Goal: Task Accomplishment & Management: Manage account settings

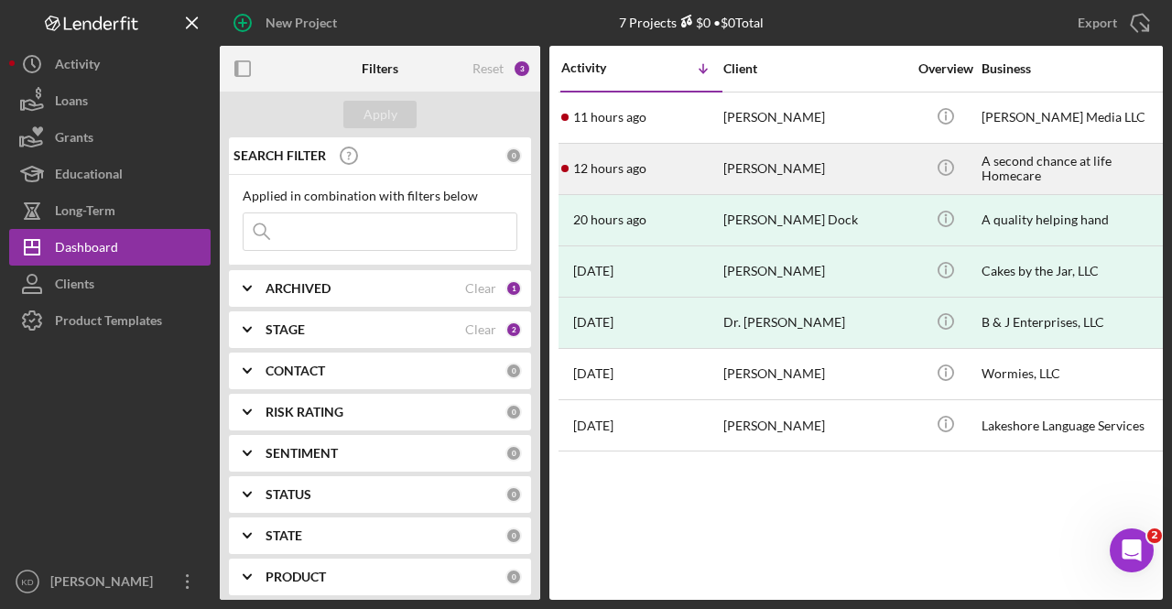
click at [774, 179] on div "Jennifer Robertson" at bounding box center [814, 169] width 183 height 49
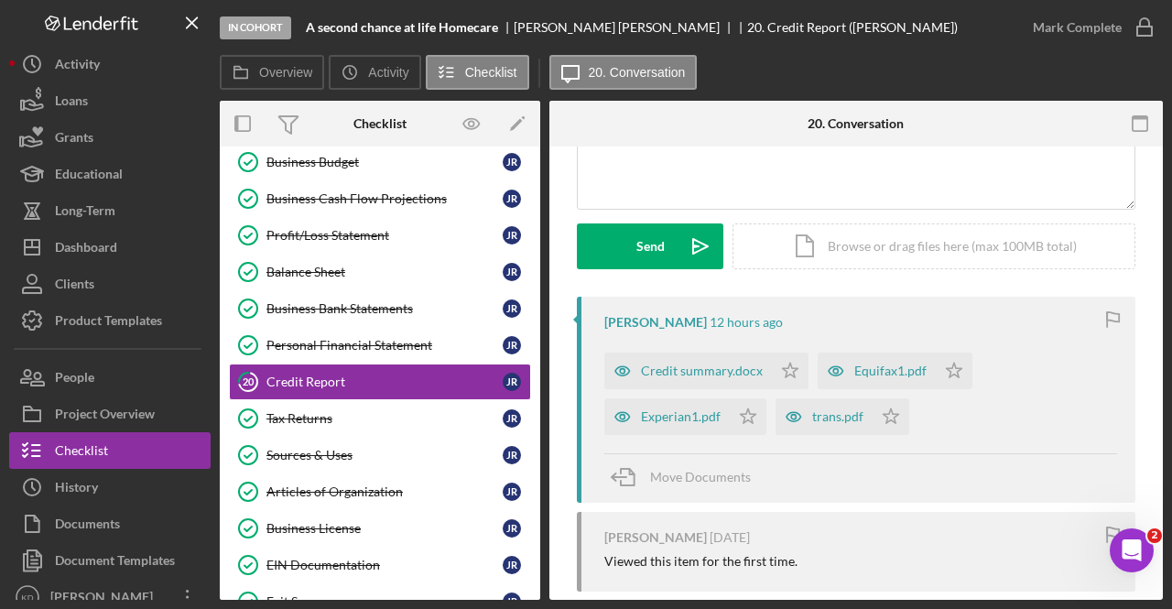
scroll to position [211, 0]
click at [795, 362] on icon "Icon/Star" at bounding box center [790, 369] width 37 height 37
click at [743, 421] on icon "Icon/Star" at bounding box center [748, 414] width 37 height 37
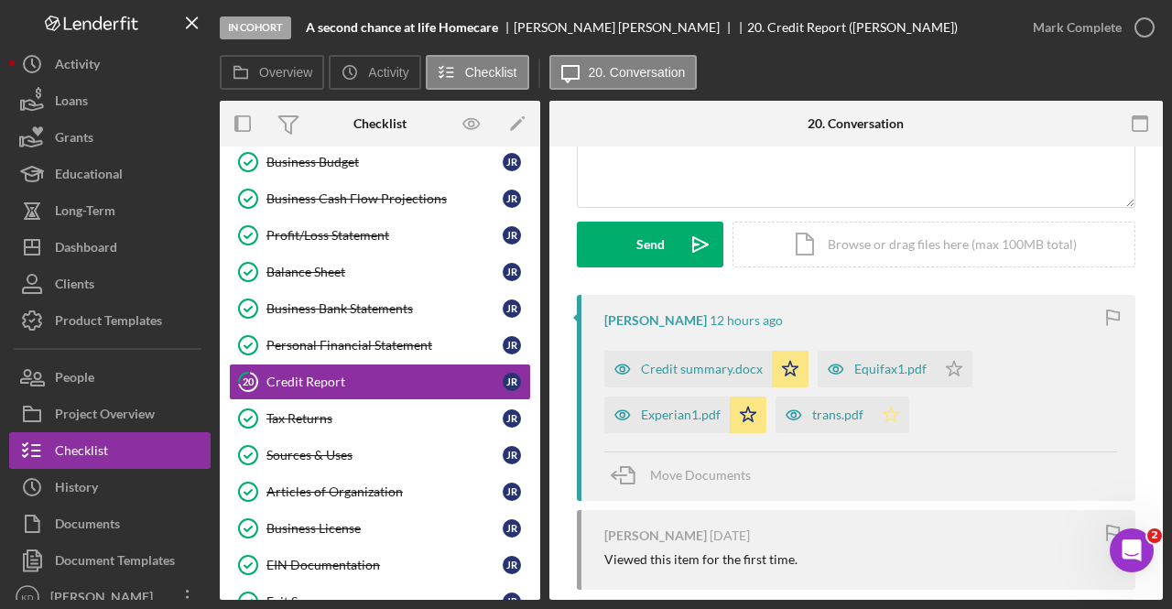
click at [895, 418] on icon "Icon/Star" at bounding box center [890, 414] width 37 height 37
click at [963, 361] on icon "Icon/Star" at bounding box center [954, 369] width 37 height 37
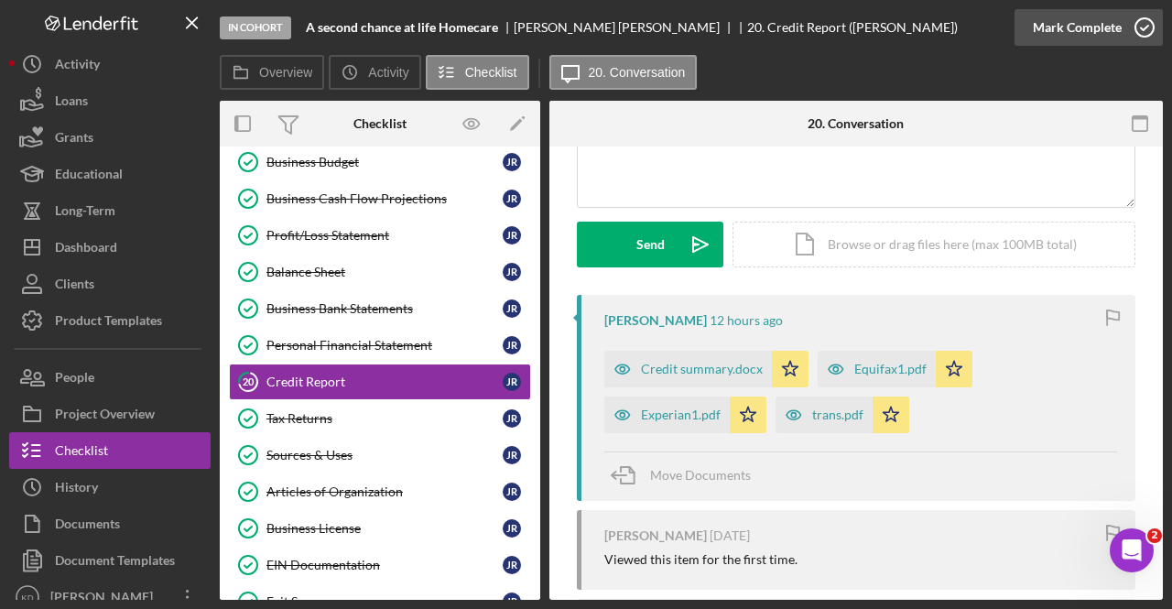
click at [1099, 36] on div "Mark Complete" at bounding box center [1077, 27] width 89 height 37
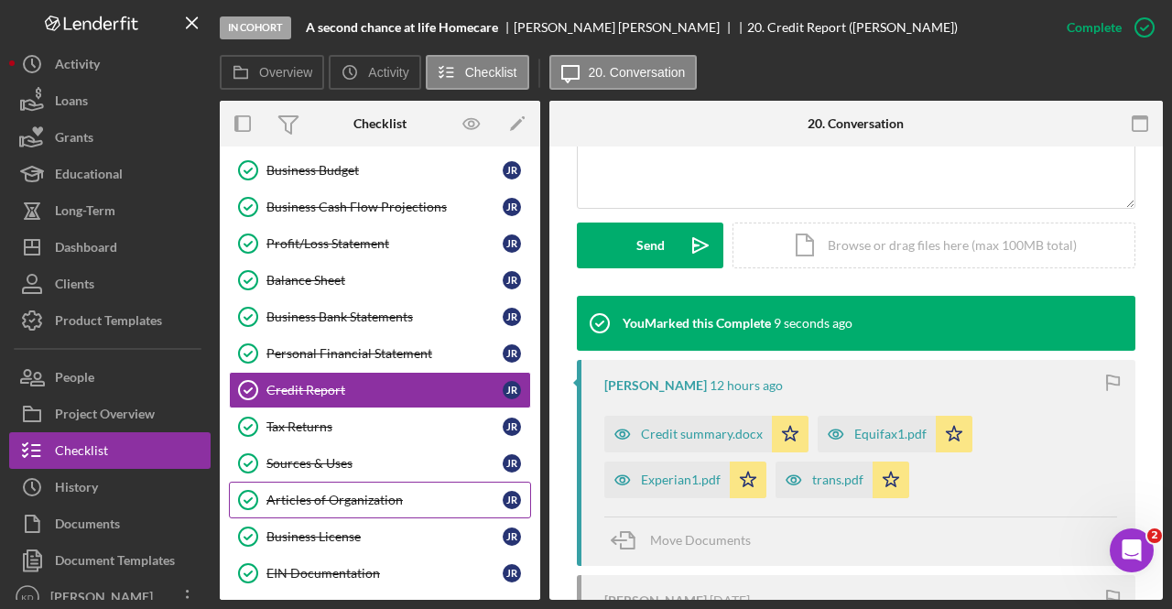
scroll to position [568, 0]
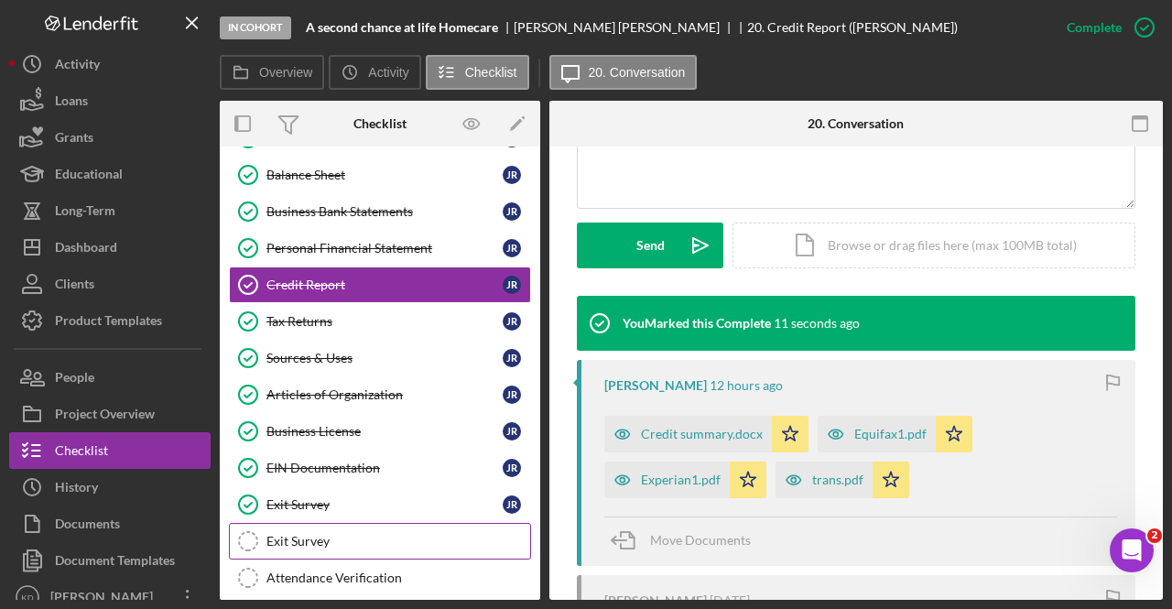
click at [281, 536] on link "Exit Survey Exit Survey" at bounding box center [380, 541] width 302 height 37
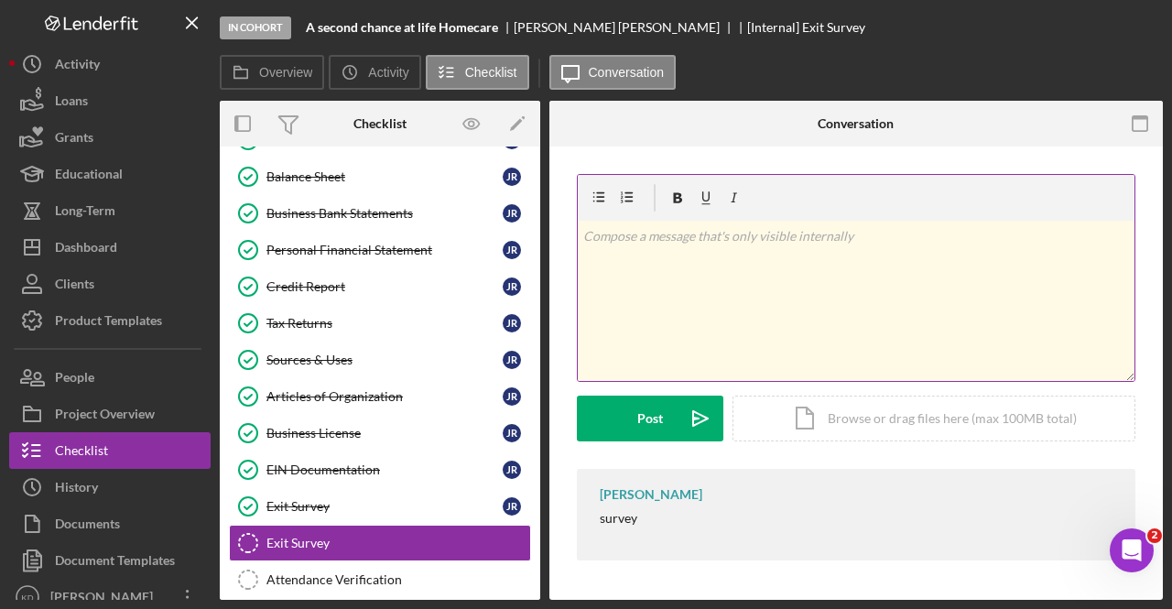
scroll to position [568, 0]
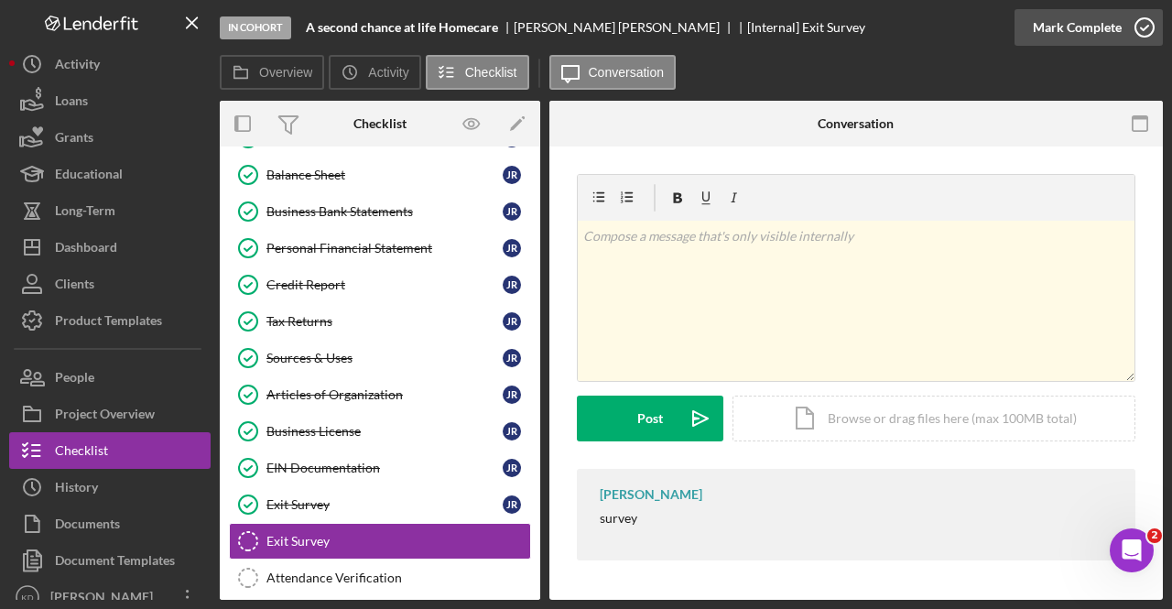
click at [1139, 40] on icon "button" at bounding box center [1145, 28] width 46 height 46
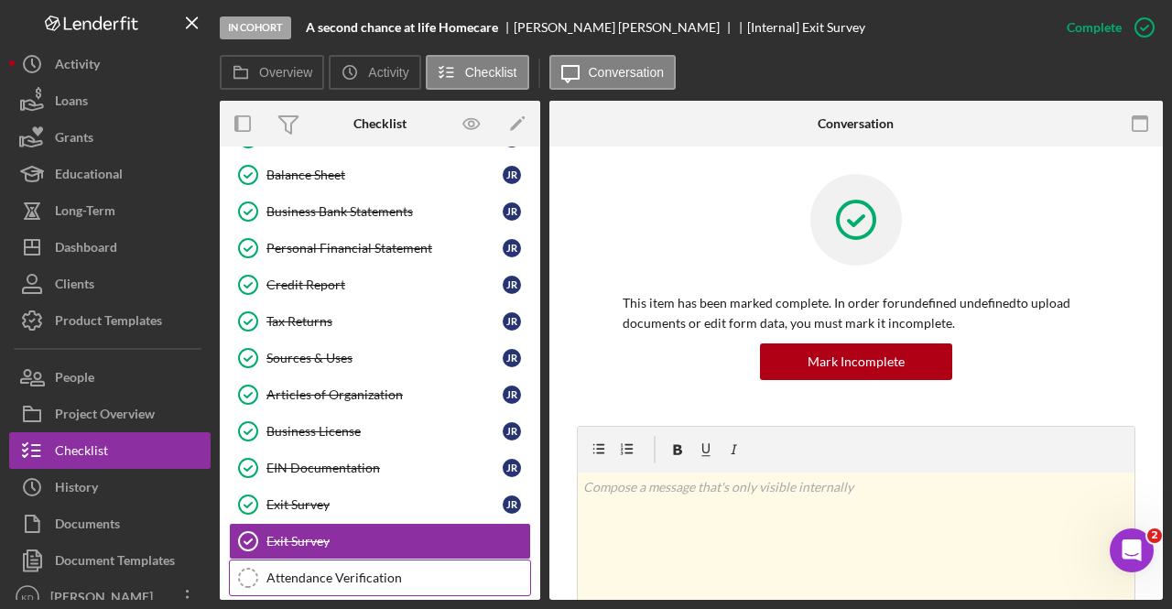
click at [487, 572] on link "Attendance Verification Attendance Verification" at bounding box center [380, 577] width 302 height 37
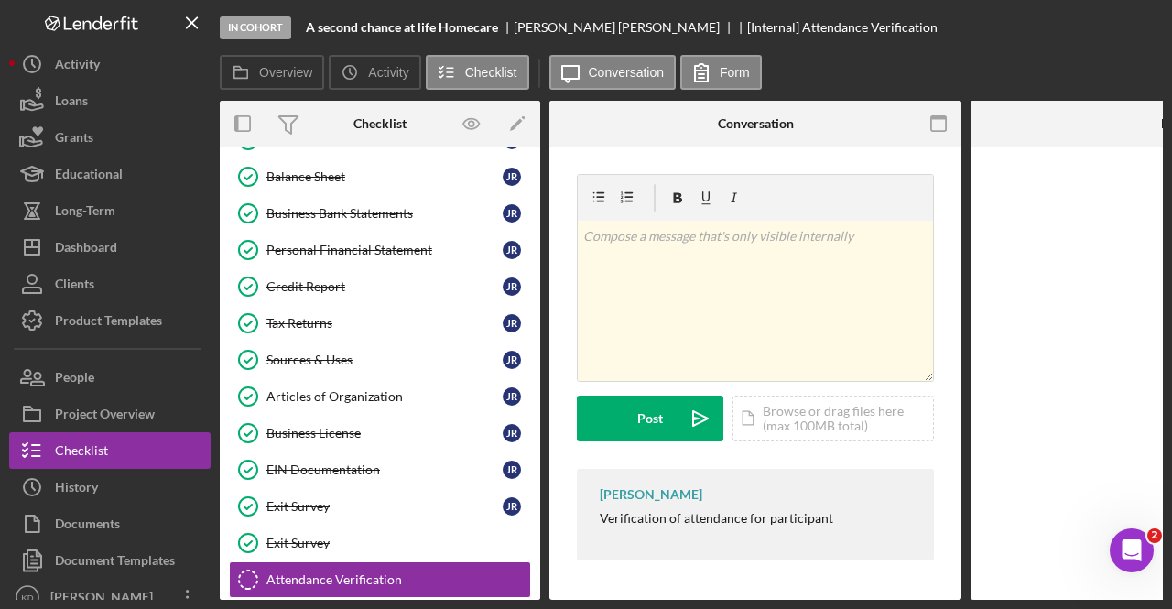
scroll to position [568, 0]
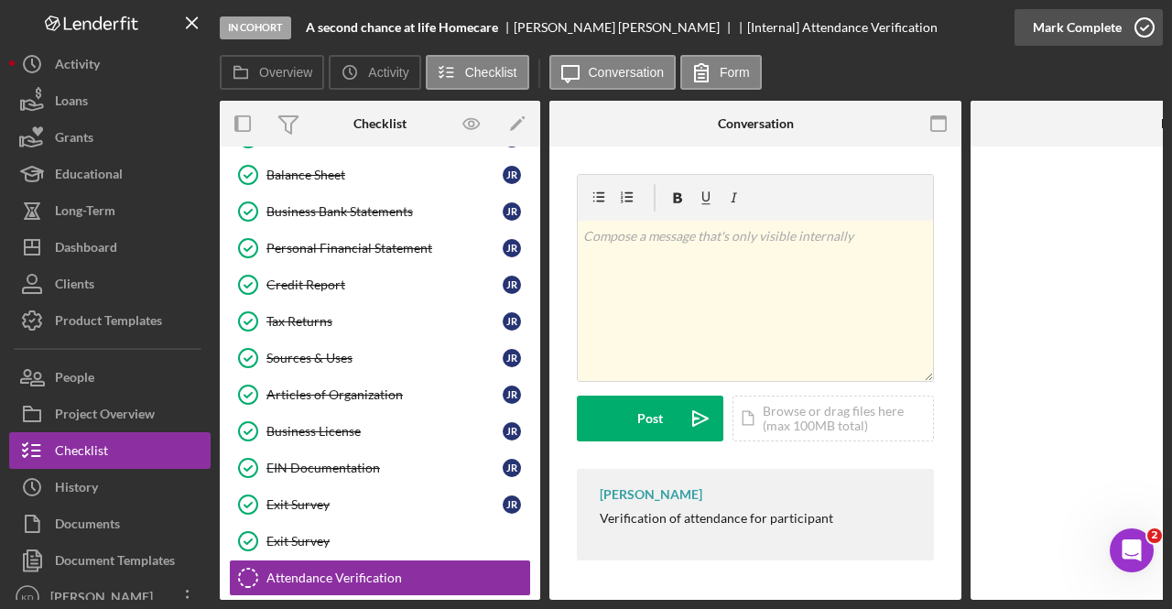
click at [1133, 27] on icon "button" at bounding box center [1145, 28] width 46 height 46
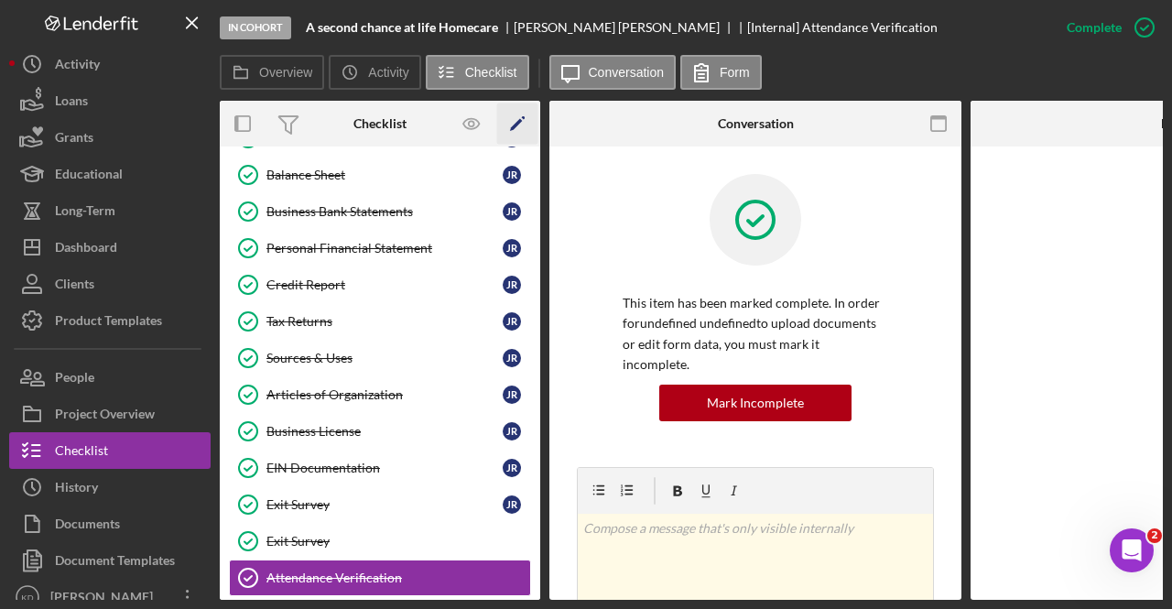
click at [511, 135] on icon "Icon/Edit" at bounding box center [517, 123] width 41 height 41
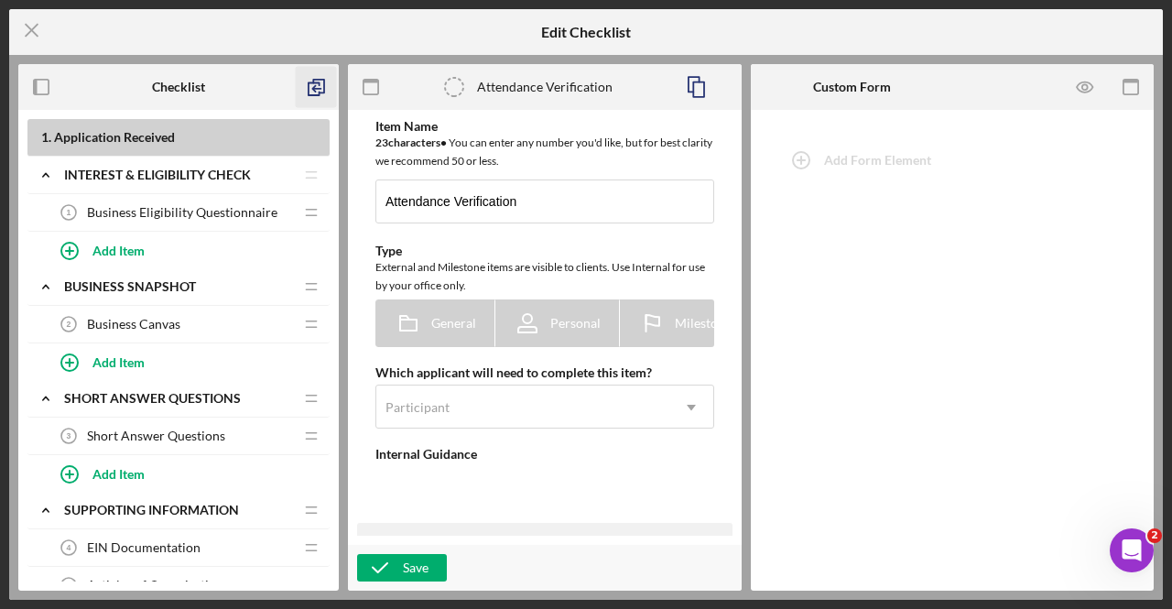
type textarea "<div>Verification of attendance for participant&nbsp;</div>"
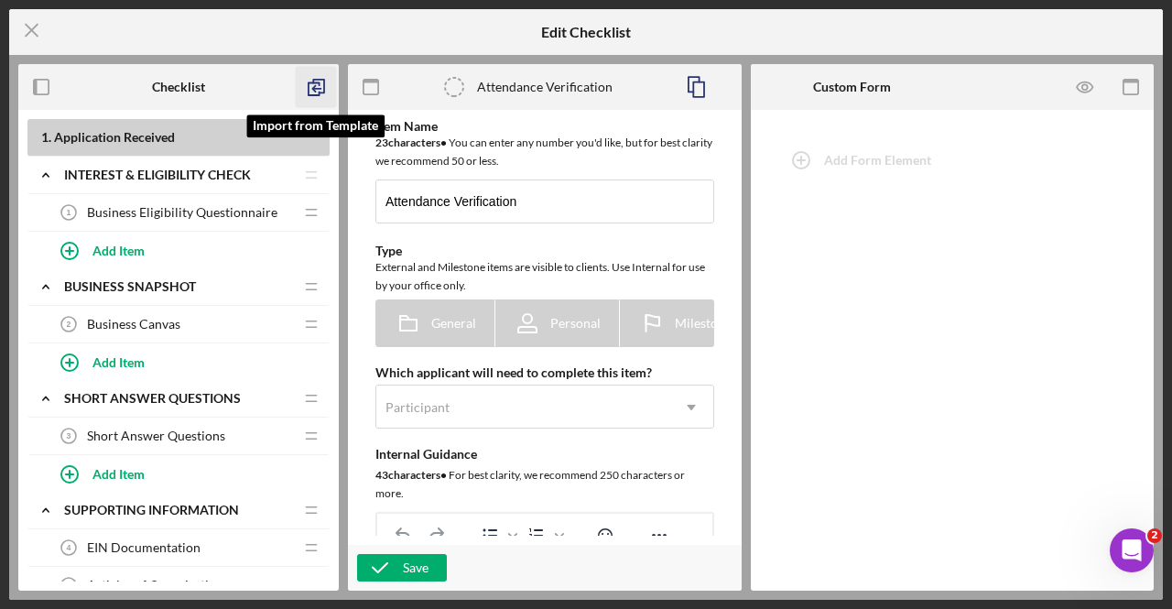
click at [305, 101] on icon "button" at bounding box center [316, 87] width 41 height 41
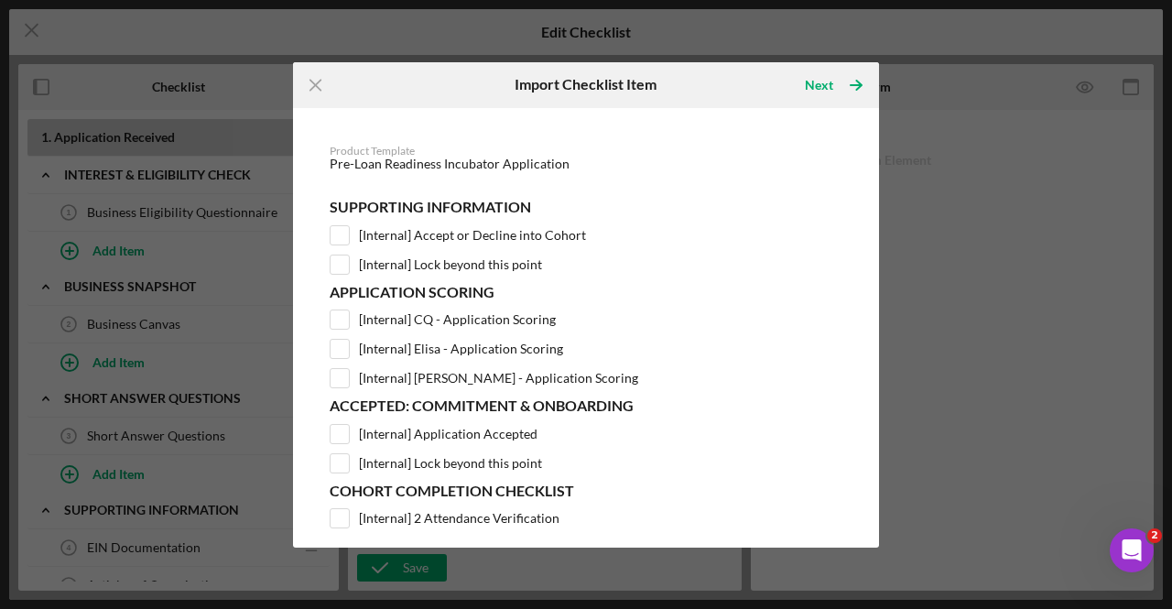
scroll to position [76, 0]
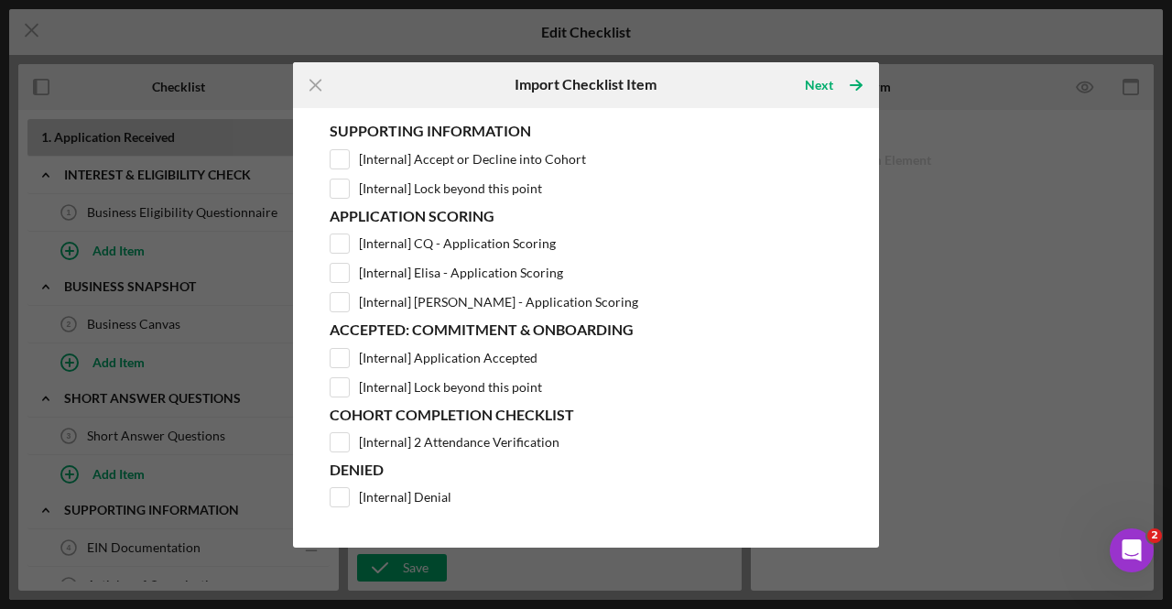
click at [339, 448] on div "Product Template Pre-Loan Readiness Incubator Application Supporting Informatio…" at bounding box center [586, 327] width 568 height 421
click at [340, 442] on input "[Internal] 2 Attendance Verification" at bounding box center [340, 442] width 18 height 18
checkbox input "true"
click at [828, 81] on div "Next" at bounding box center [819, 85] width 28 height 37
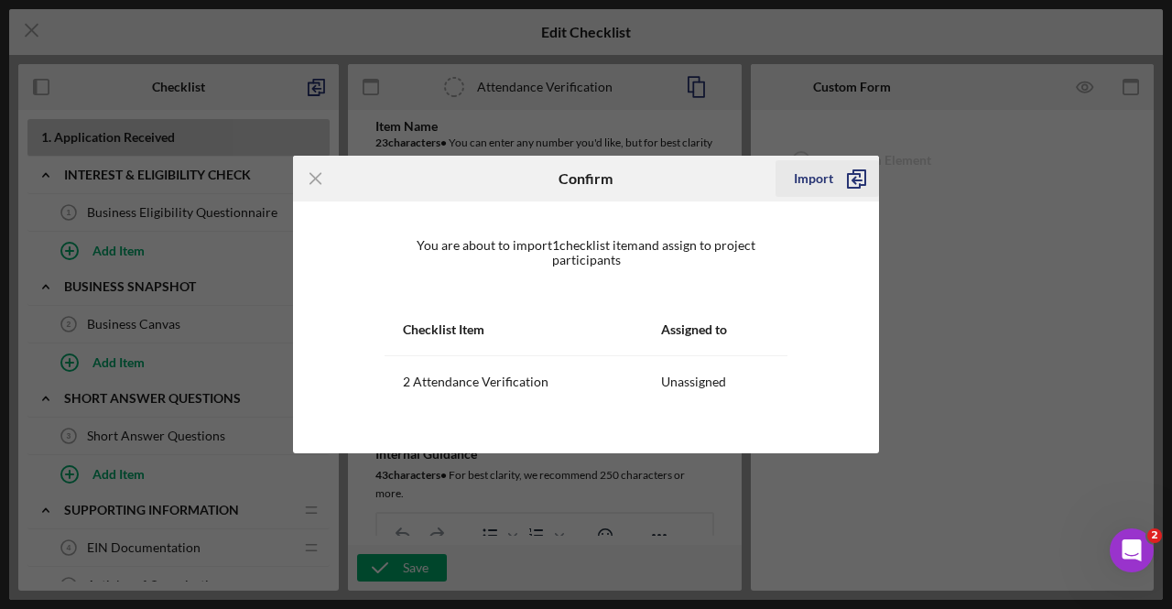
click at [856, 184] on icon "submit" at bounding box center [856, 179] width 46 height 46
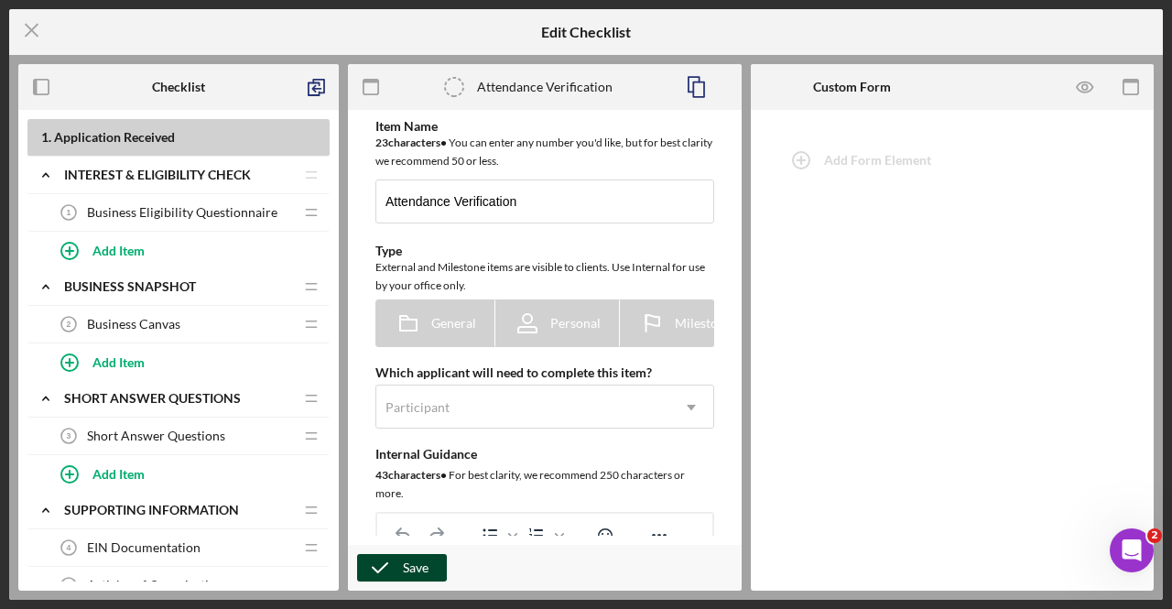
click at [397, 569] on icon "button" at bounding box center [380, 568] width 46 height 46
click at [34, 31] on icon "Icon/Menu Close" at bounding box center [32, 30] width 46 height 46
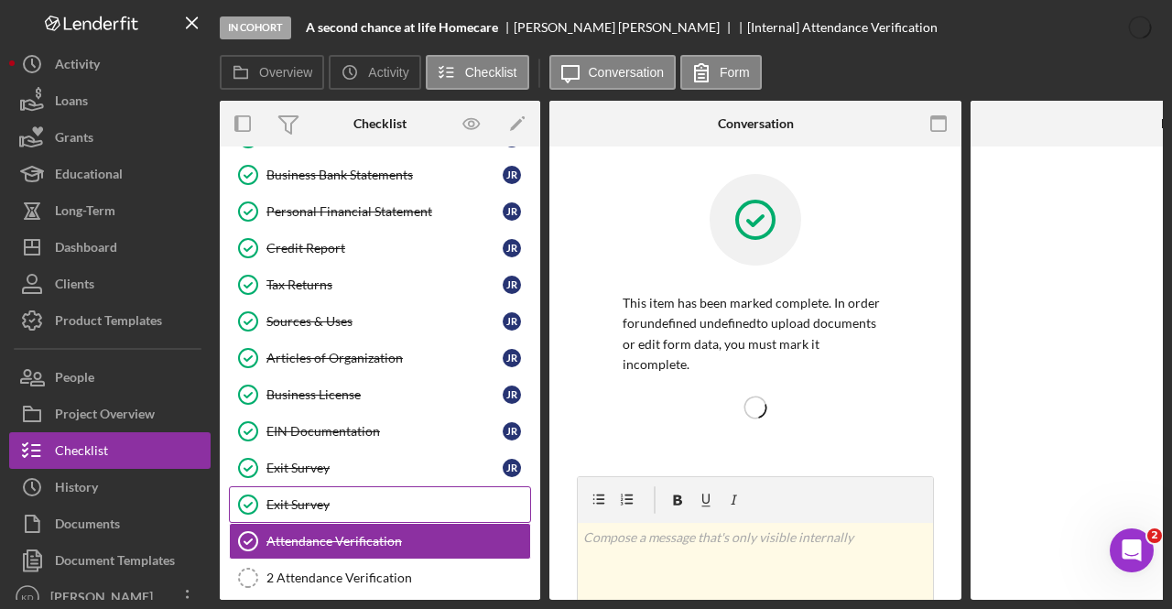
scroll to position [610, 0]
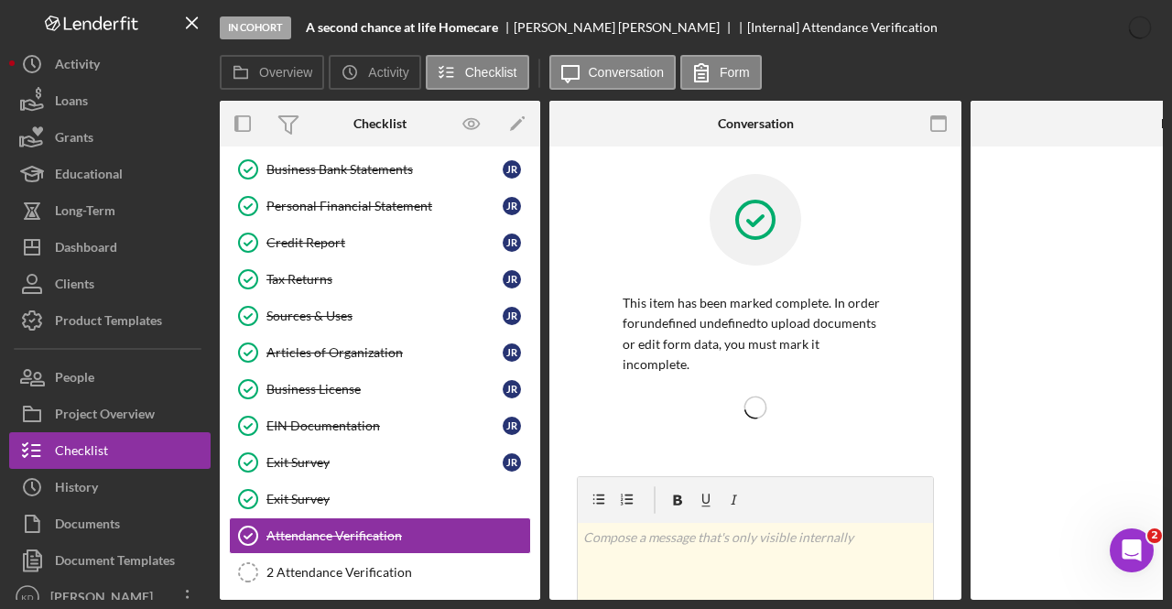
click at [353, 577] on div "Lock Beyond This Point Lock Beyond This Point Signed Commitment Form Signed Com…" at bounding box center [380, 173] width 320 height 851
click at [356, 574] on link "2 Attendance Verification 2 Attendance Verification" at bounding box center [380, 572] width 302 height 37
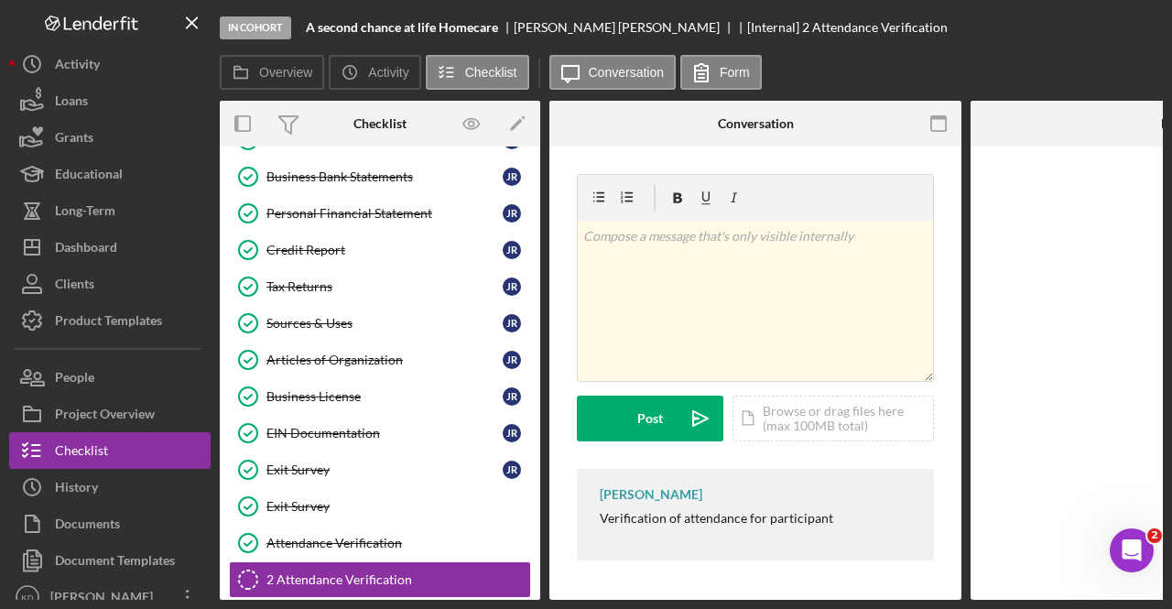
scroll to position [610, 0]
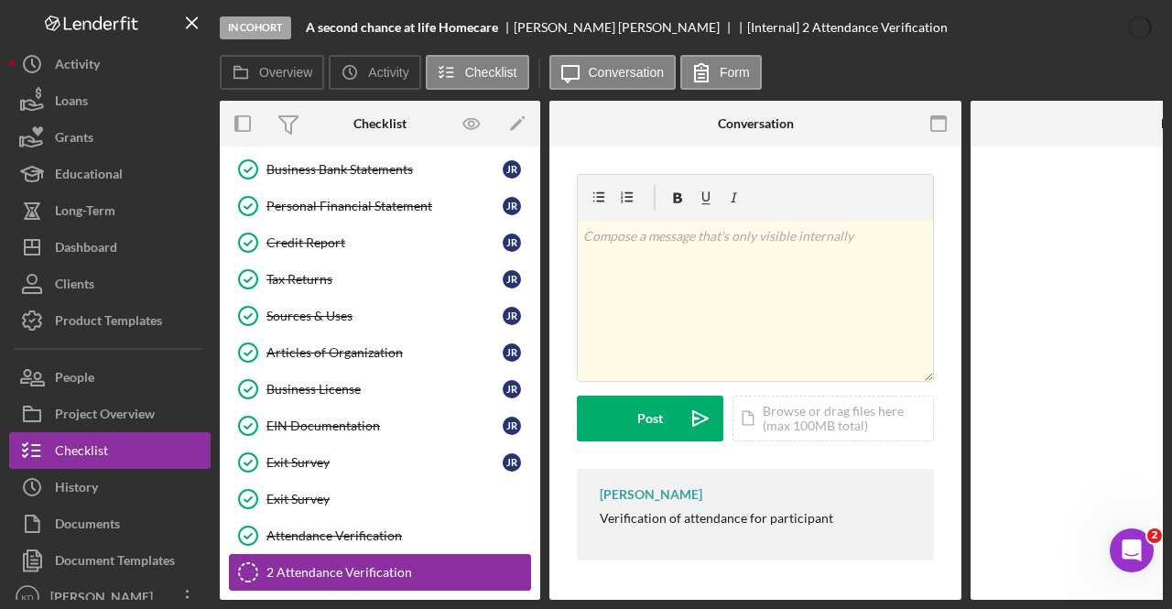
click at [416, 565] on div "2 Attendance Verification" at bounding box center [398, 572] width 264 height 15
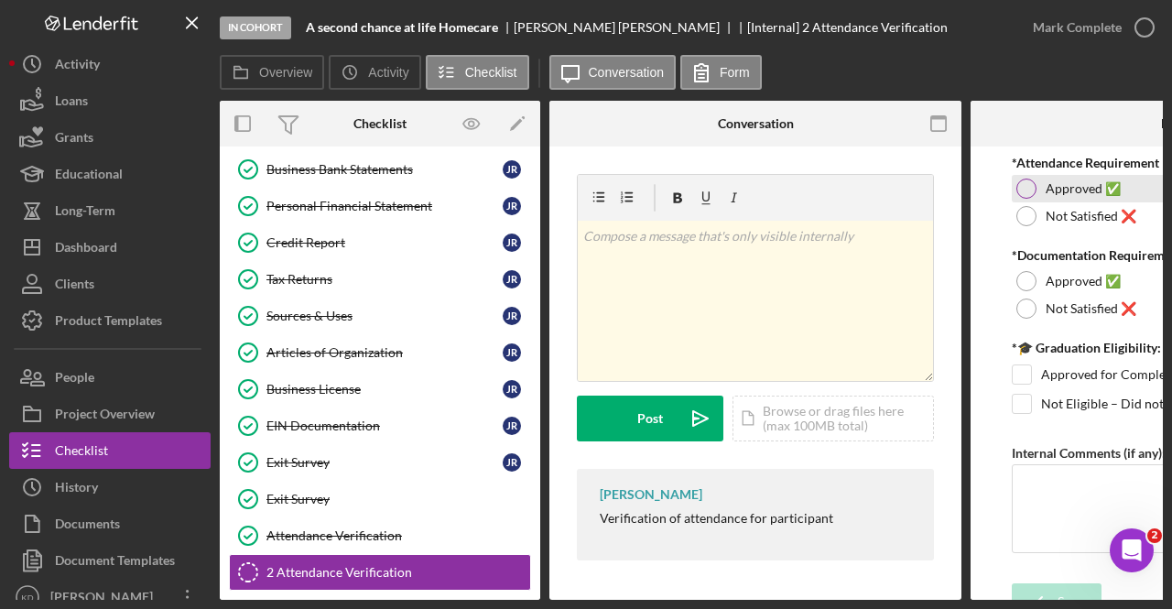
click at [1030, 179] on div at bounding box center [1026, 189] width 20 height 20
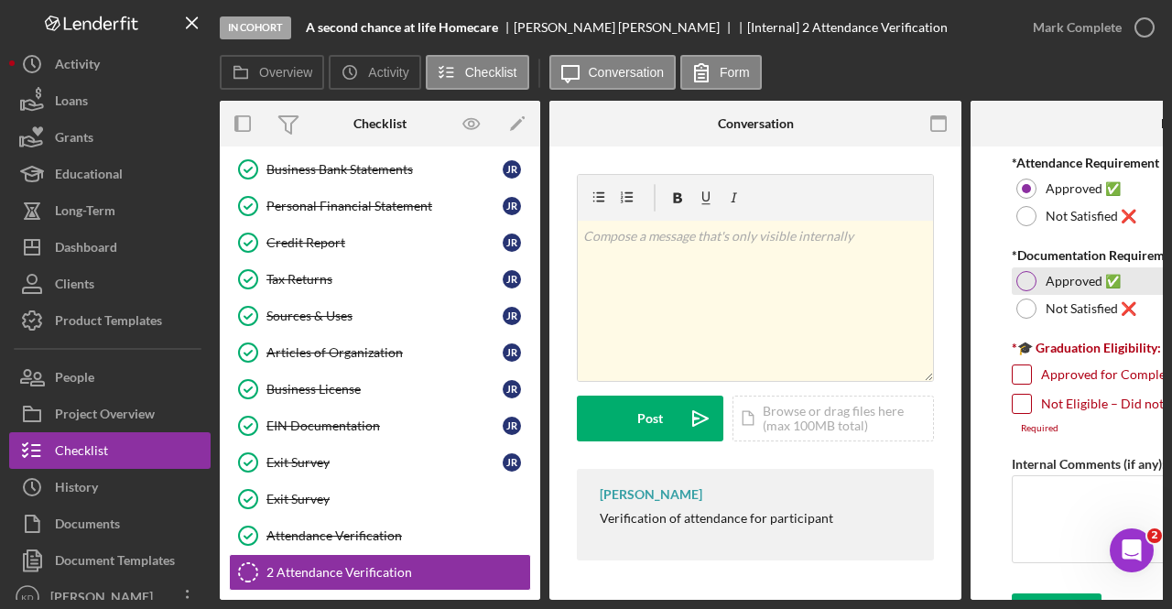
click at [1043, 291] on div "Approved ✅" at bounding box center [1177, 280] width 330 height 27
click at [1025, 372] on input "Approved for Completion Award ($1,000)" at bounding box center [1022, 374] width 18 height 18
checkbox input "true"
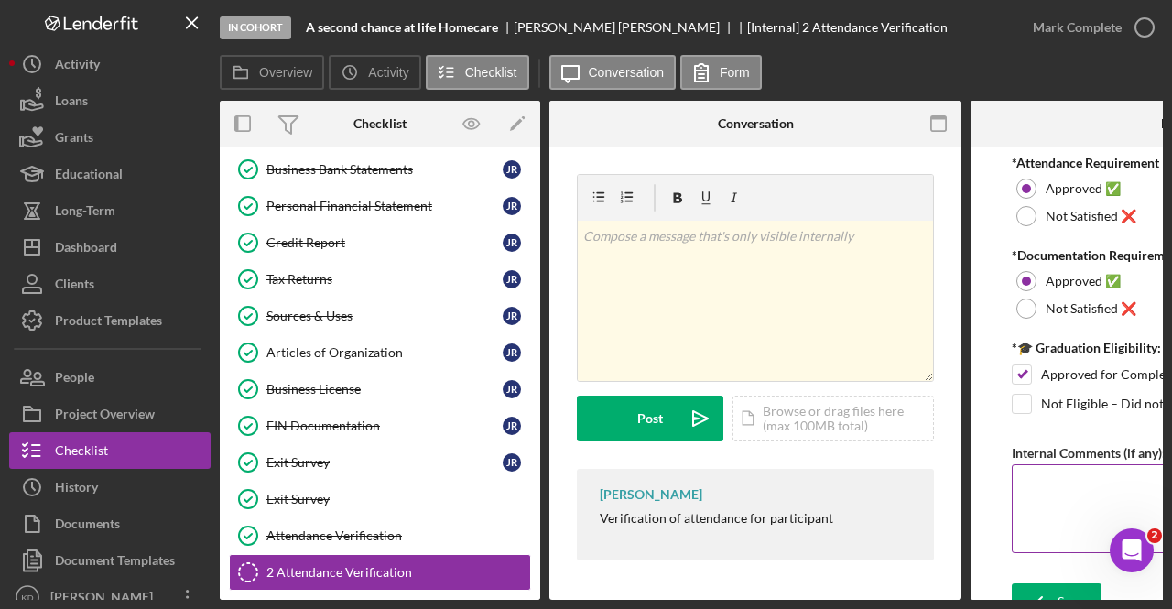
scroll to position [26, 0]
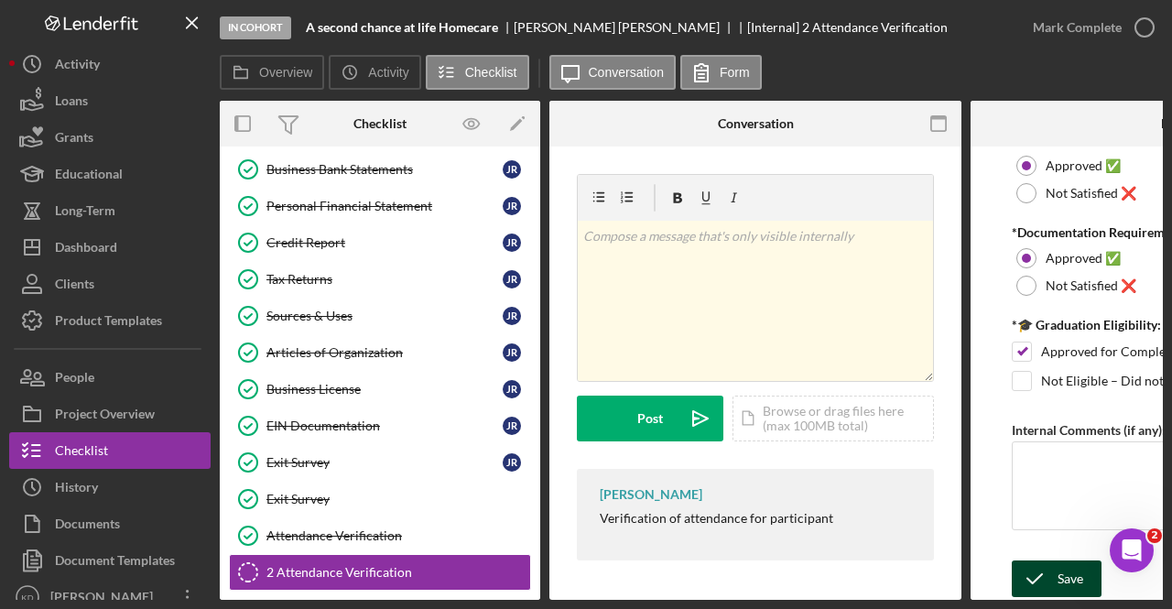
click at [1058, 577] on div "Save" at bounding box center [1070, 578] width 26 height 37
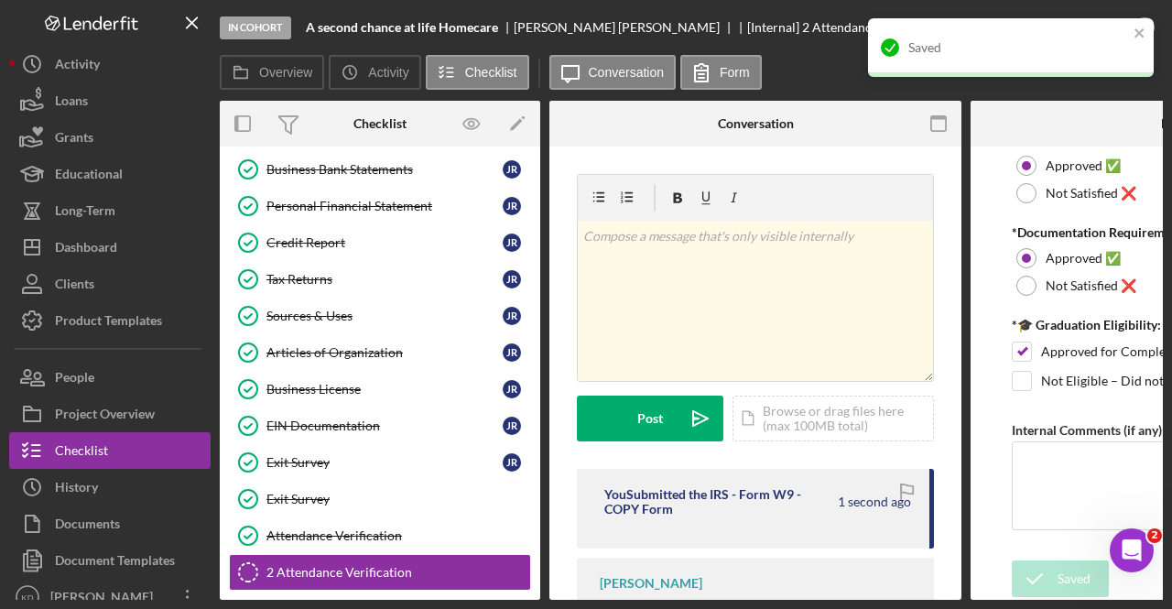
scroll to position [91, 0]
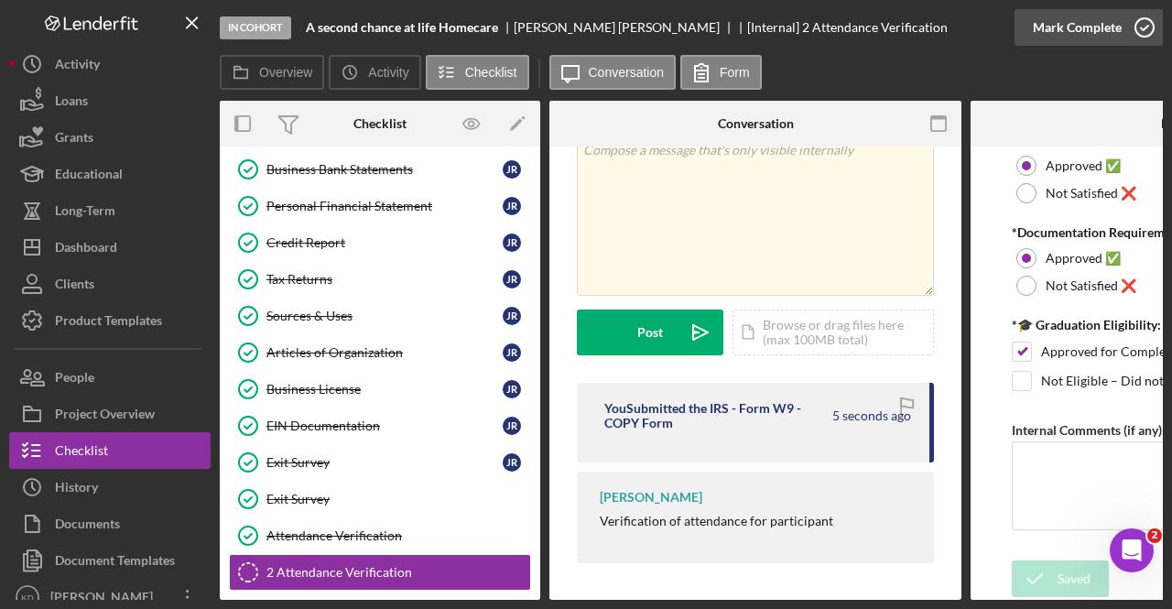
click at [1088, 38] on div "Mark Complete" at bounding box center [1077, 27] width 89 height 37
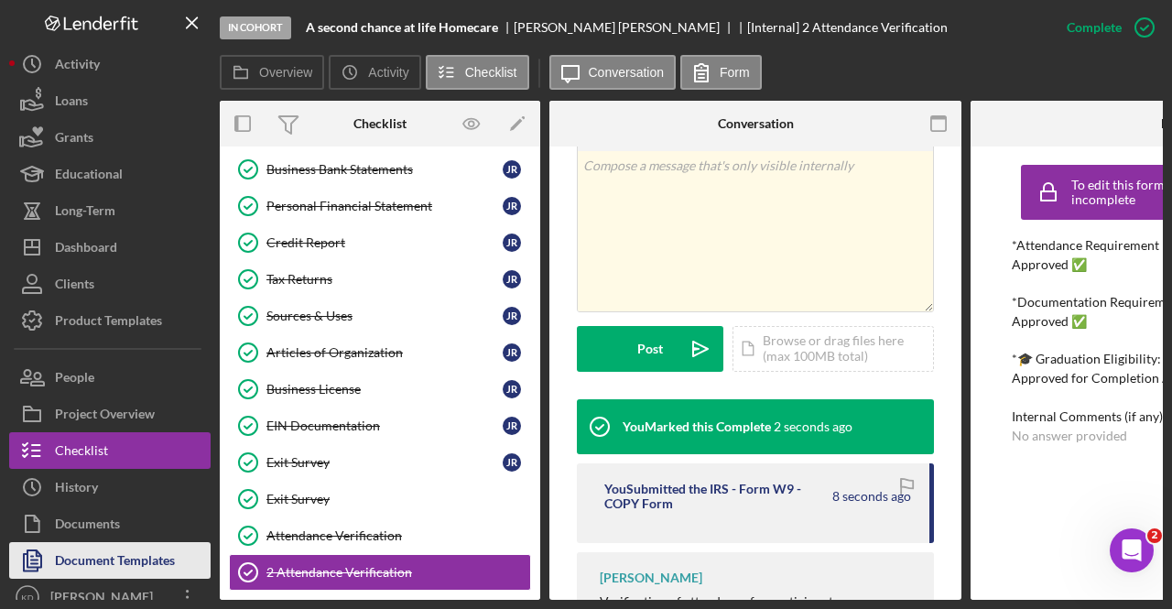
scroll to position [15, 0]
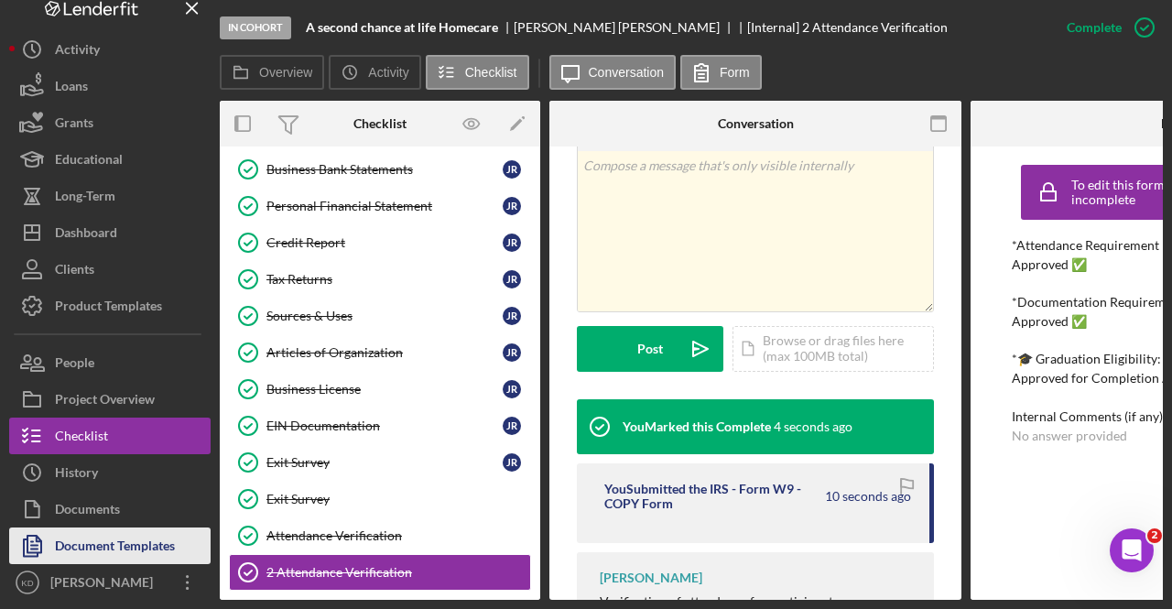
click at [130, 546] on div "Document Templates" at bounding box center [115, 547] width 120 height 41
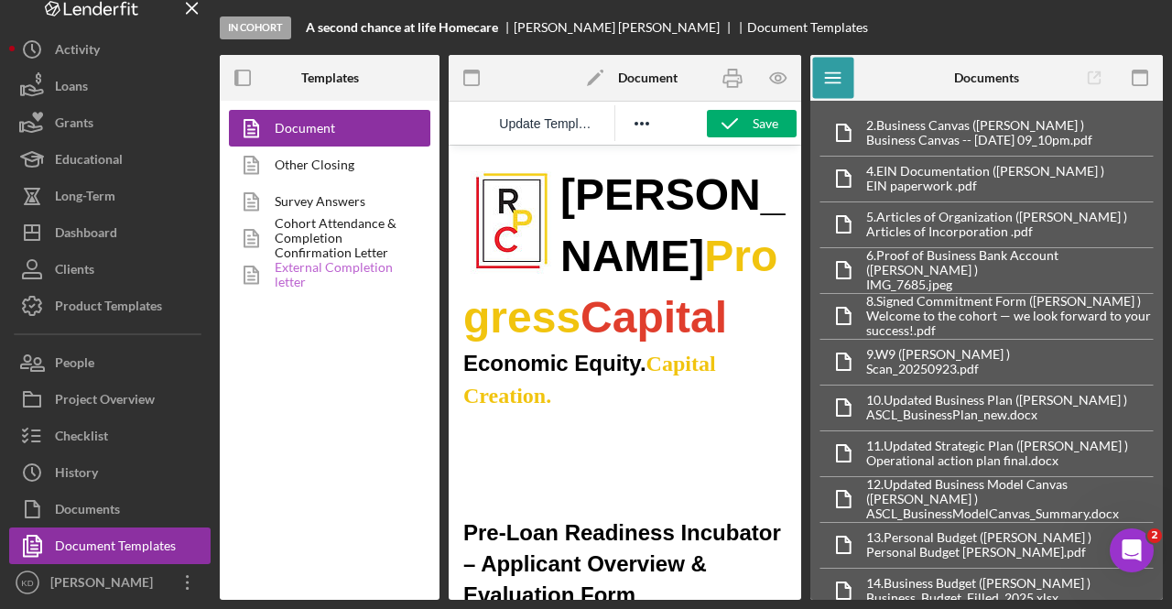
click at [362, 263] on link "External Completion letter" at bounding box center [325, 274] width 192 height 37
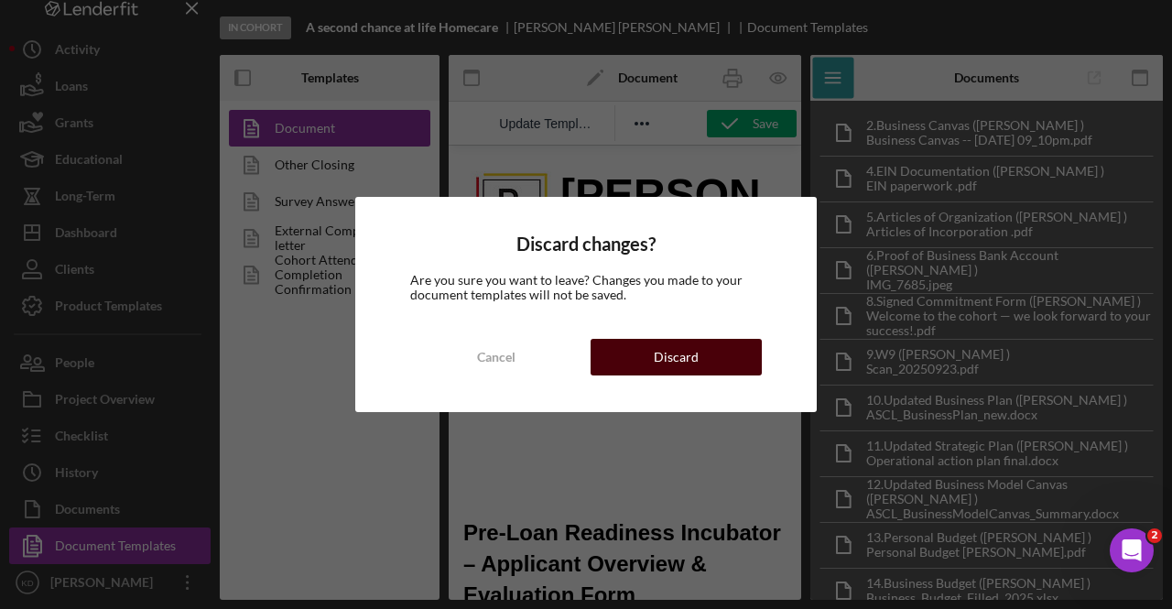
click at [671, 357] on div "Discard" at bounding box center [676, 357] width 45 height 37
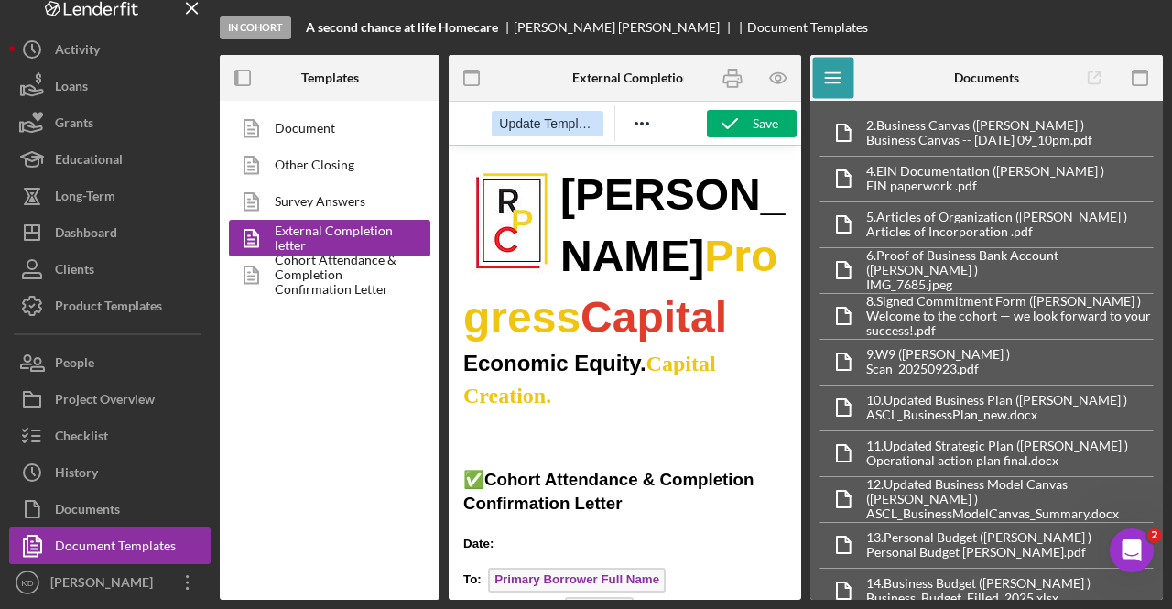
click at [546, 120] on span "Update Template" at bounding box center [547, 123] width 96 height 15
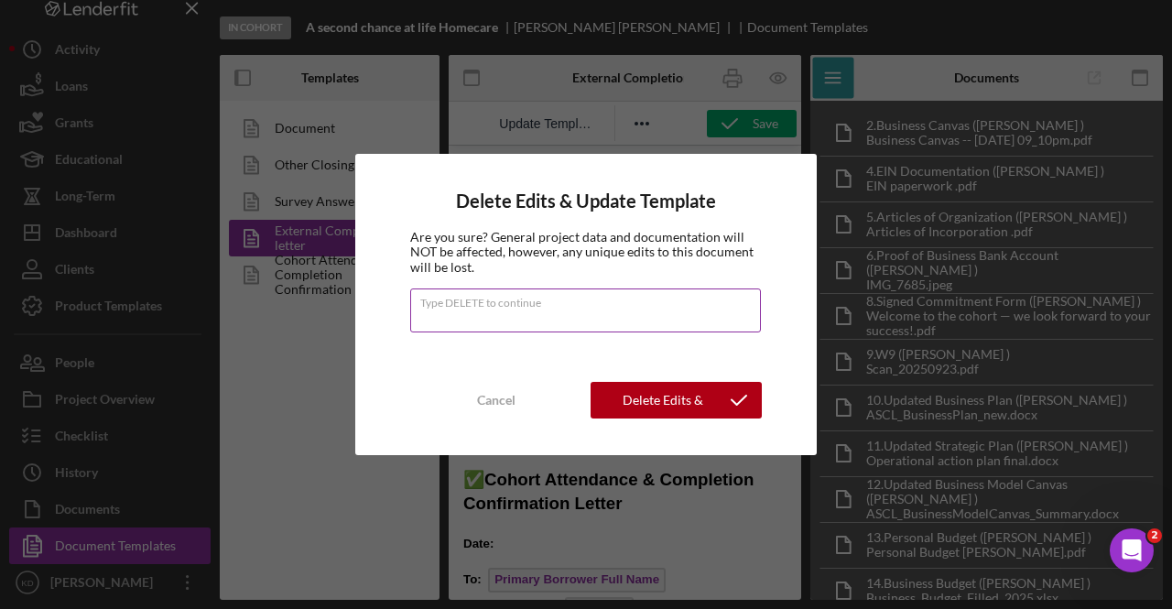
click at [533, 319] on input "Type DELETE to continue" at bounding box center [585, 310] width 351 height 44
type input "DELETE"
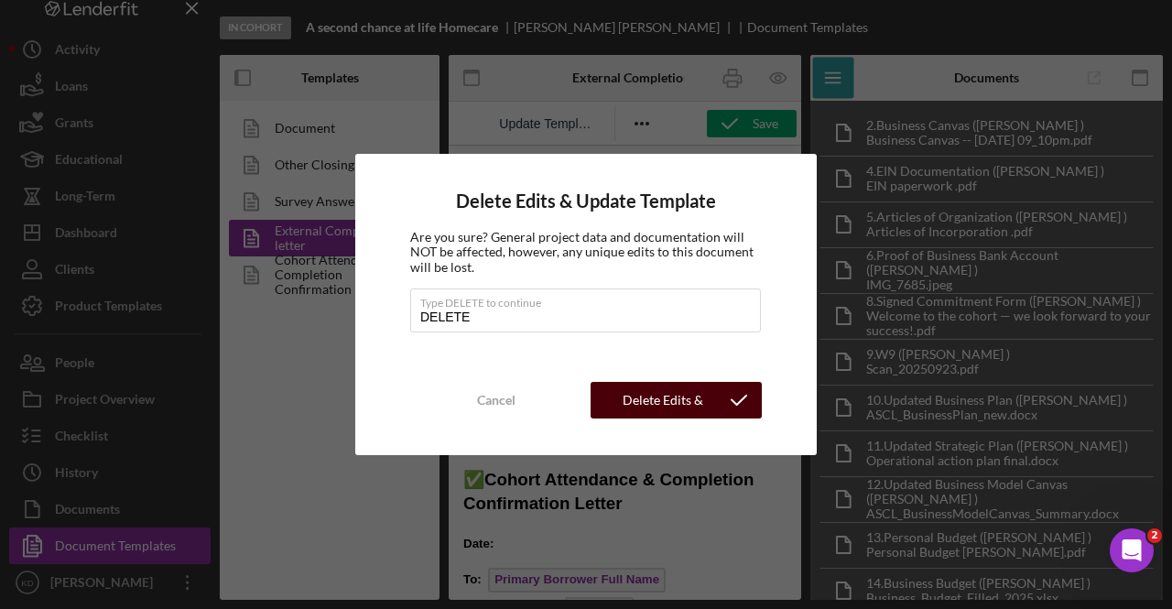
click at [636, 402] on div "Delete Edits & Update Template" at bounding box center [662, 400] width 107 height 37
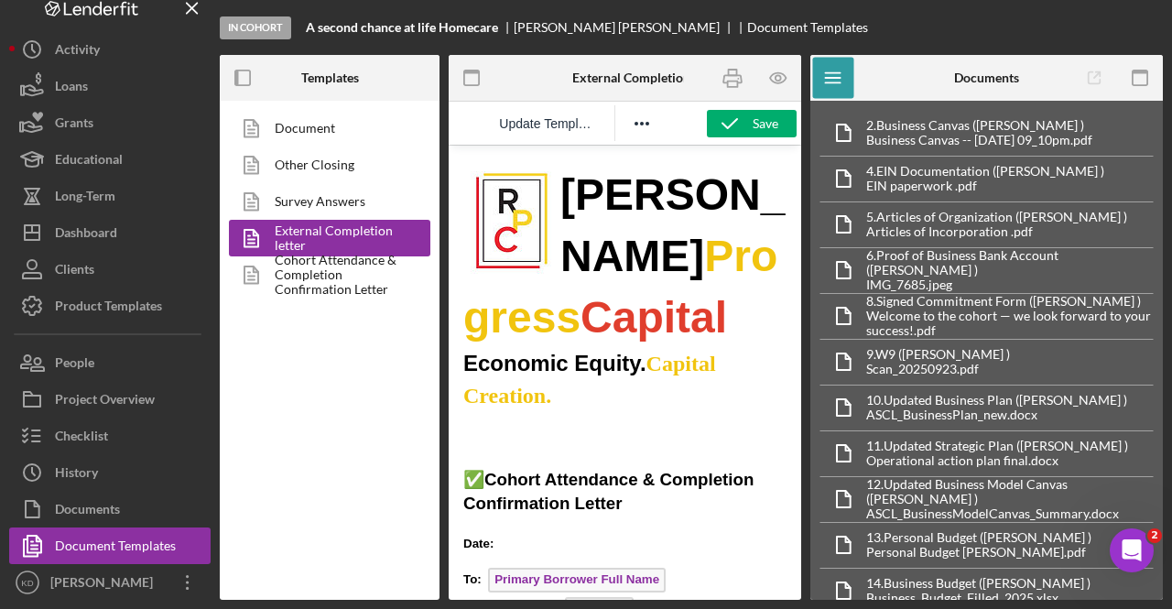
scroll to position [176, 0]
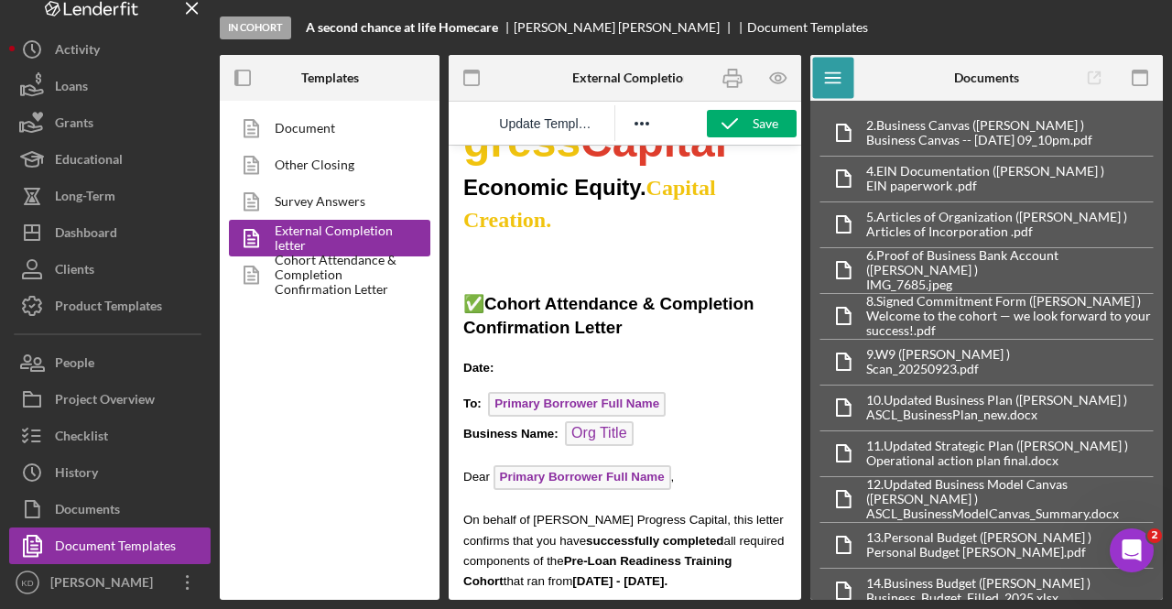
click at [518, 362] on p "Date:" at bounding box center [624, 367] width 323 height 20
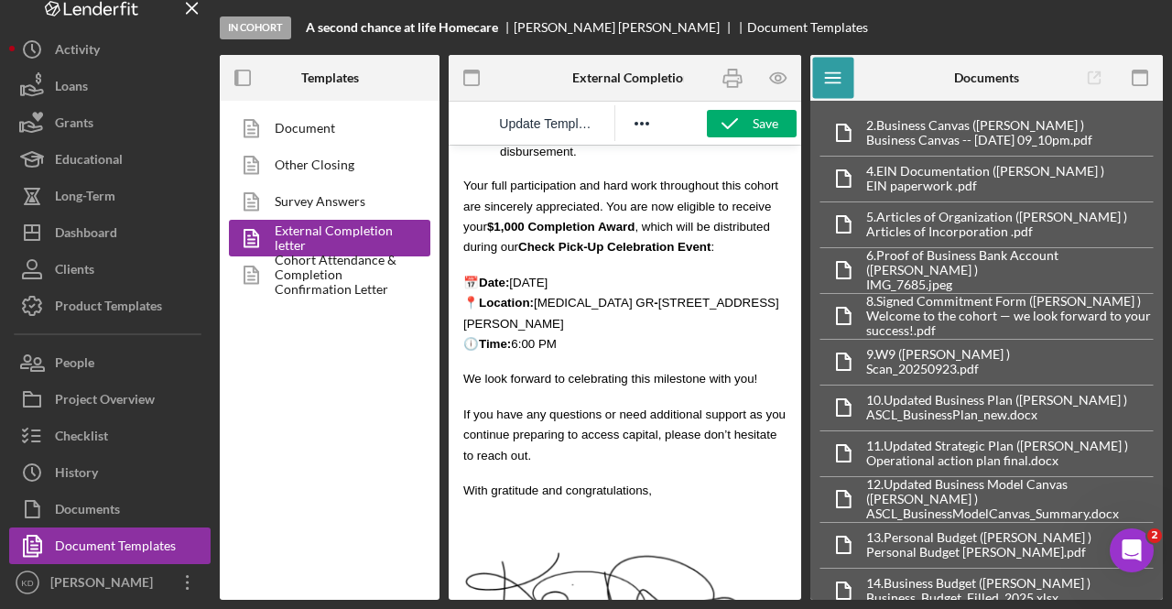
scroll to position [1802, 0]
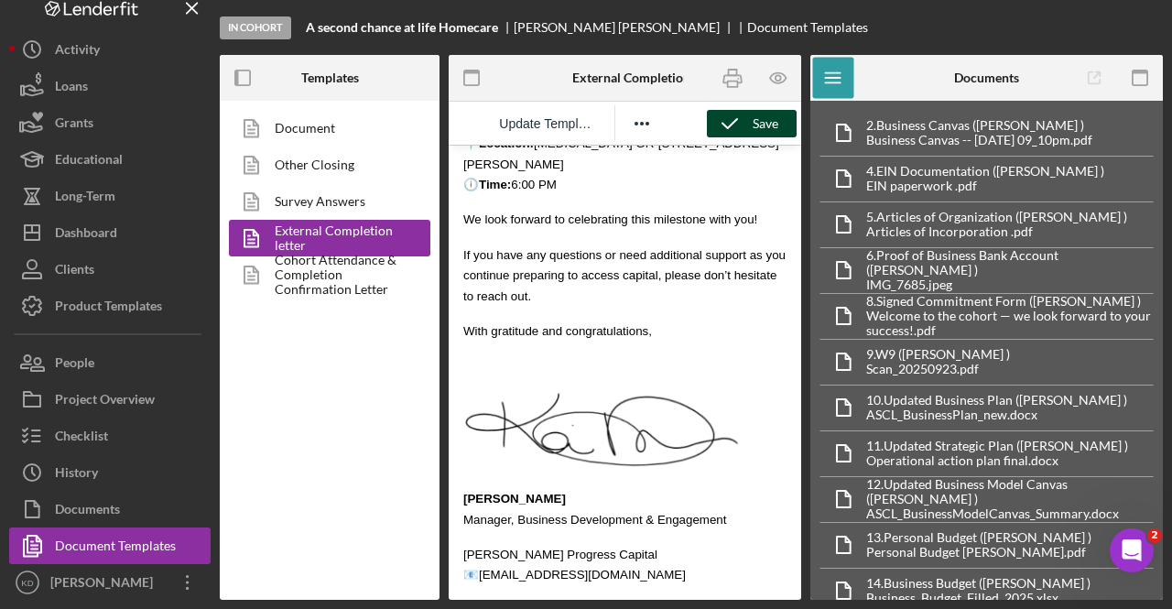
click at [749, 114] on icon "button" at bounding box center [730, 124] width 46 height 46
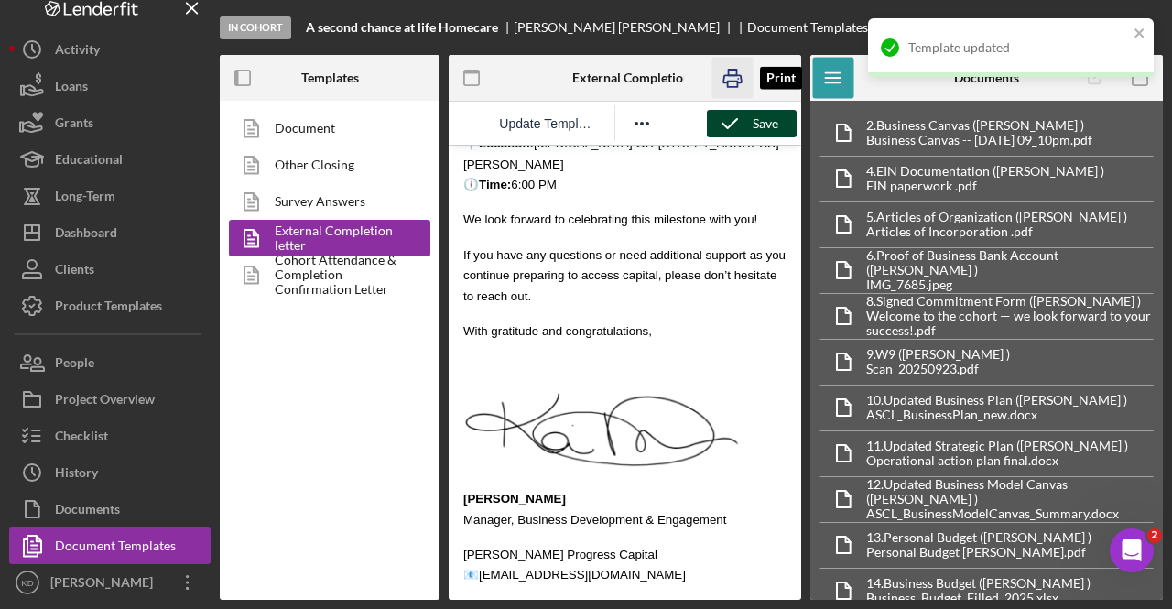
click at [734, 75] on icon "button" at bounding box center [732, 78] width 18 height 7
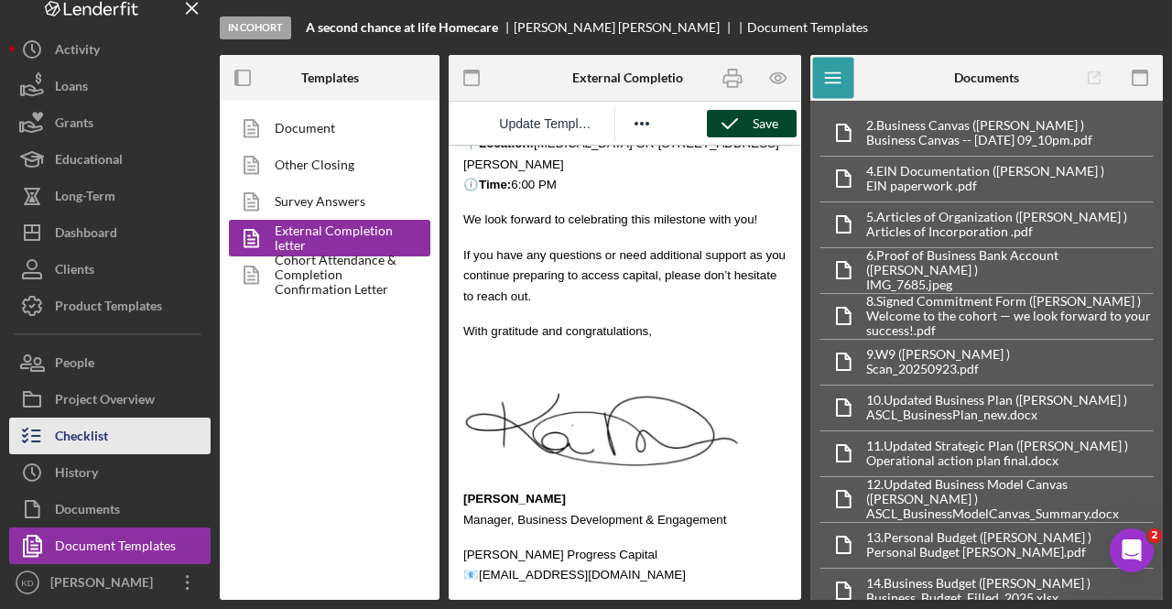
click at [93, 426] on div "Checklist" at bounding box center [81, 437] width 53 height 41
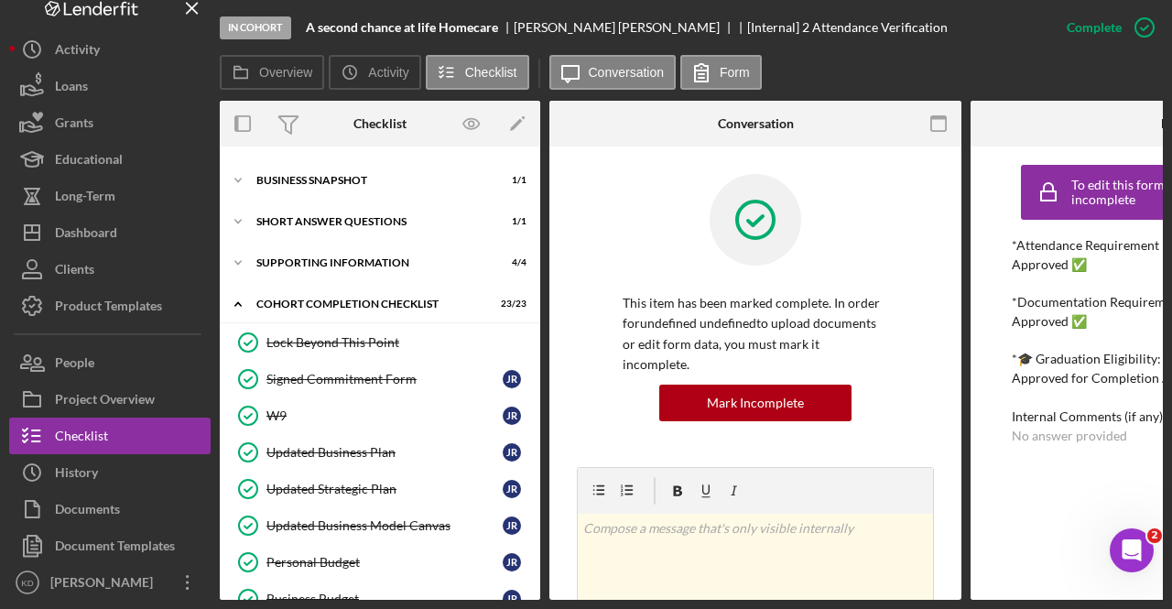
scroll to position [33, 0]
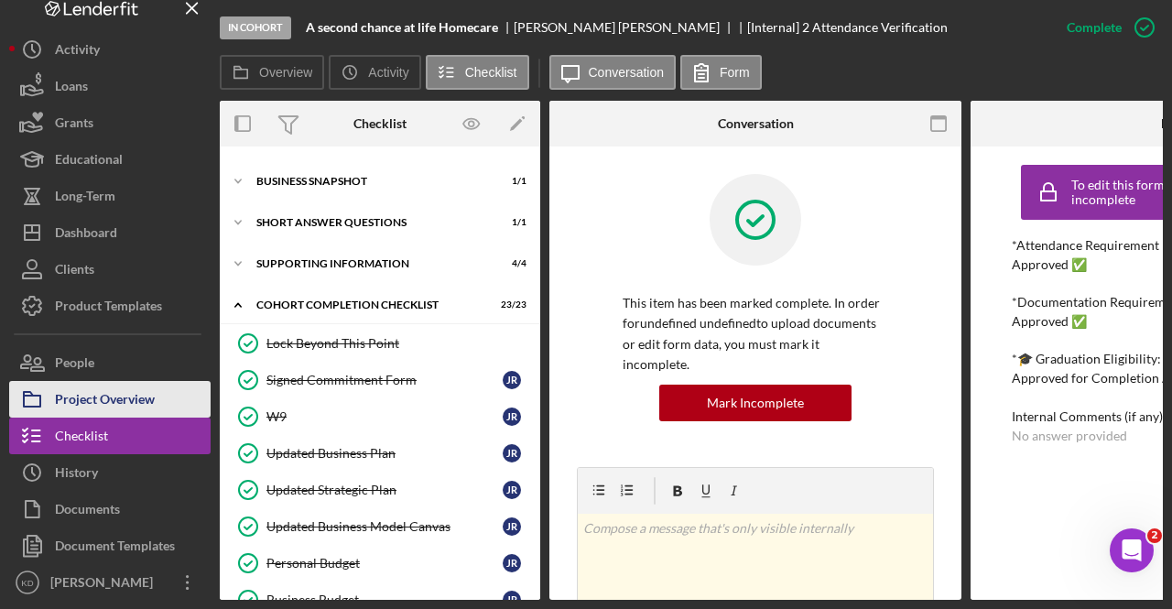
click at [137, 385] on div "Project Overview" at bounding box center [105, 401] width 100 height 41
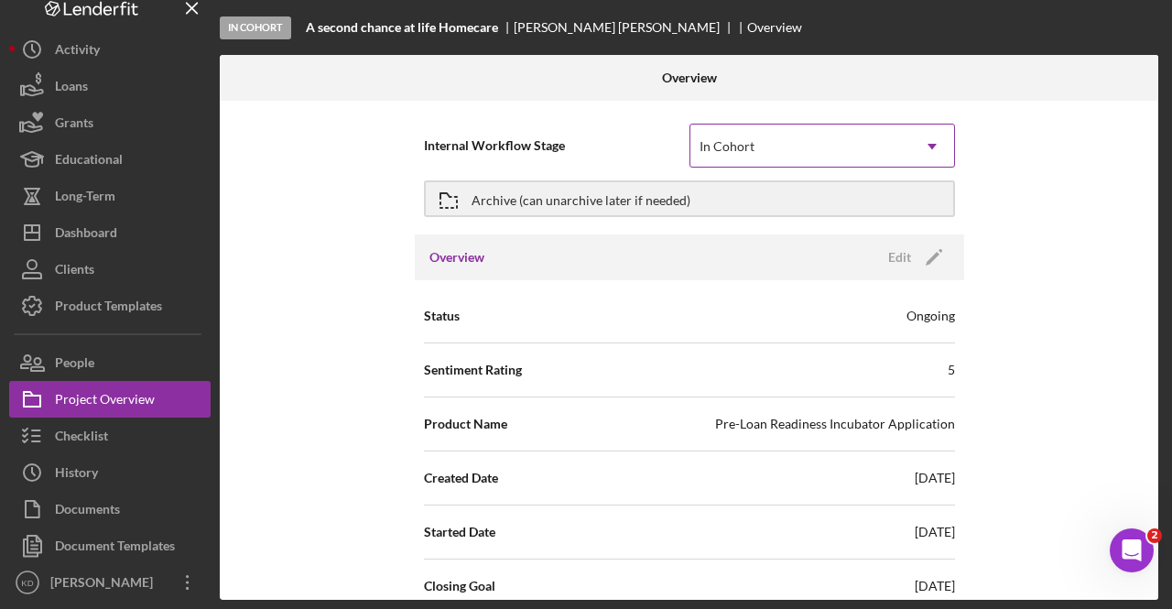
click at [776, 142] on div "In Cohort" at bounding box center [800, 146] width 220 height 42
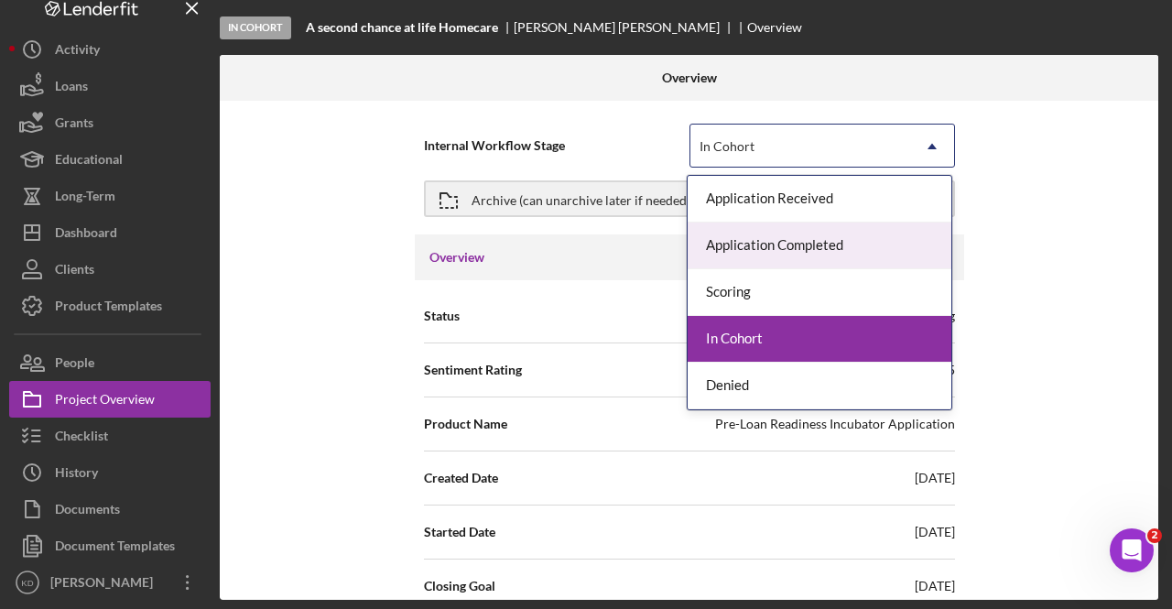
click at [774, 248] on div "Application Completed" at bounding box center [820, 245] width 264 height 47
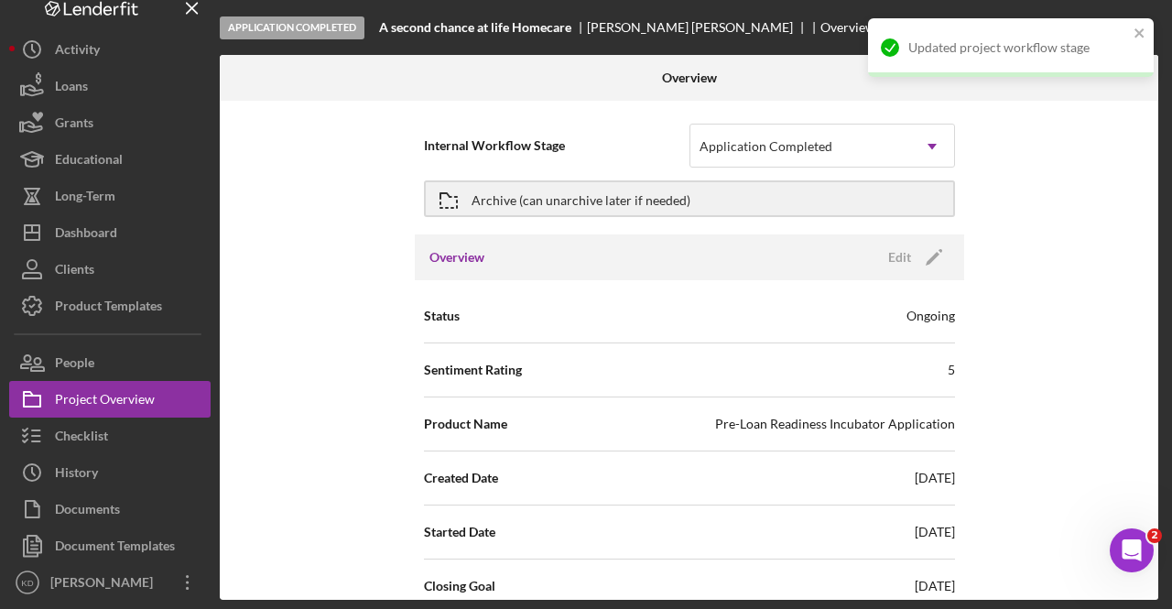
scroll to position [522, 0]
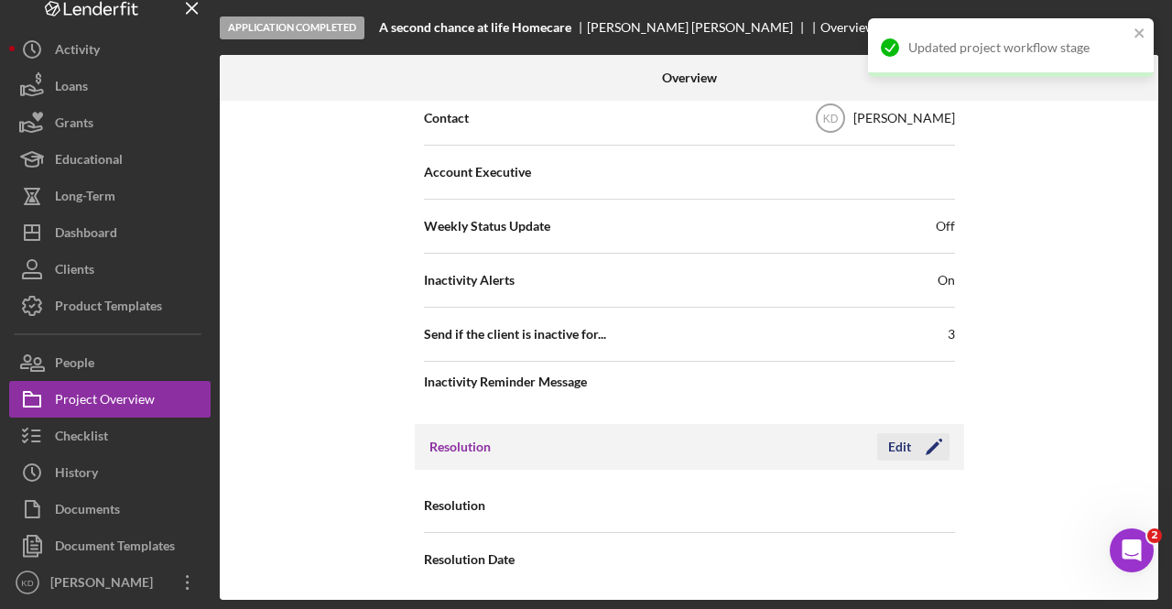
click at [888, 450] on div "Edit" at bounding box center [899, 446] width 23 height 27
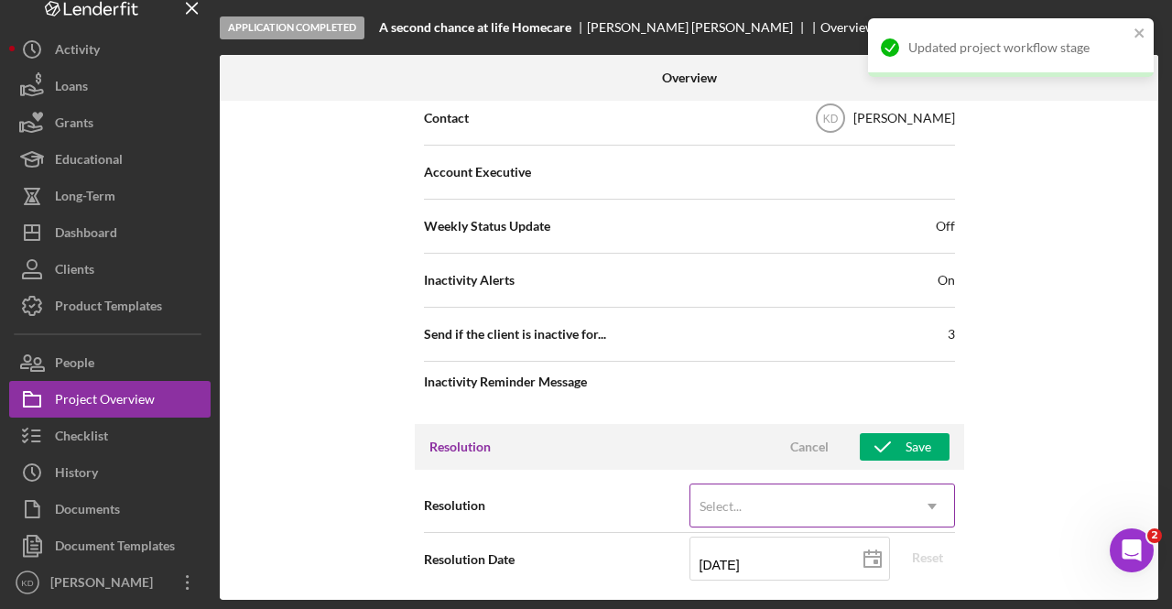
click at [763, 495] on div "Select..." at bounding box center [800, 506] width 220 height 42
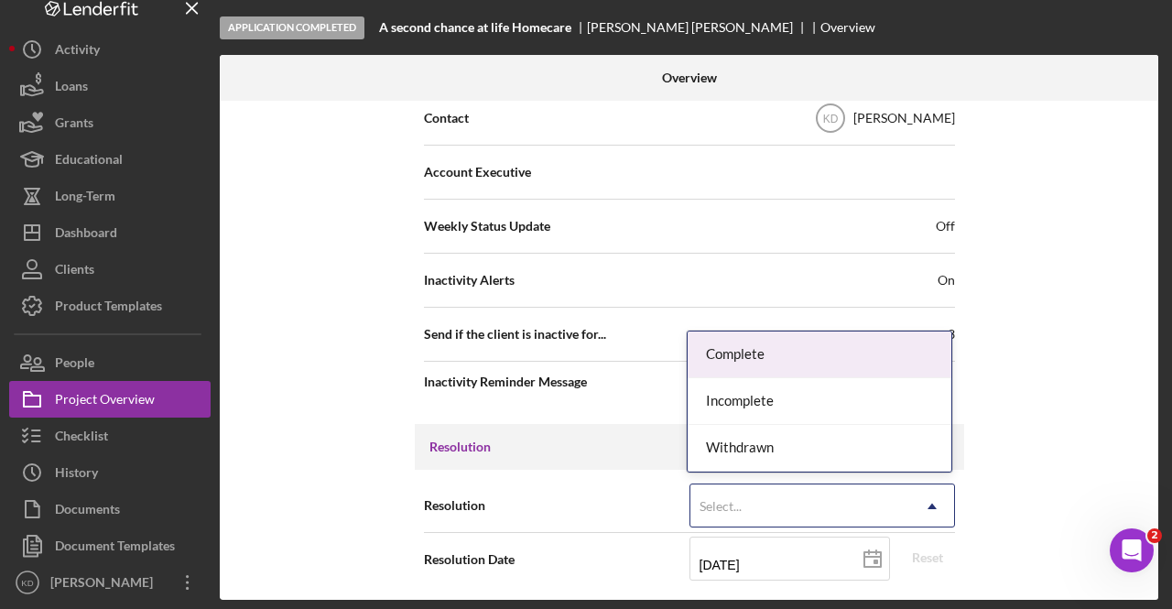
click at [743, 353] on div "Complete" at bounding box center [820, 354] width 264 height 47
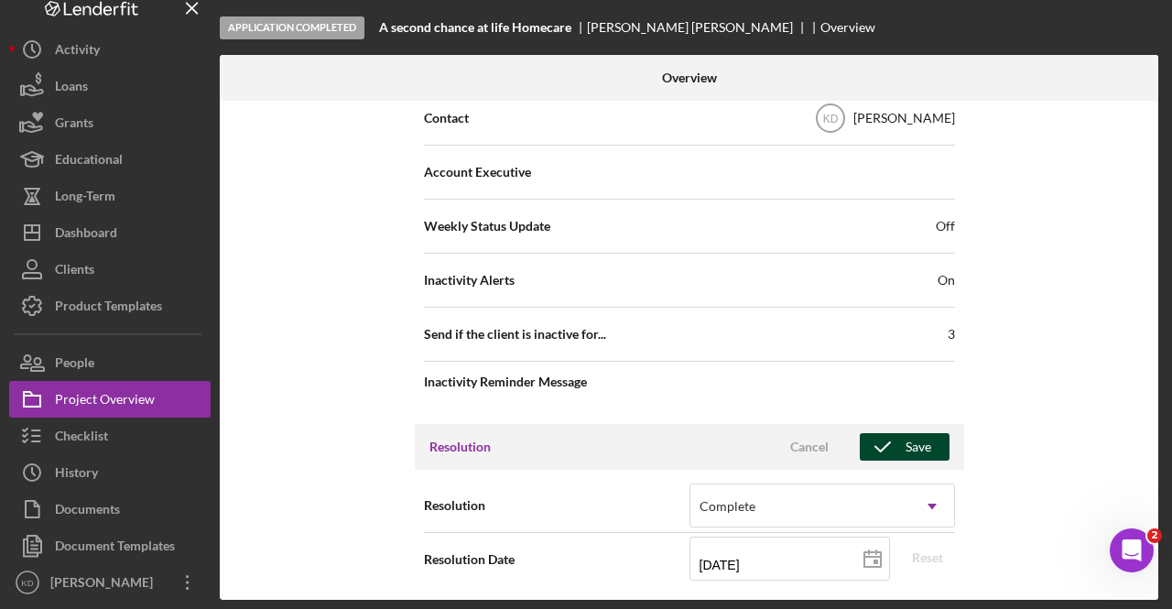
click at [921, 442] on div "Save" at bounding box center [918, 446] width 26 height 27
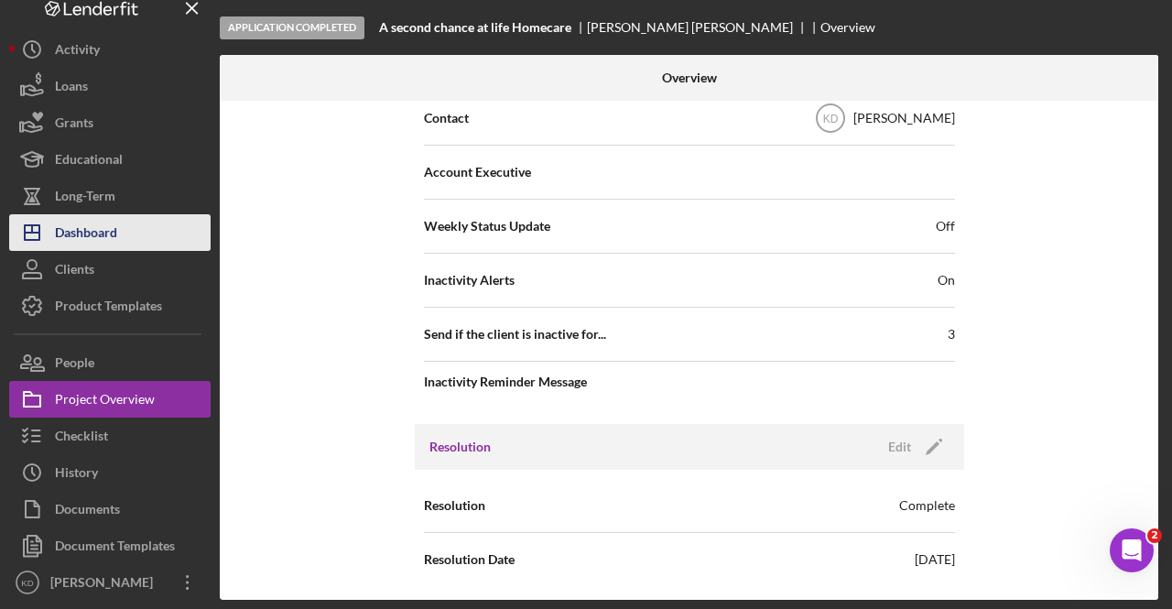
click at [94, 227] on div "Dashboard" at bounding box center [86, 234] width 62 height 41
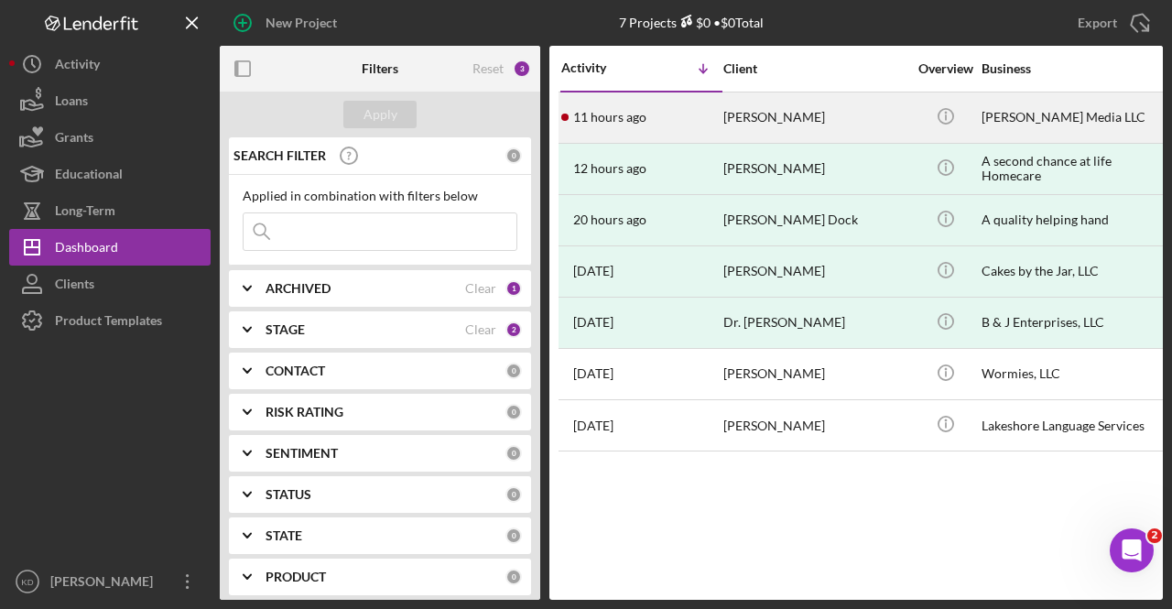
click at [729, 135] on div "[PERSON_NAME]" at bounding box center [814, 117] width 183 height 49
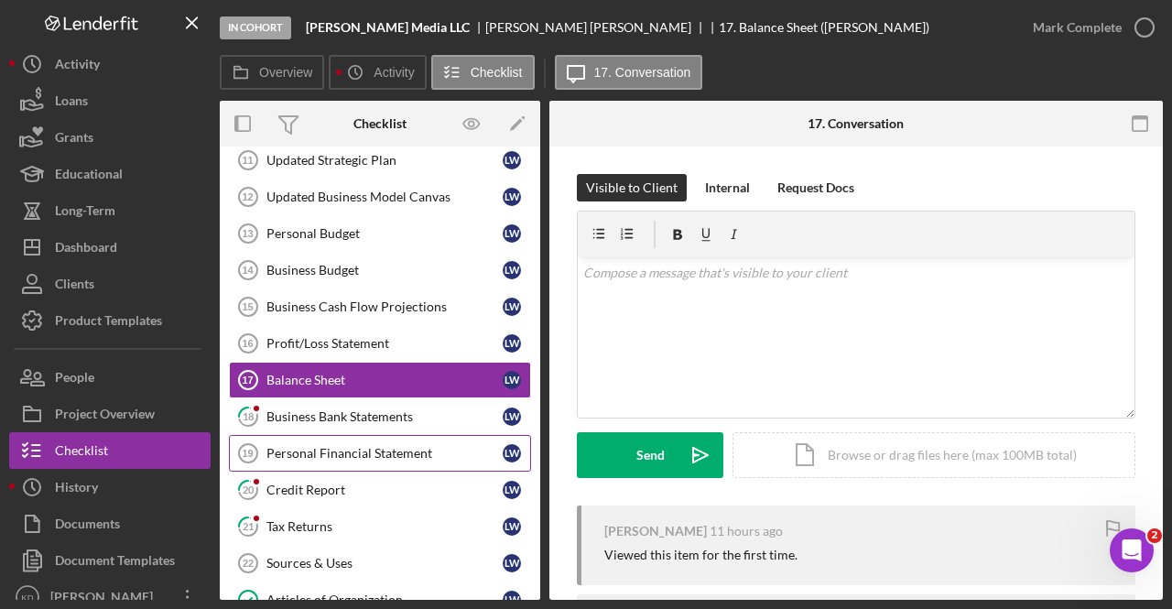
scroll to position [568, 0]
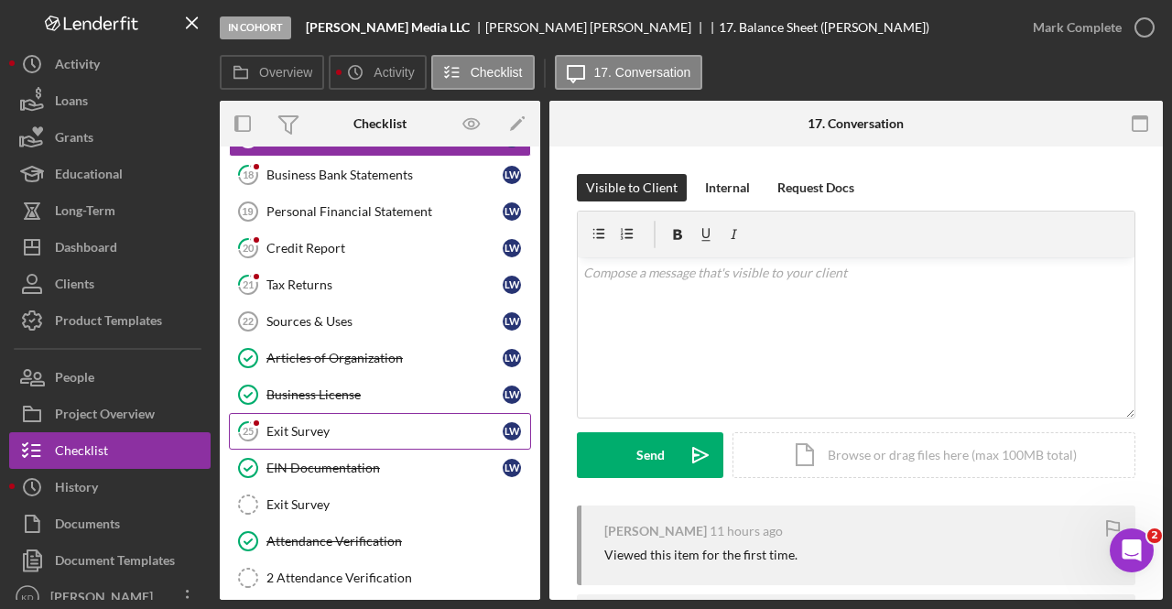
click at [295, 424] on div "Exit Survey" at bounding box center [384, 431] width 236 height 15
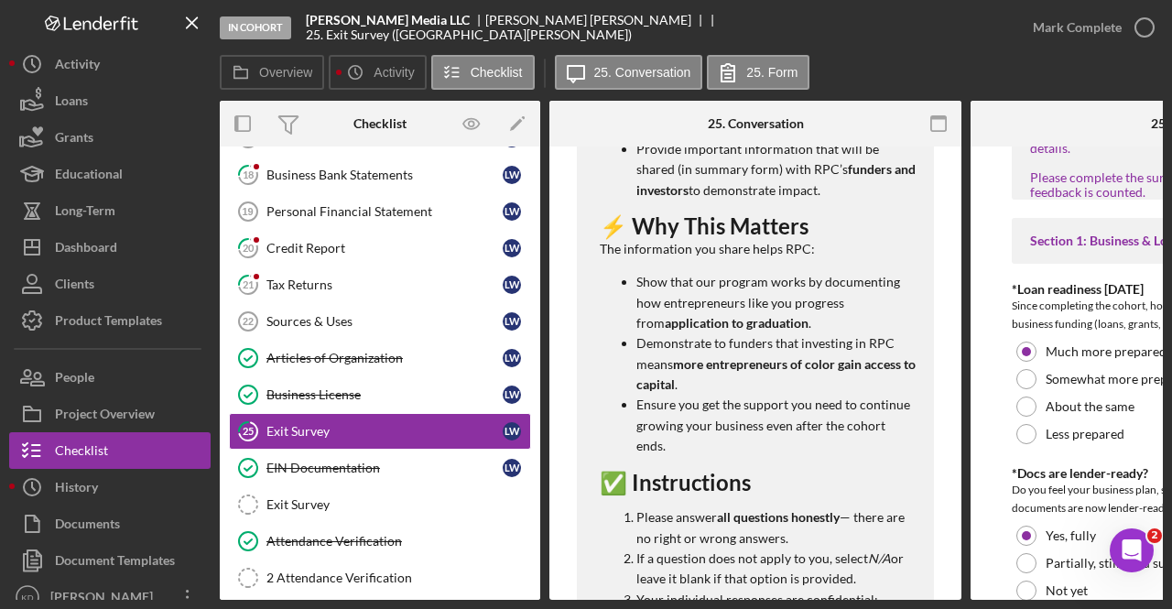
scroll to position [1284, 0]
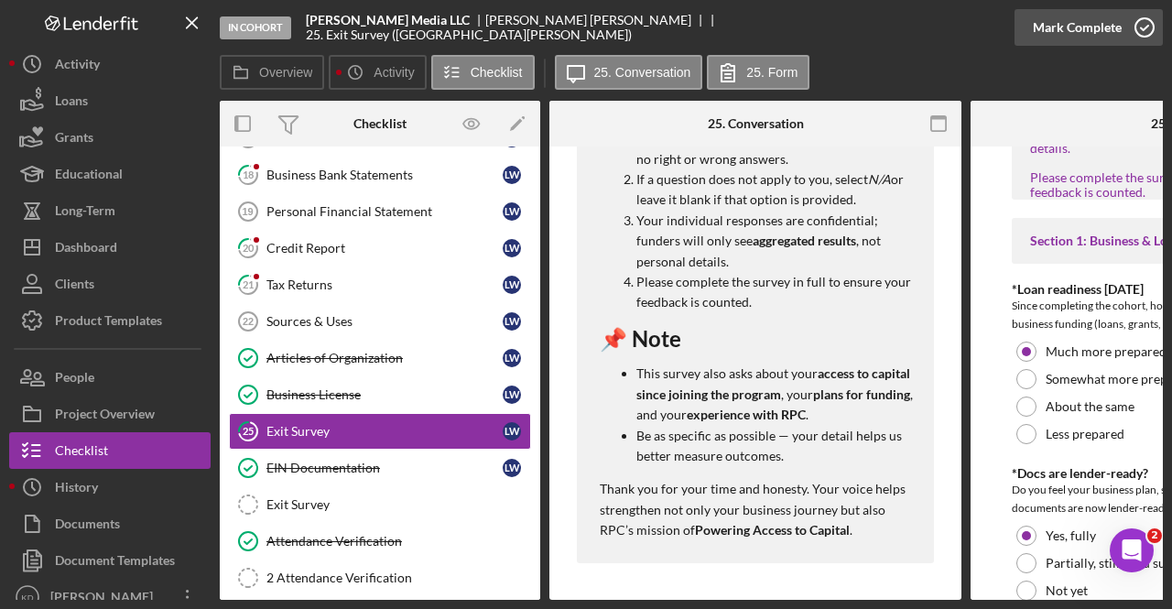
click at [1140, 38] on icon "button" at bounding box center [1145, 28] width 46 height 46
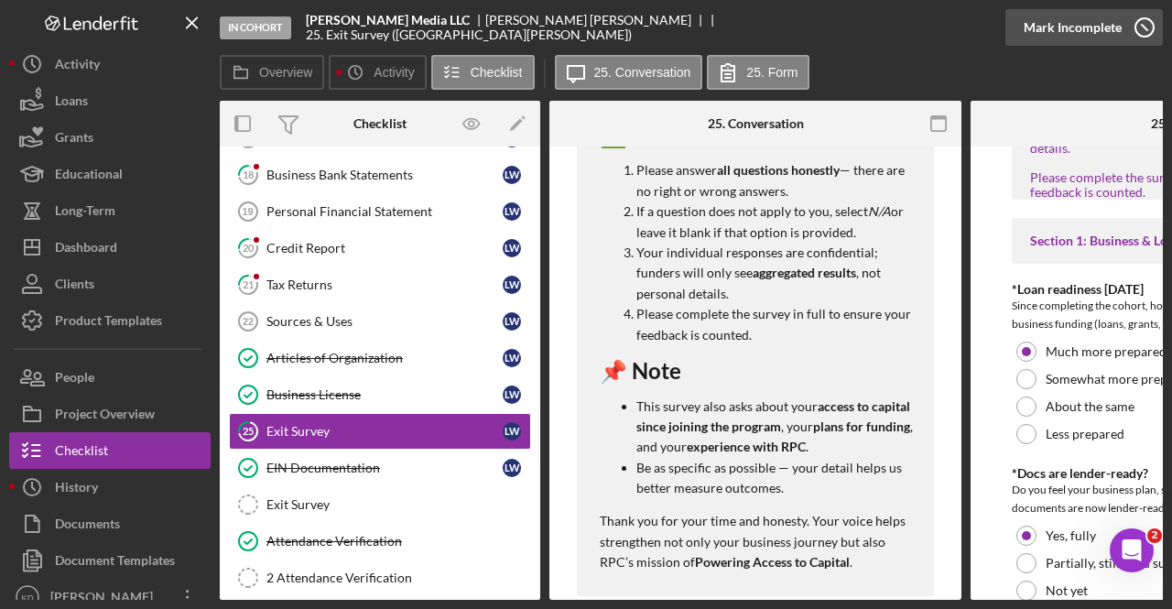
scroll to position [1619, 0]
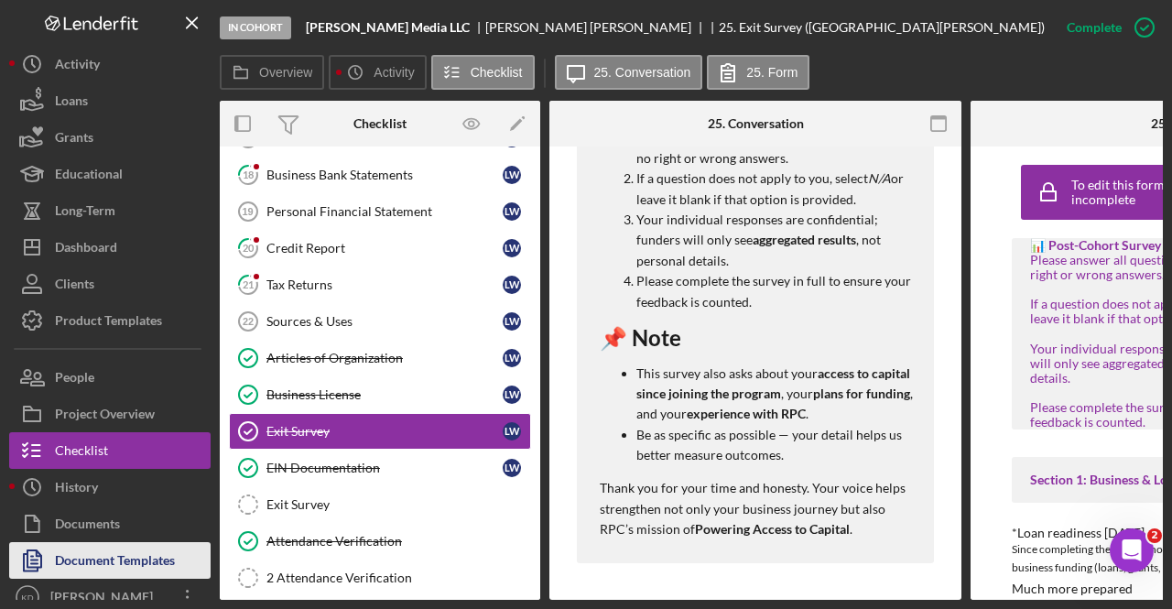
click at [171, 543] on div "Document Templates" at bounding box center [115, 562] width 120 height 41
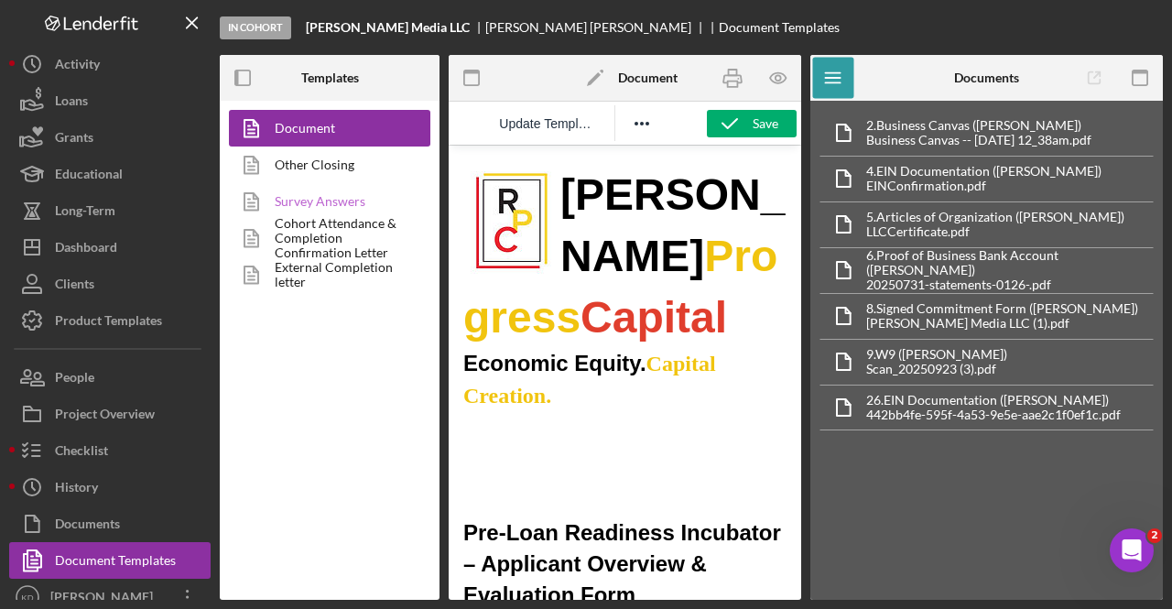
click at [317, 197] on link "Survey Answers" at bounding box center [325, 201] width 192 height 37
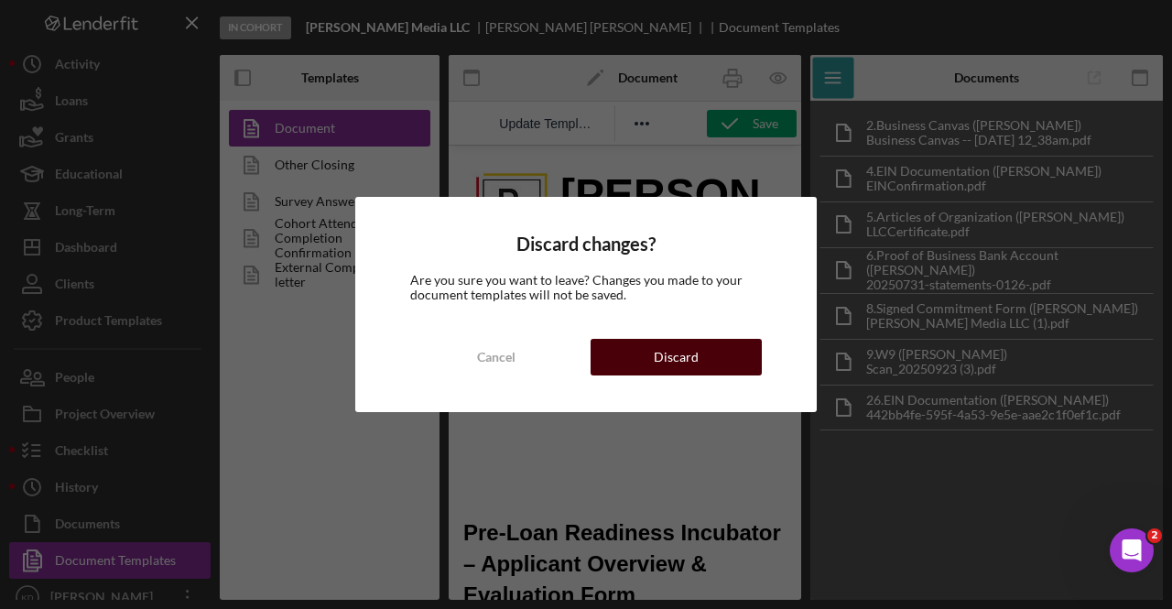
click at [637, 368] on button "Discard" at bounding box center [676, 357] width 171 height 37
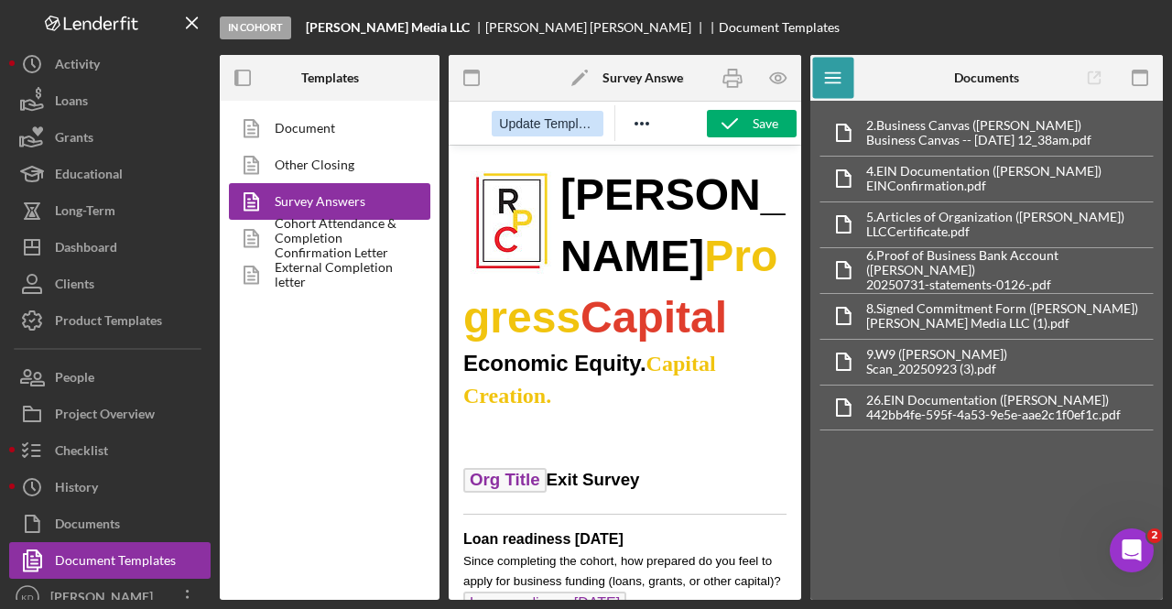
click at [551, 125] on span "Update Template" at bounding box center [547, 123] width 96 height 15
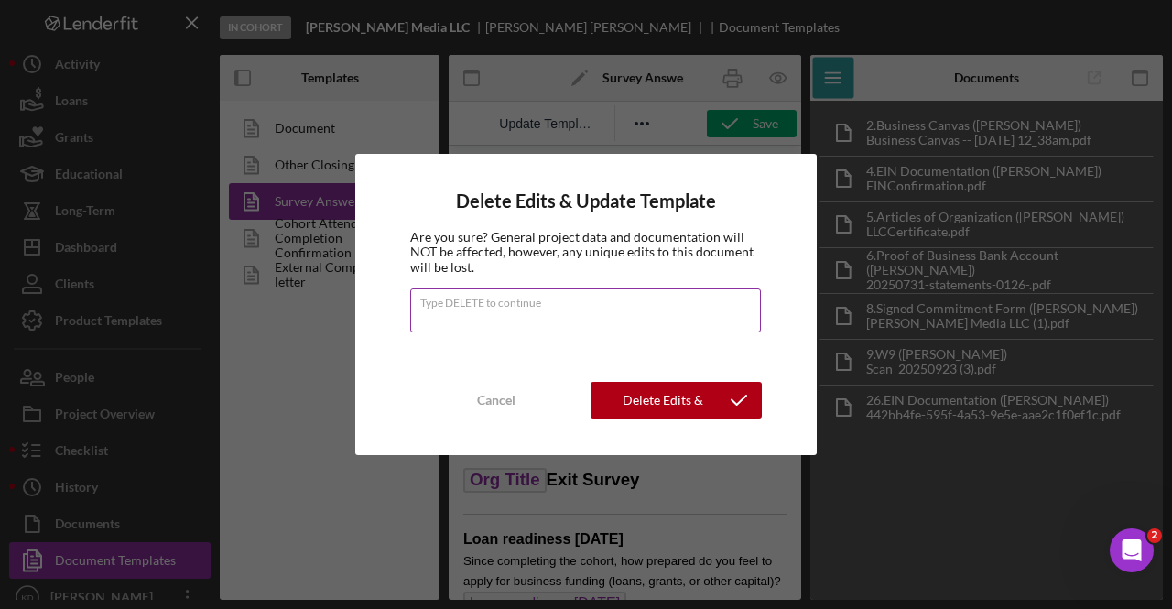
click at [563, 301] on div "Type DELETE to continue" at bounding box center [586, 311] width 352 height 46
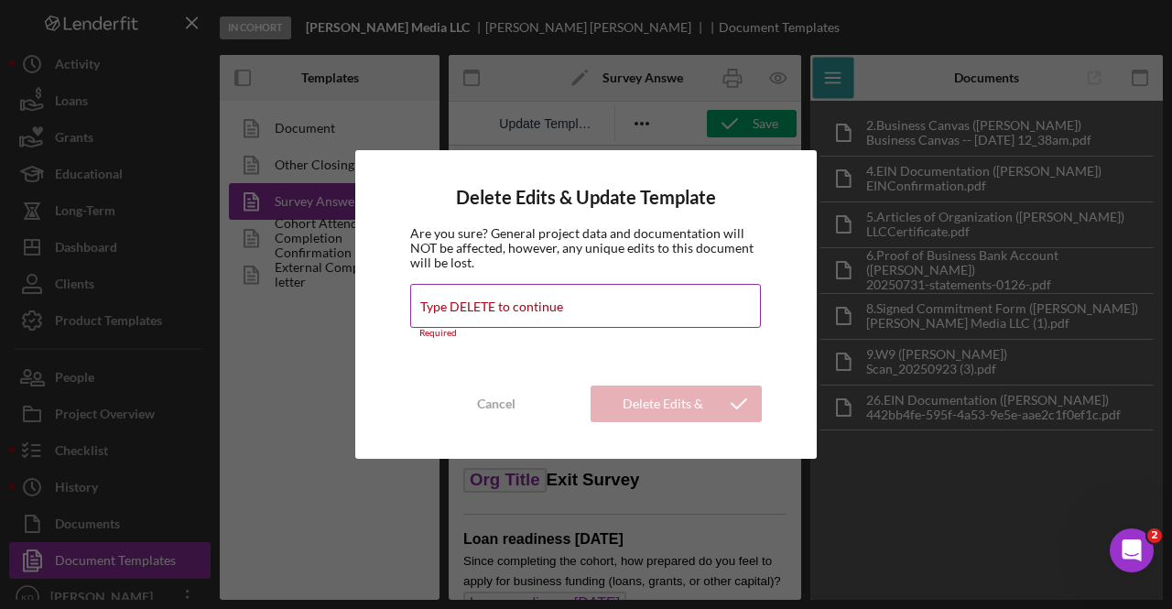
click at [504, 316] on input "Type DELETE to continue" at bounding box center [585, 306] width 351 height 44
type input "DELETE"
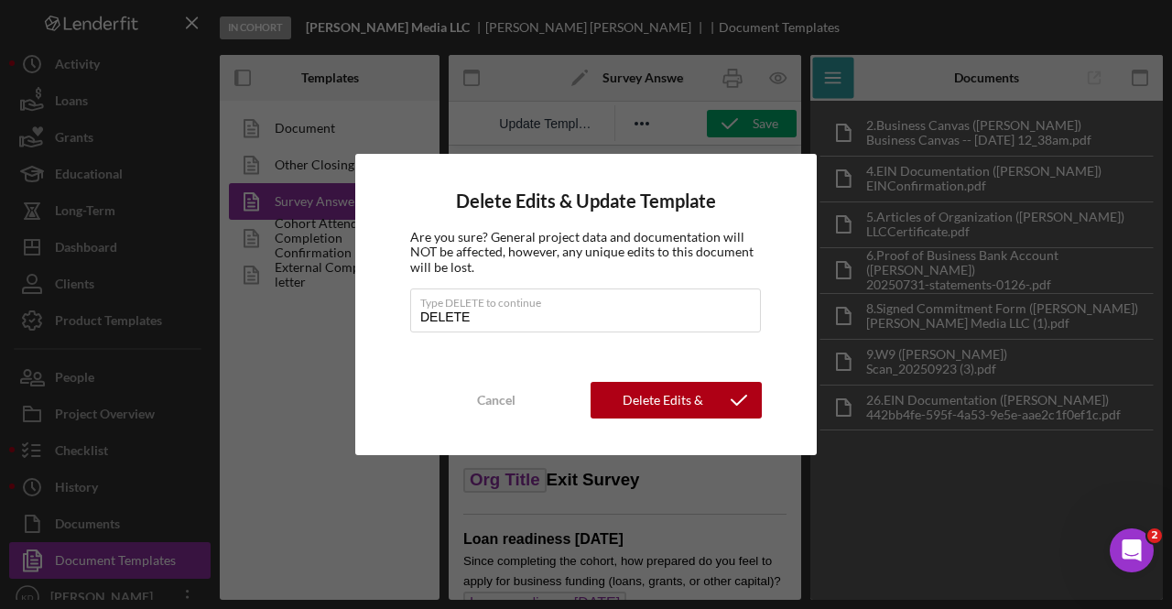
click at [687, 418] on div "Delete Edits & Update Template Are you sure? General project data and documenta…" at bounding box center [585, 304] width 461 height 300
click at [688, 417] on div "Delete Edits & Update Template" at bounding box center [662, 400] width 107 height 37
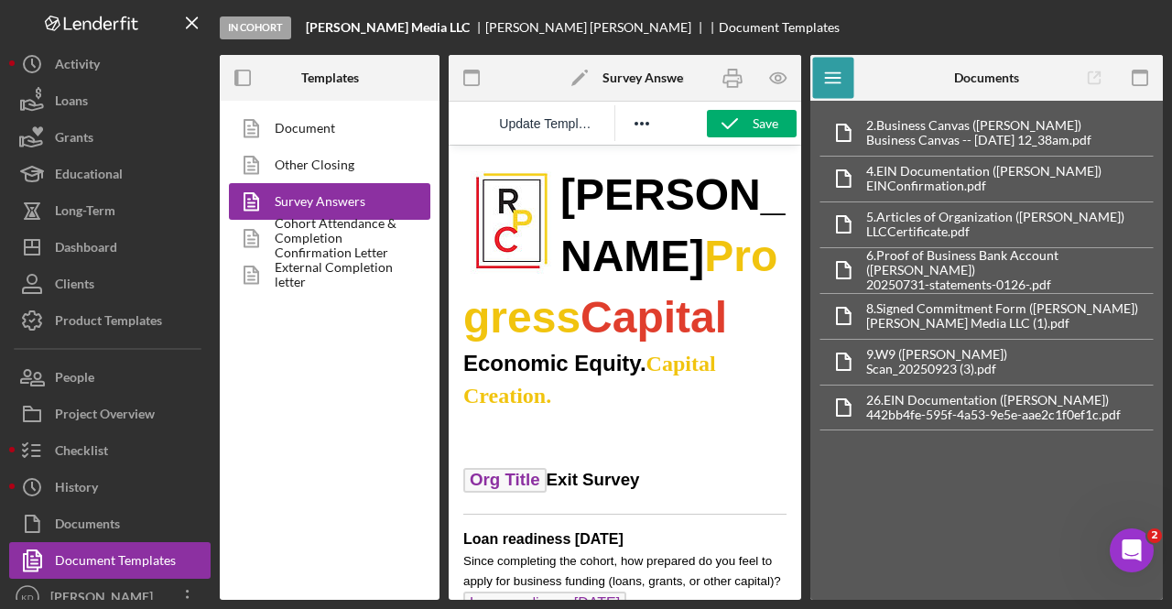
click at [741, 82] on icon "button" at bounding box center [732, 78] width 18 height 7
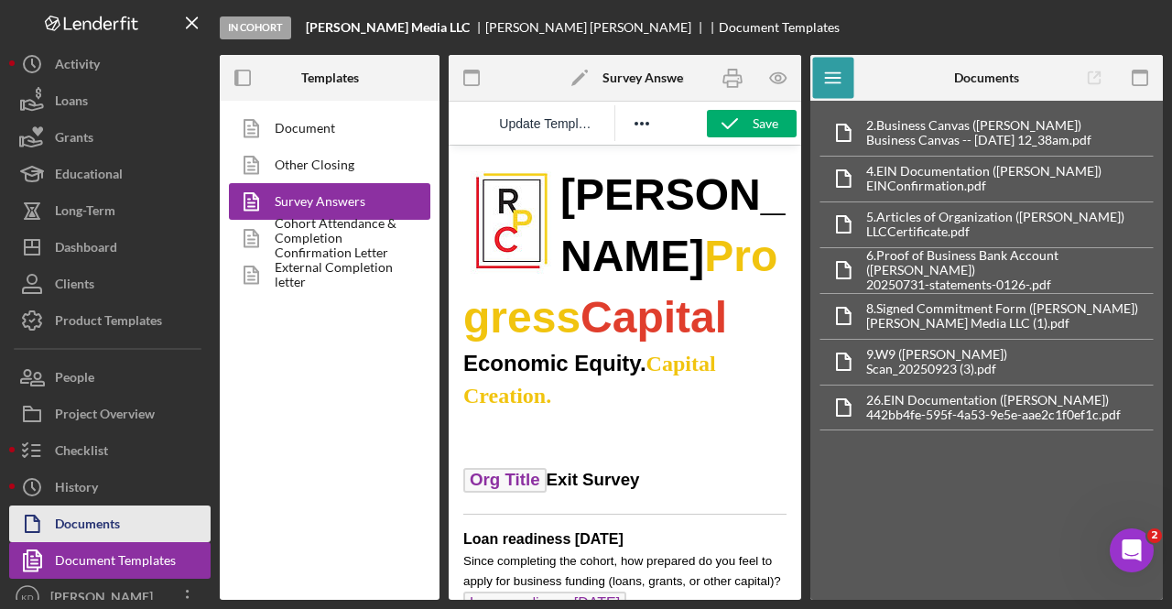
click at [110, 519] on div "Documents" at bounding box center [87, 525] width 65 height 41
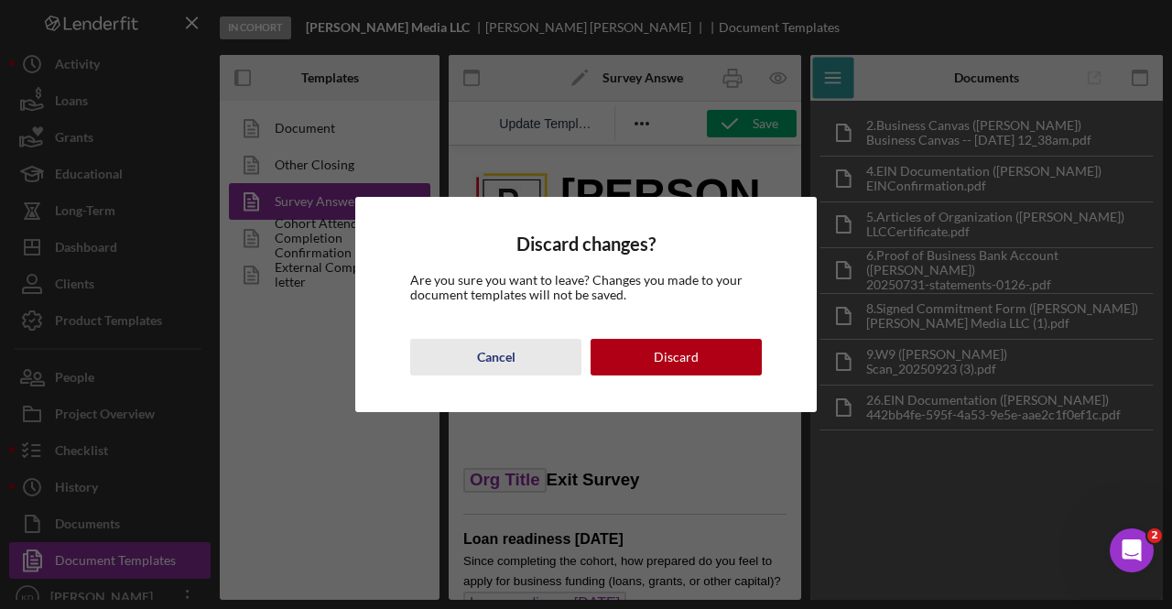
click at [529, 360] on button "Cancel" at bounding box center [495, 357] width 171 height 37
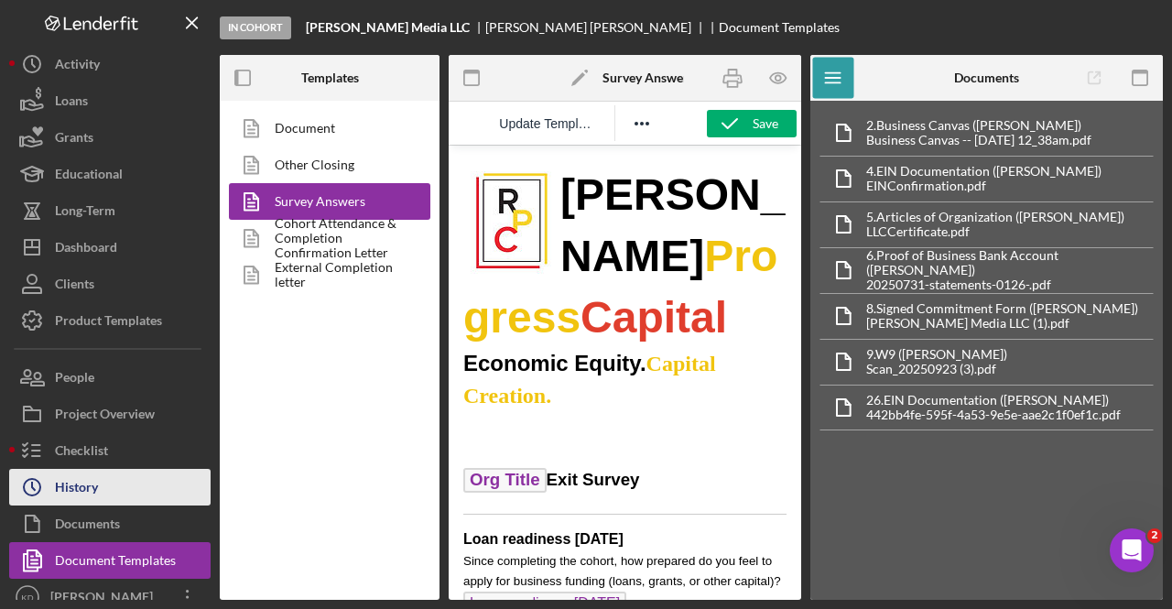
scroll to position [15, 0]
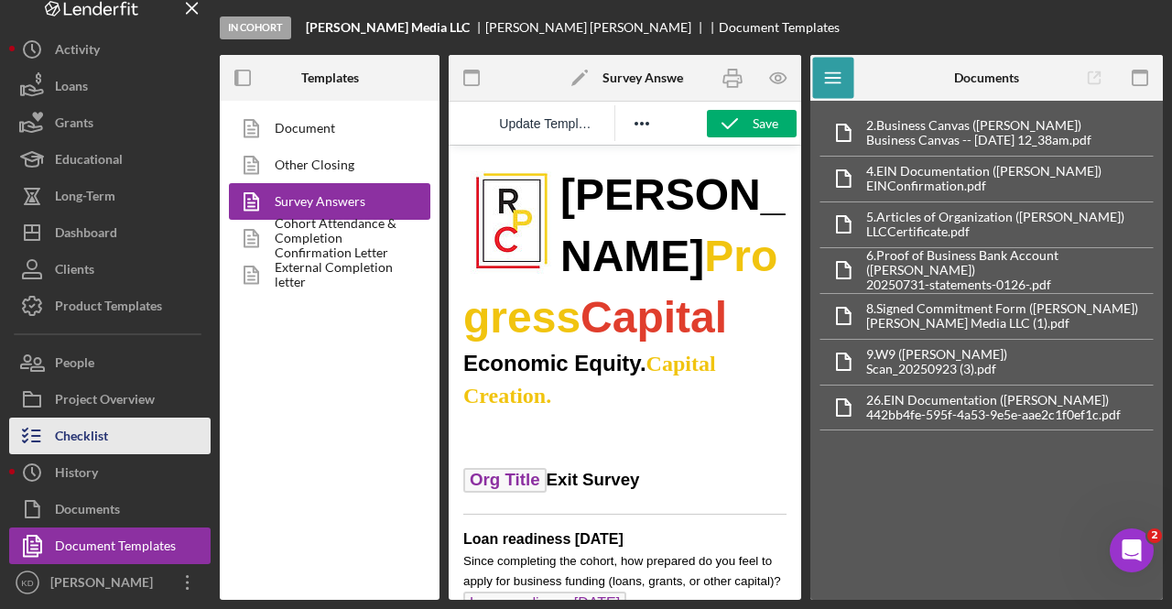
click at [113, 433] on button "Checklist" at bounding box center [109, 435] width 201 height 37
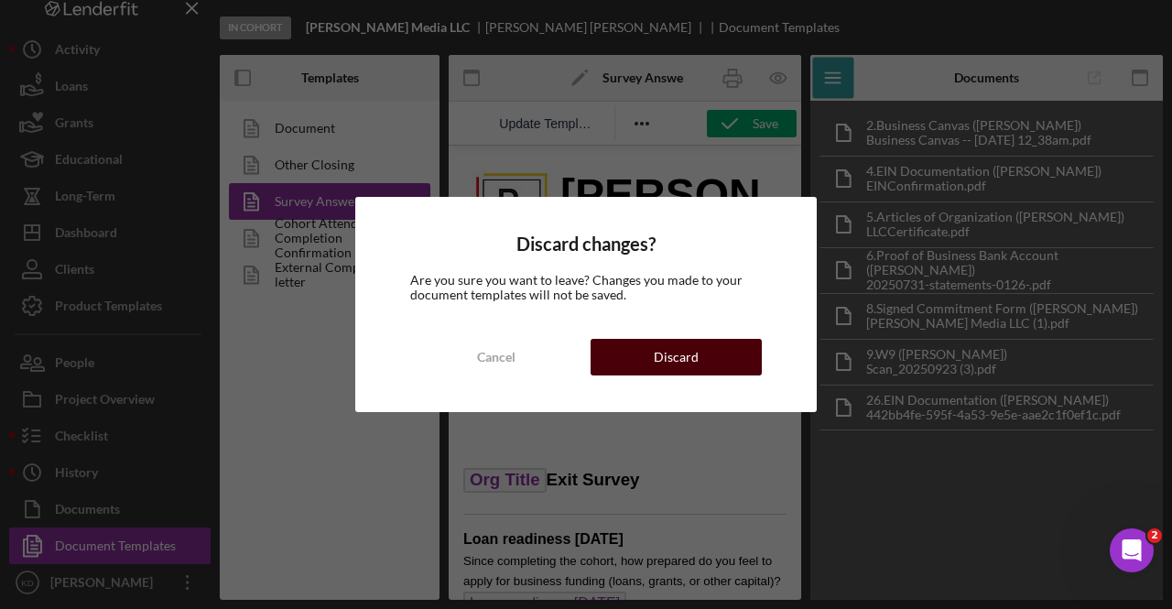
click at [668, 359] on div "Discard" at bounding box center [676, 357] width 45 height 37
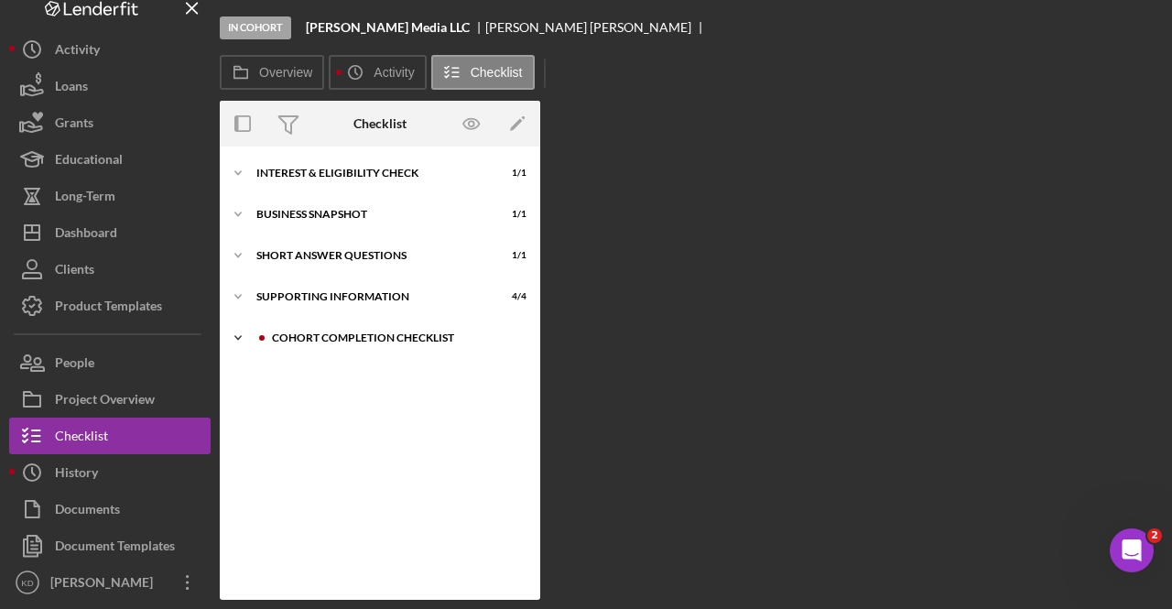
click at [276, 342] on div "Cohort Completion Checklist" at bounding box center [394, 337] width 245 height 11
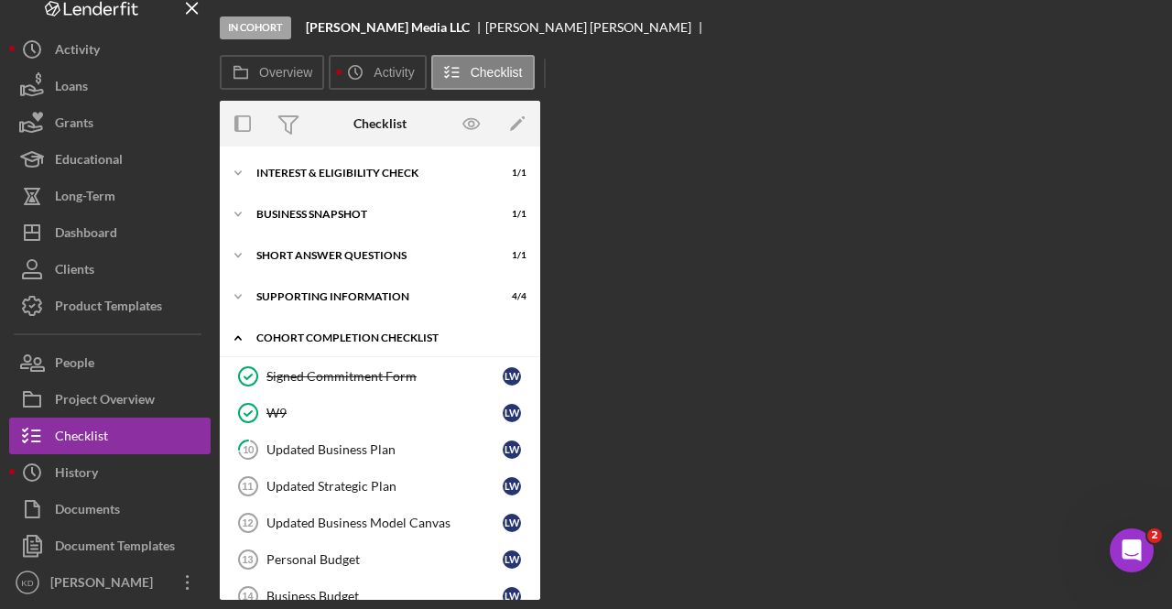
scroll to position [568, 0]
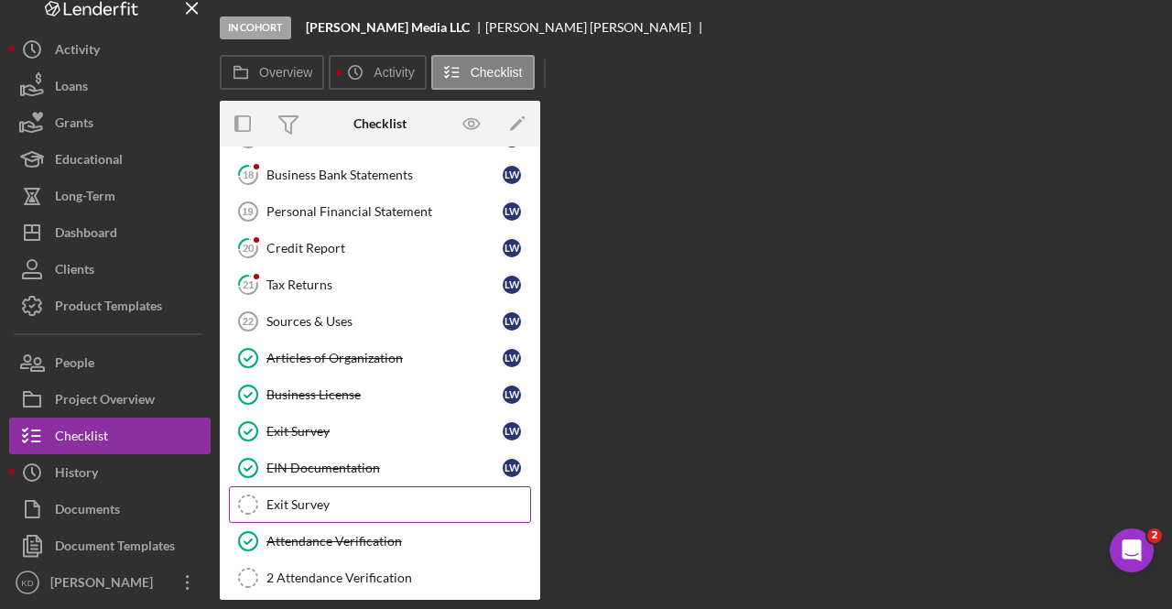
click at [309, 497] on div "Exit Survey" at bounding box center [398, 504] width 264 height 15
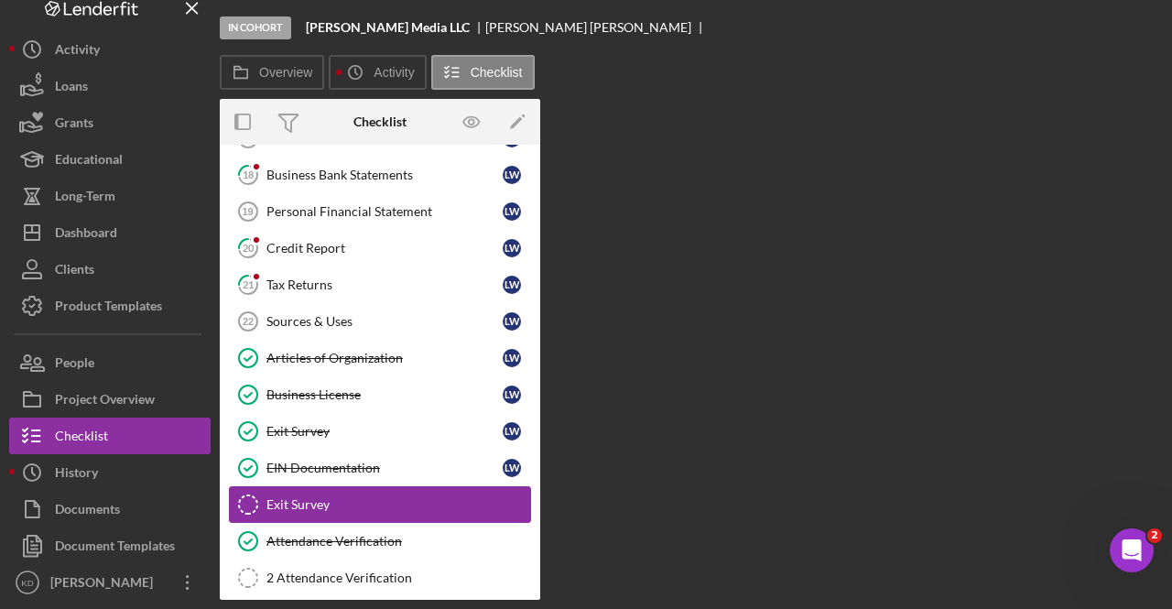
scroll to position [568, 0]
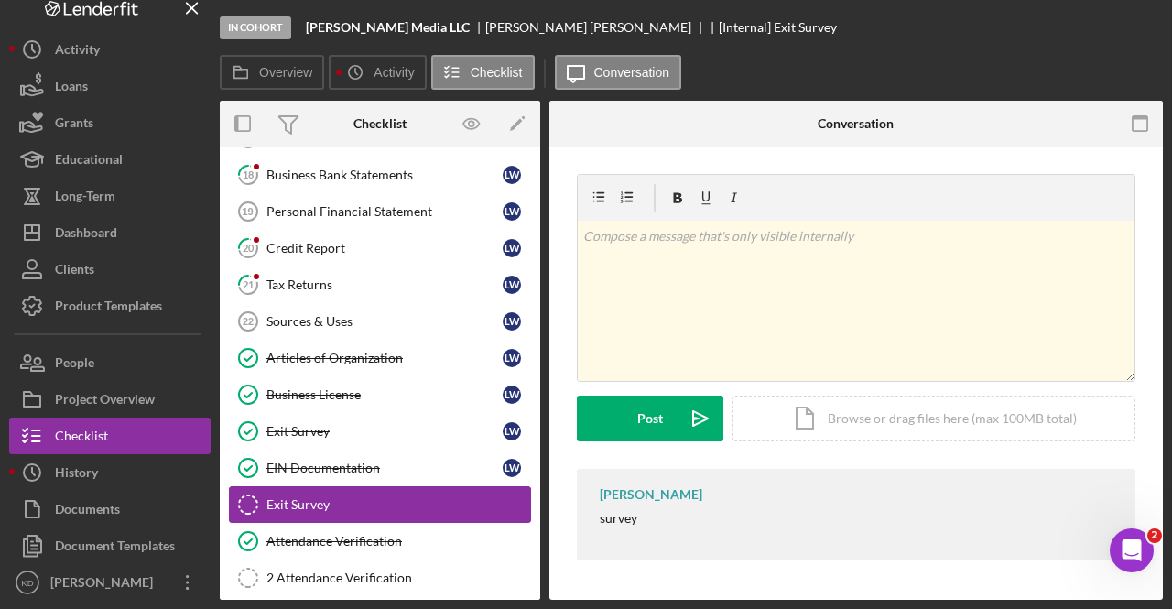
click at [366, 499] on div "Exit Survey" at bounding box center [398, 504] width 264 height 15
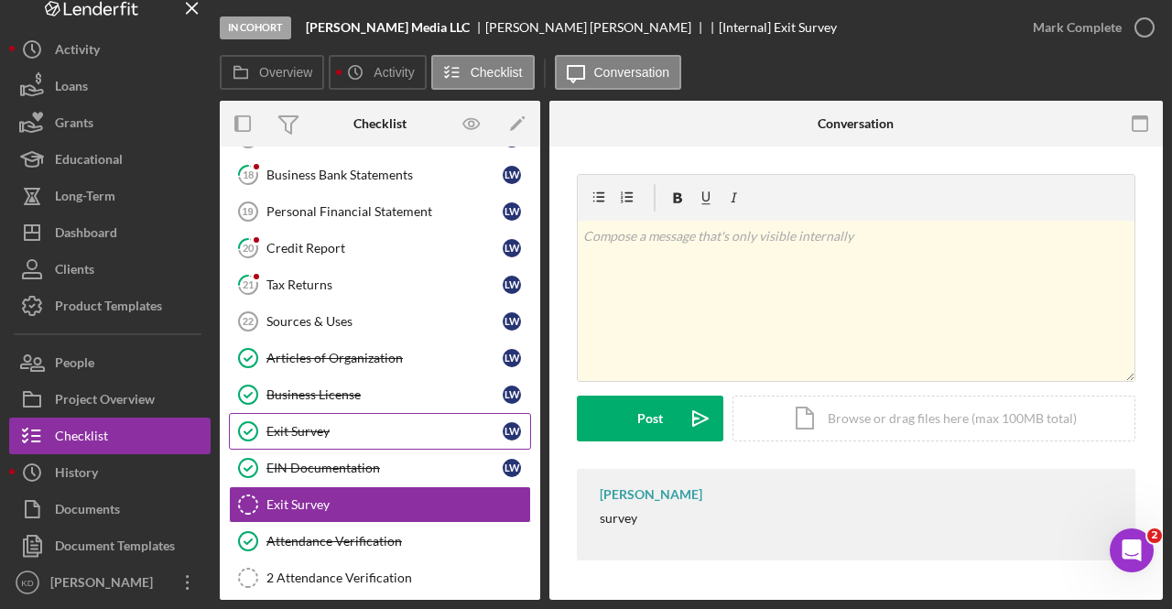
click at [352, 424] on div "Exit Survey" at bounding box center [384, 431] width 236 height 15
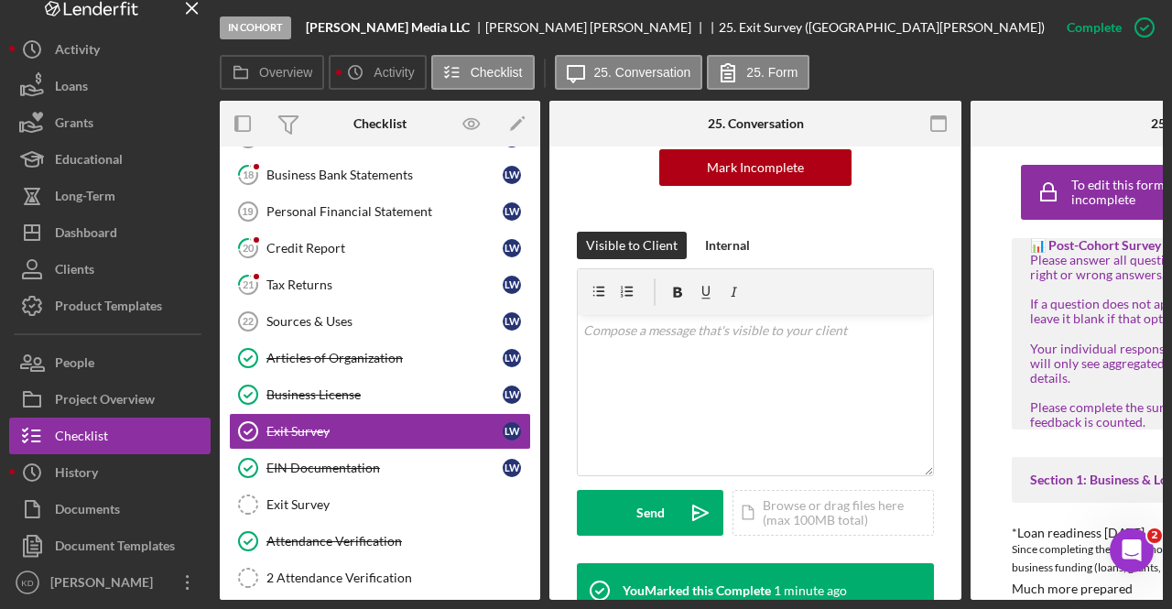
scroll to position [229, 0]
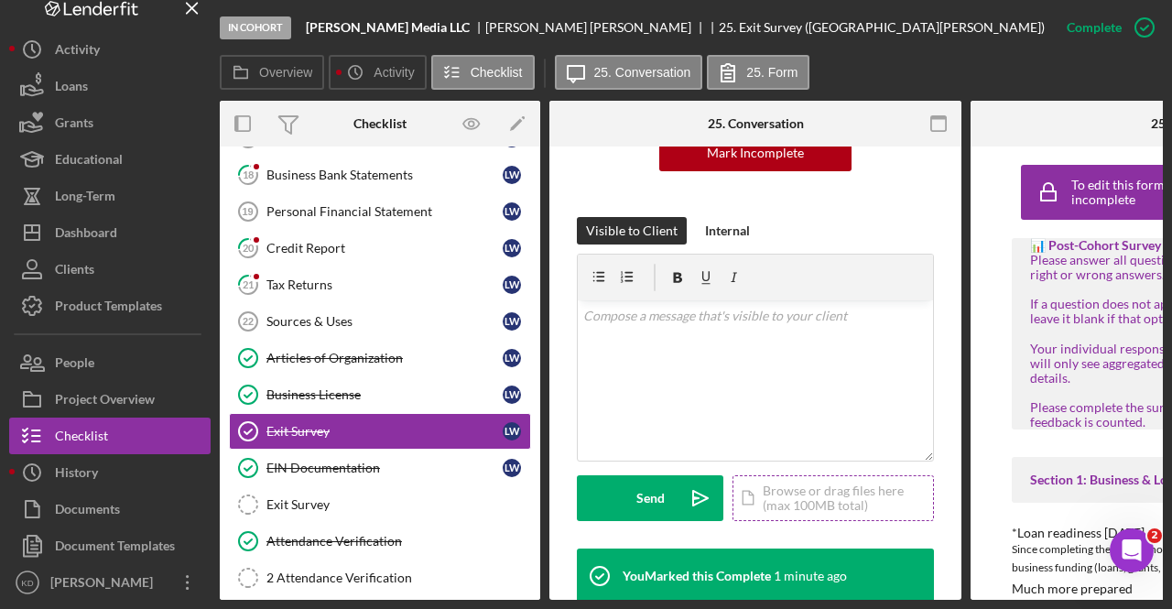
click at [770, 489] on div "Icon/Document Browse or drag files here (max 100MB total) Tap to choose files o…" at bounding box center [832, 498] width 201 height 46
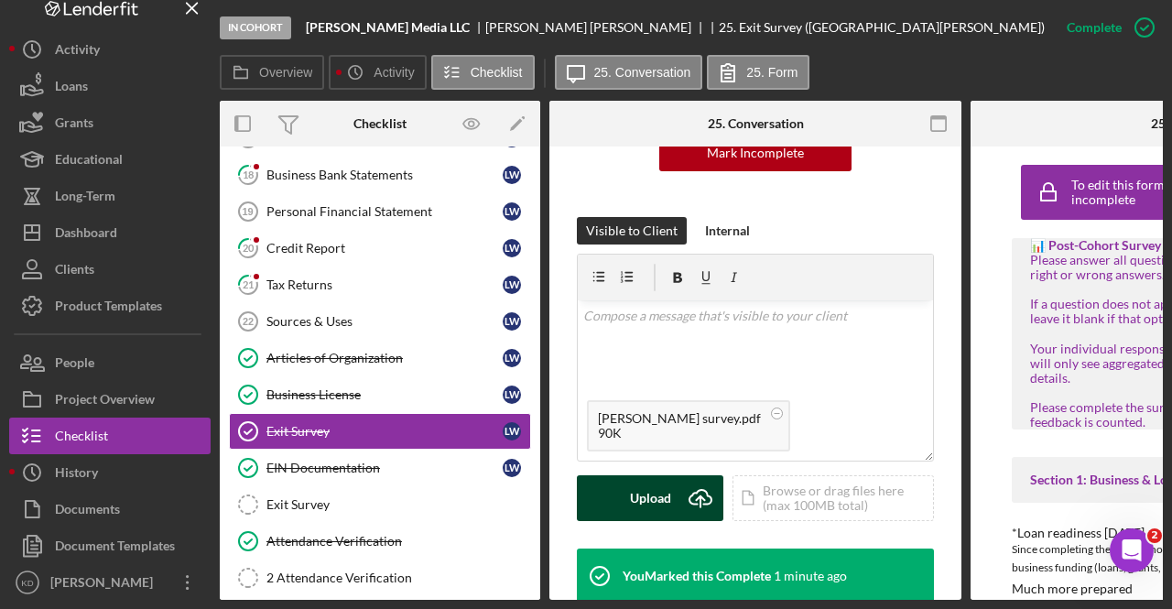
click at [623, 499] on button "Upload Icon/Upload" at bounding box center [650, 498] width 146 height 46
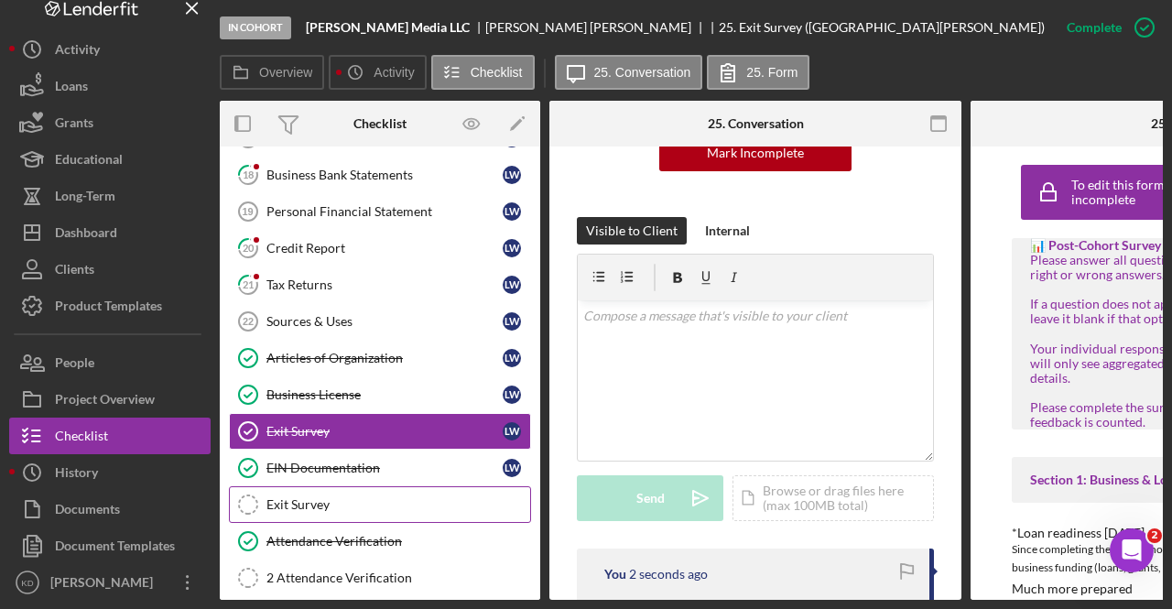
click at [398, 497] on div "Exit Survey" at bounding box center [398, 504] width 264 height 15
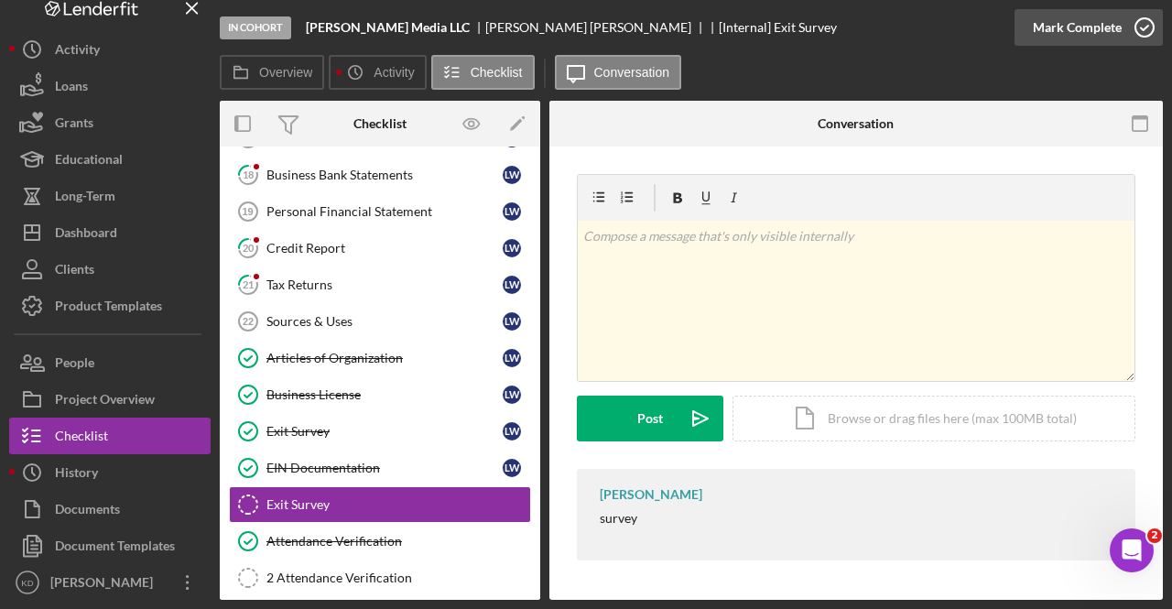
click at [1152, 25] on icon "button" at bounding box center [1145, 28] width 46 height 46
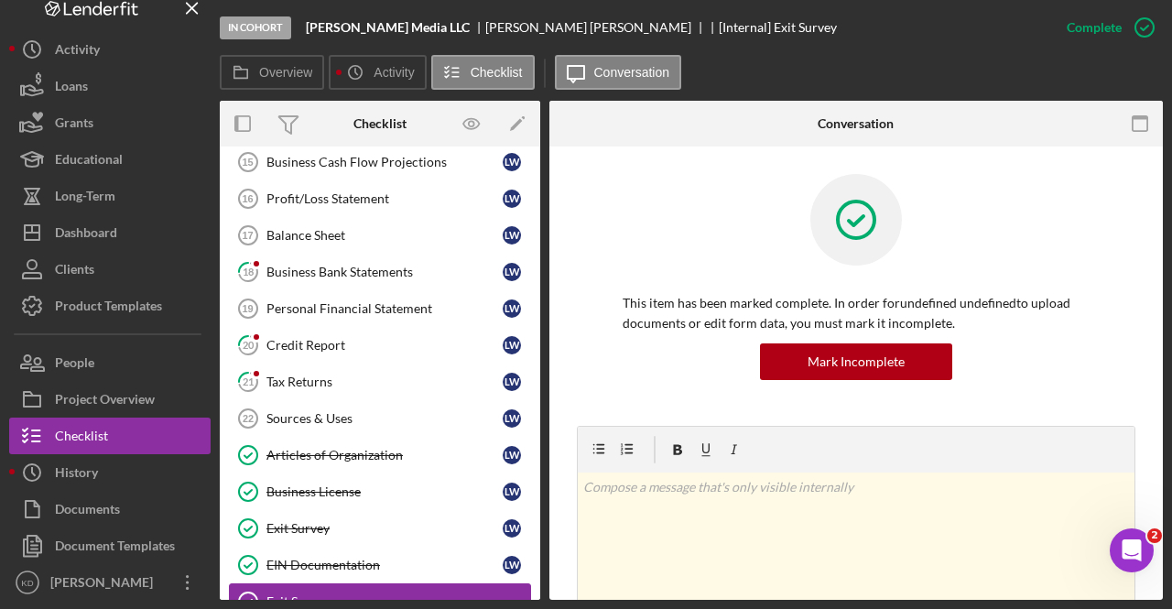
scroll to position [471, 0]
click at [278, 363] on link "21 Tax Returns L W" at bounding box center [380, 381] width 302 height 37
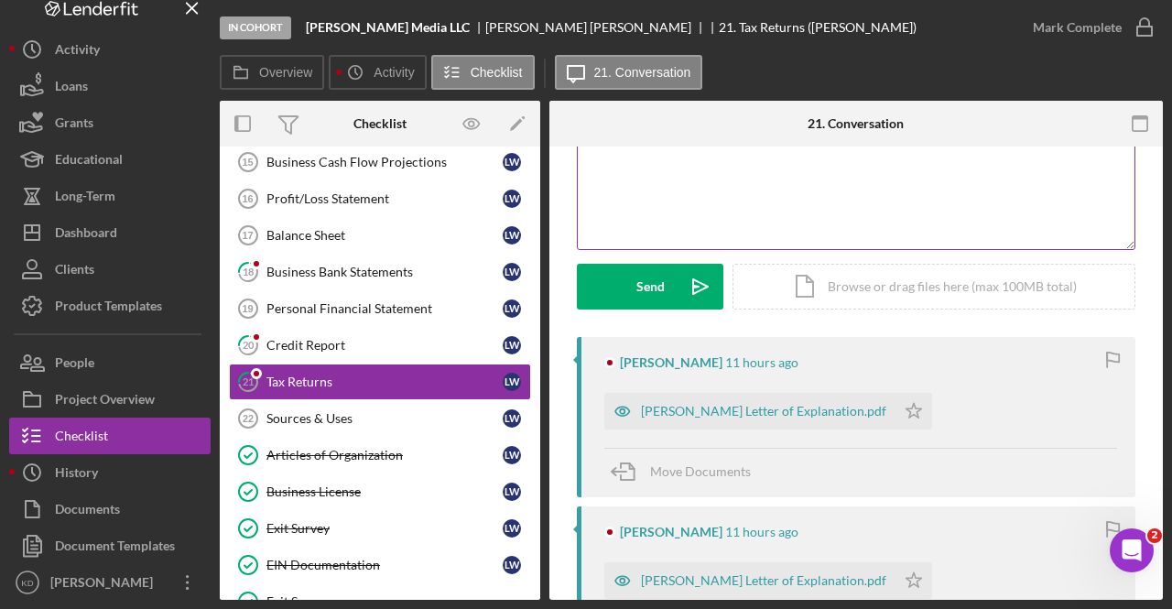
scroll to position [187, 0]
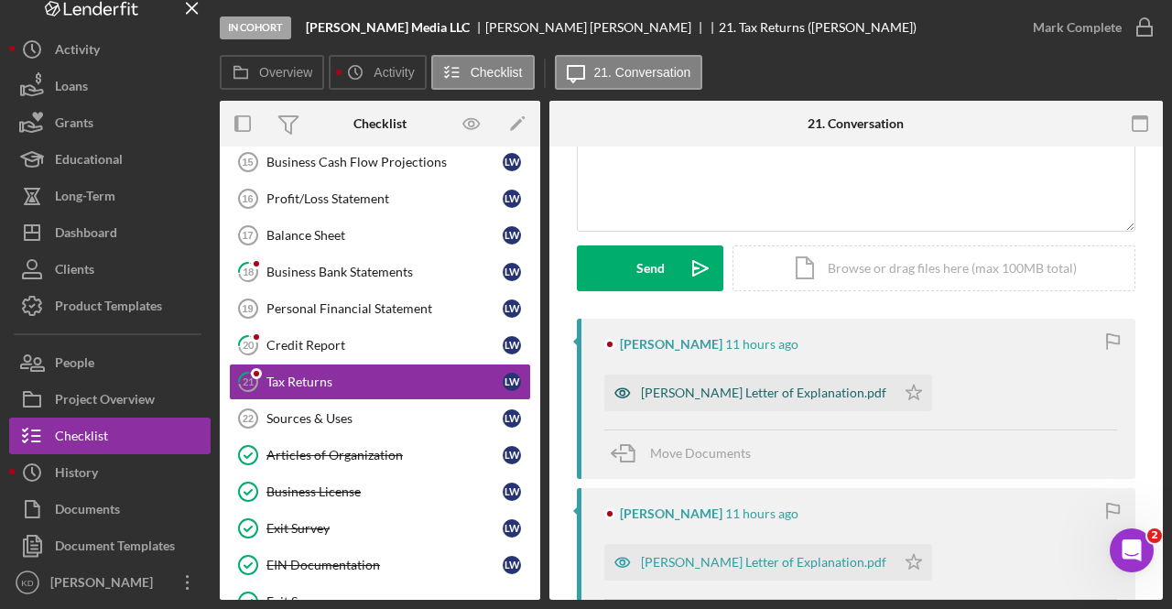
click at [726, 401] on div "Leilani Letter of Explanation.pdf" at bounding box center [749, 392] width 291 height 37
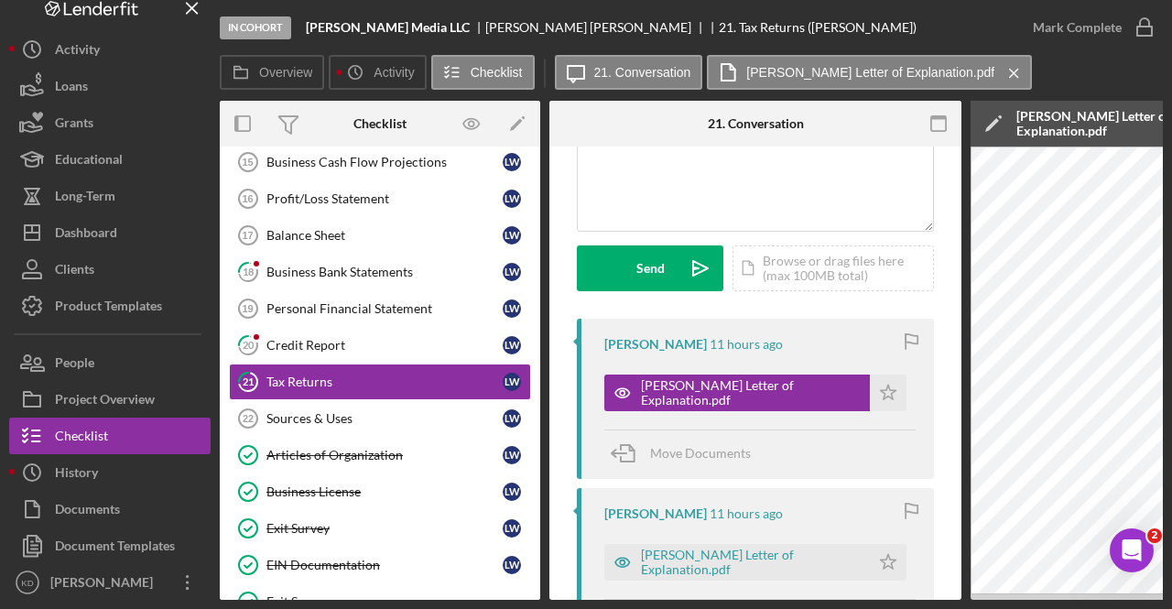
scroll to position [0, 357]
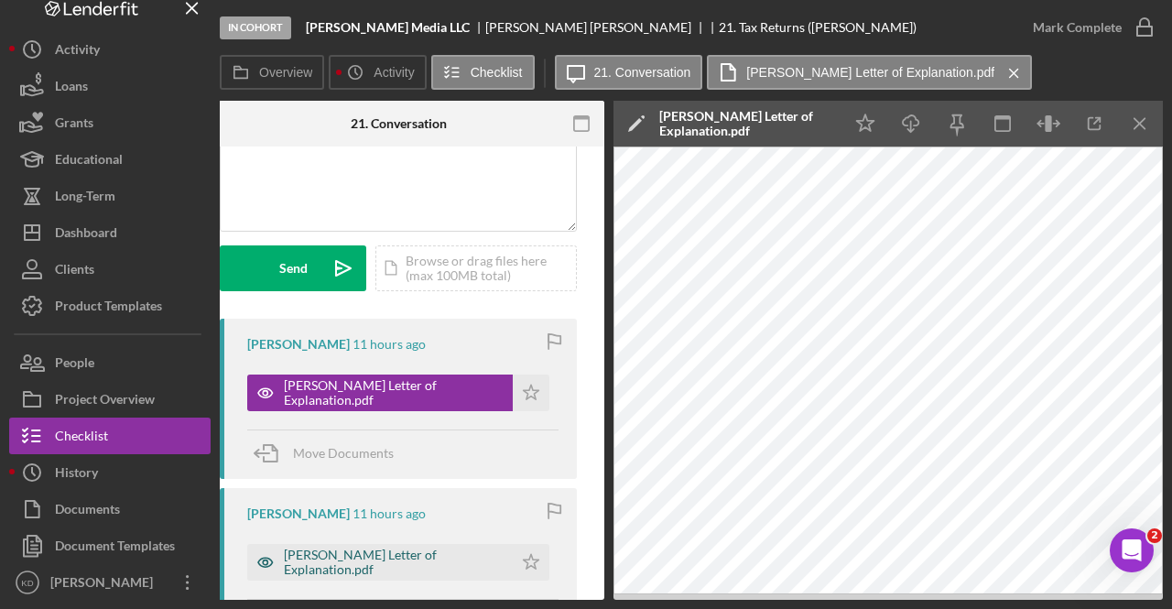
click at [348, 570] on div "Leilani Letter of Explanation.pdf" at bounding box center [380, 562] width 266 height 37
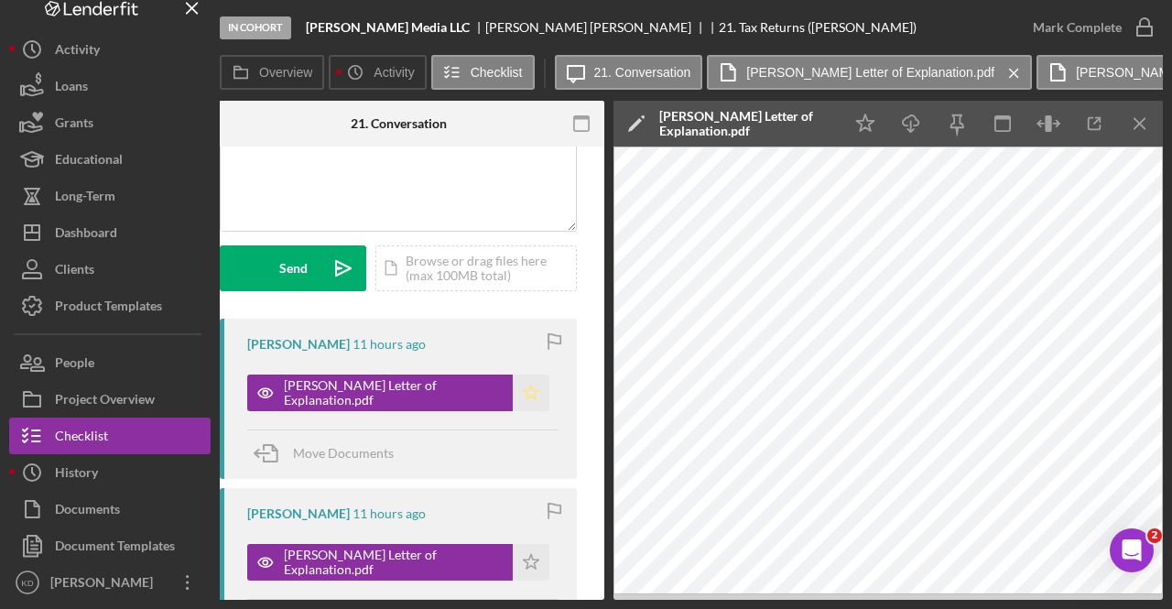
click at [513, 383] on icon "Icon/Star" at bounding box center [531, 392] width 37 height 37
click at [513, 561] on icon "Icon/Star" at bounding box center [531, 562] width 37 height 37
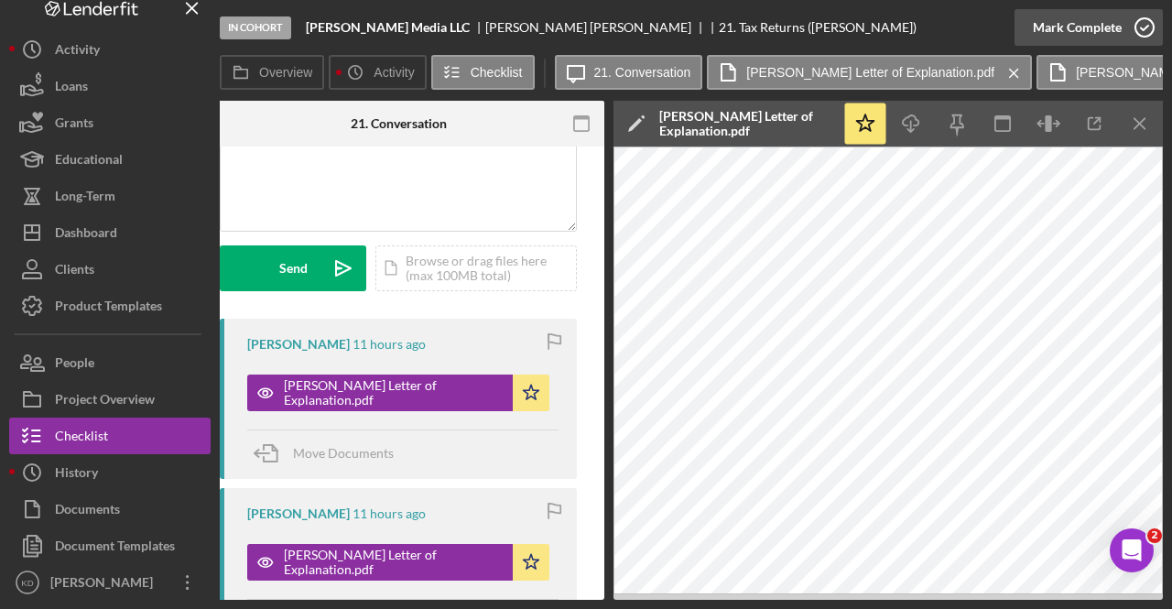
click at [1126, 37] on icon "button" at bounding box center [1145, 28] width 46 height 46
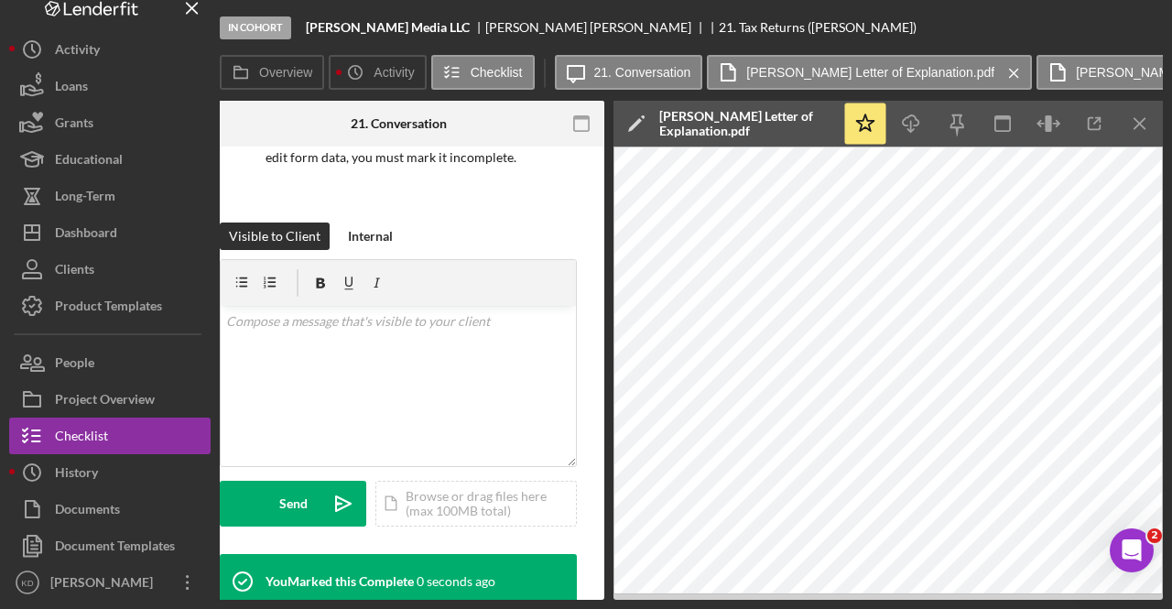
scroll to position [459, 0]
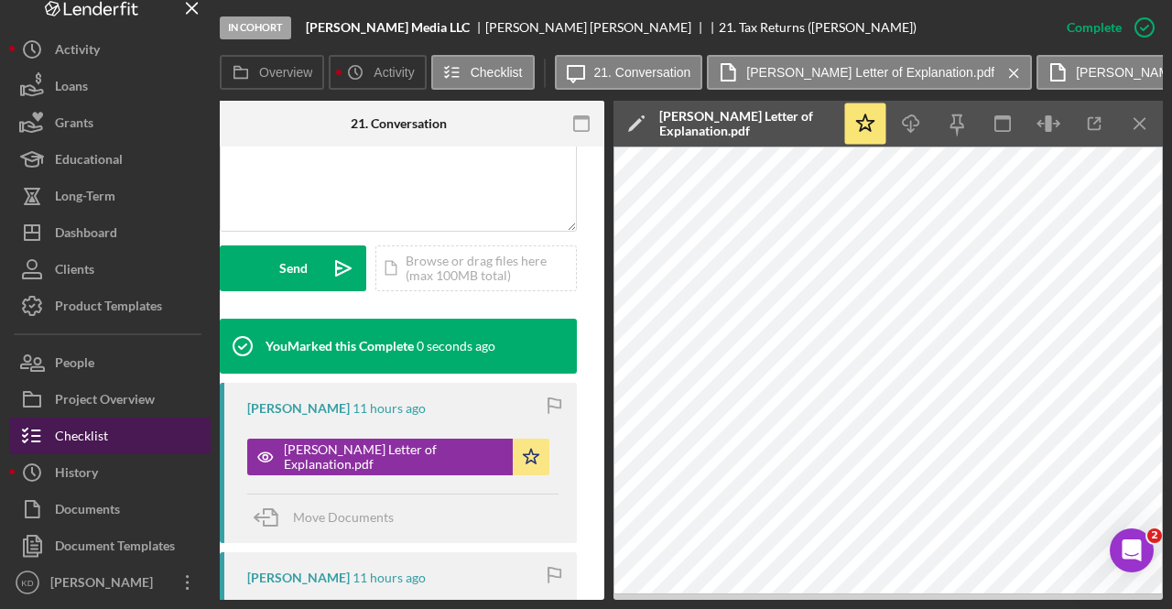
click at [128, 429] on button "Checklist" at bounding box center [109, 435] width 201 height 37
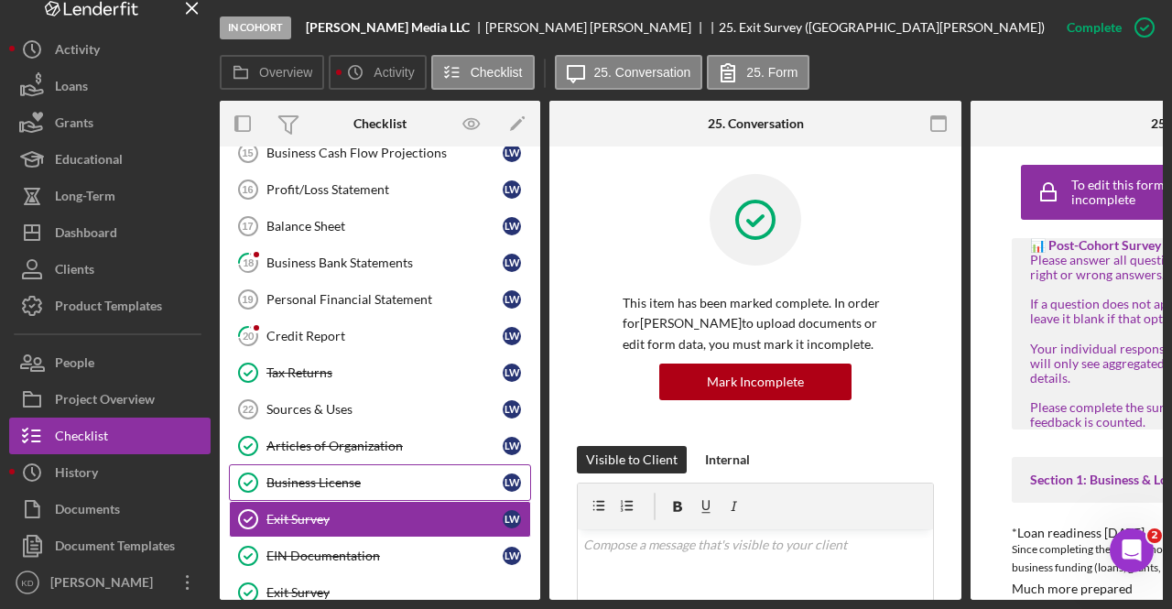
scroll to position [452, 0]
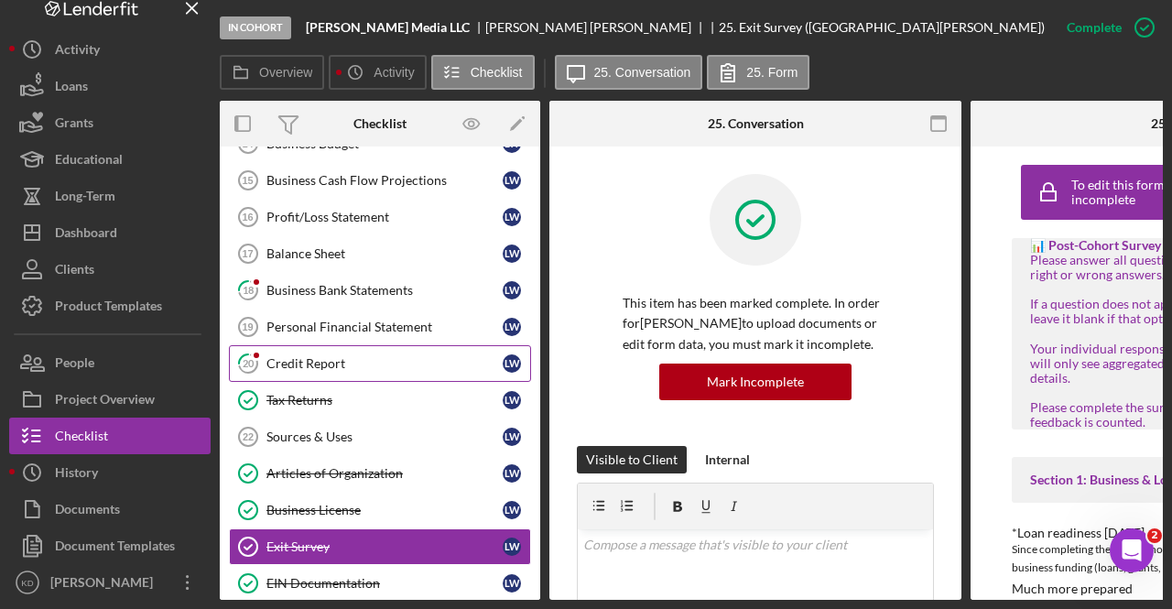
click at [400, 361] on div "Credit Report" at bounding box center [384, 363] width 236 height 15
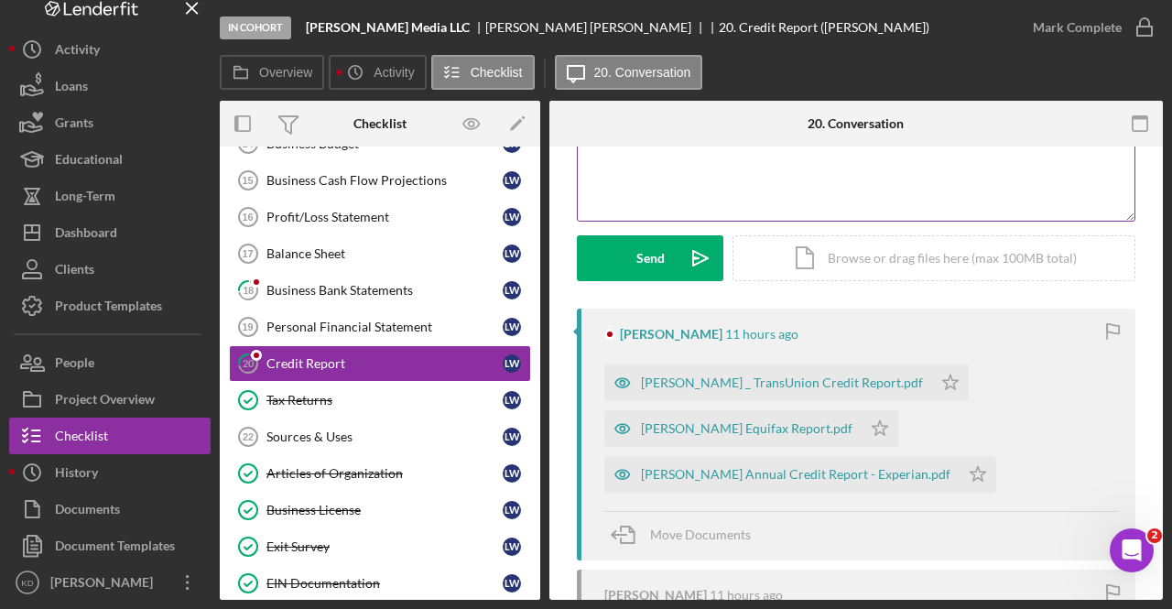
scroll to position [200, 0]
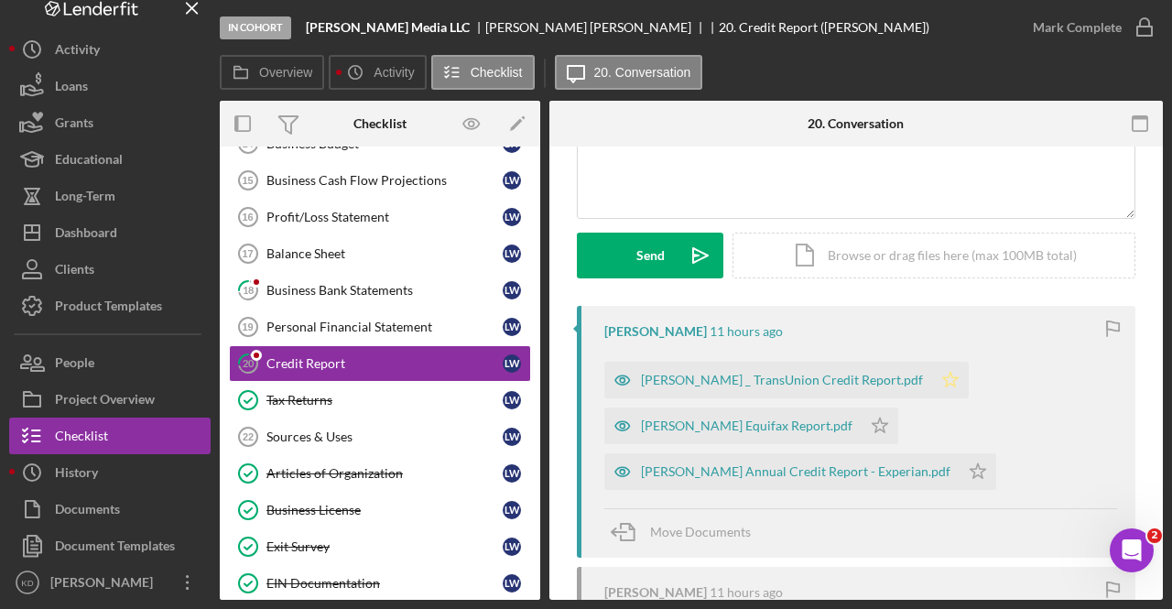
click at [932, 373] on icon "Icon/Star" at bounding box center [950, 380] width 37 height 37
click at [862, 417] on icon "Icon/Star" at bounding box center [880, 425] width 37 height 37
click at [959, 476] on icon "Icon/Star" at bounding box center [977, 471] width 37 height 37
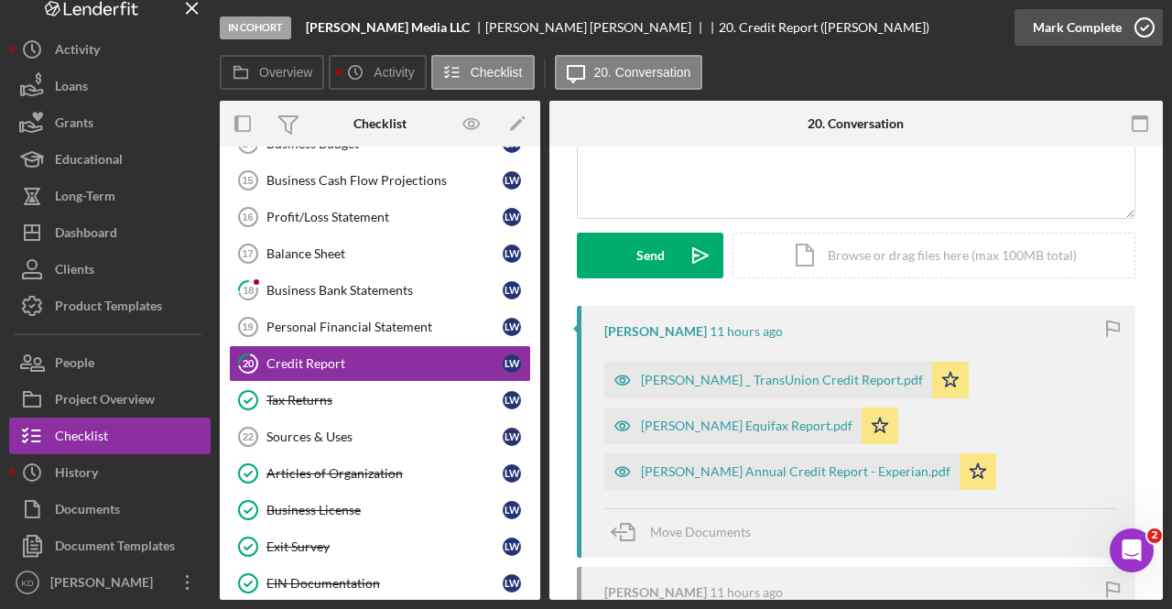
click at [1139, 30] on icon "button" at bounding box center [1145, 28] width 46 height 46
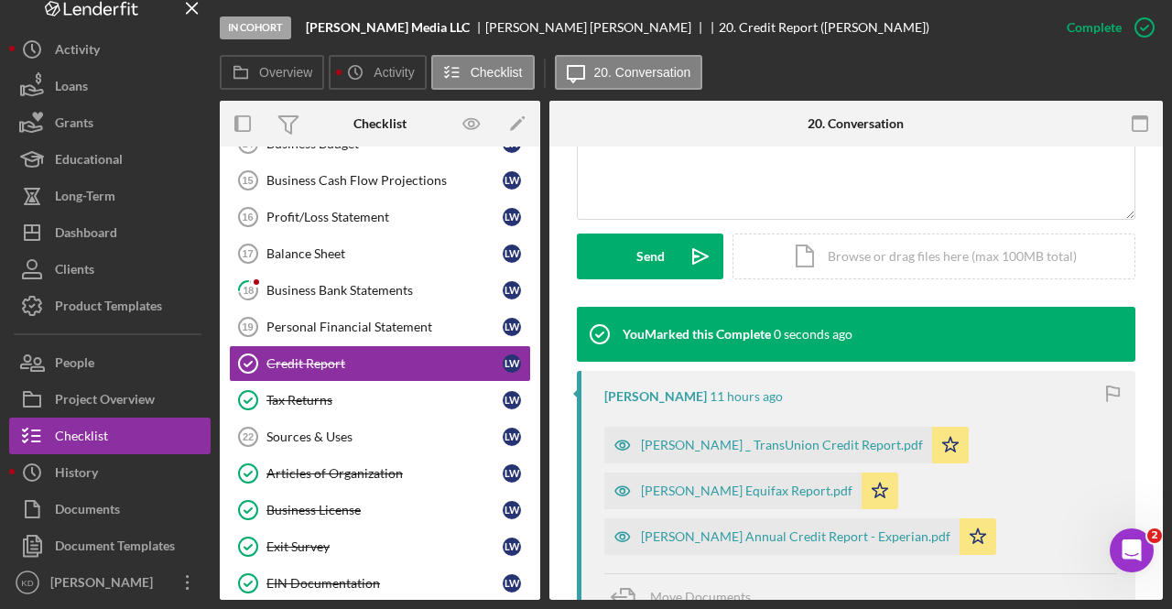
scroll to position [298, 0]
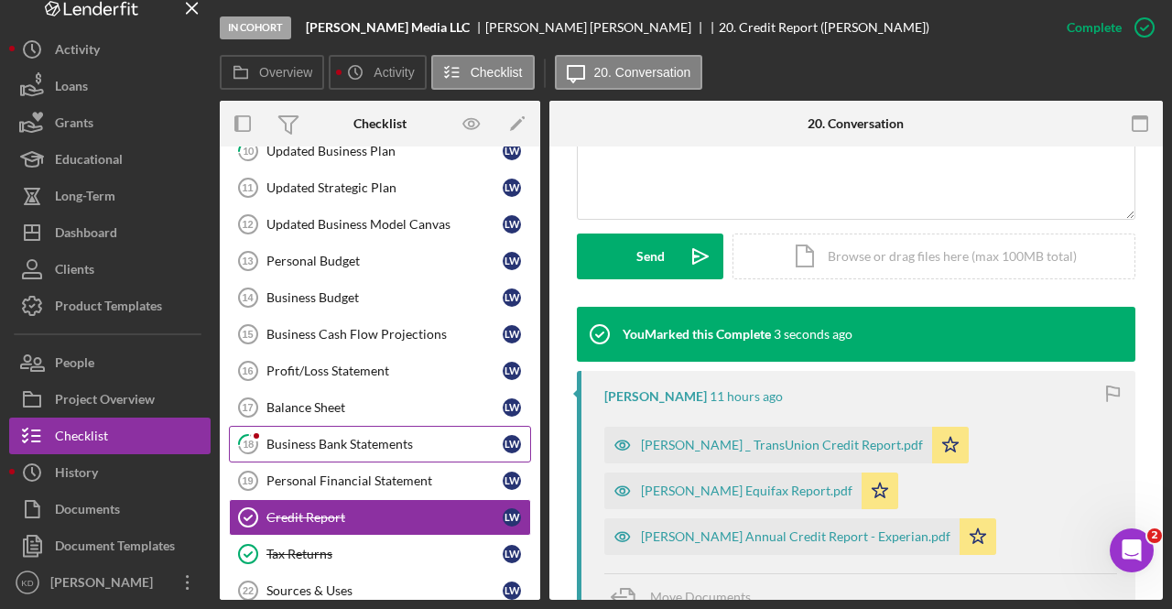
click at [408, 439] on div "Business Bank Statements" at bounding box center [384, 444] width 236 height 15
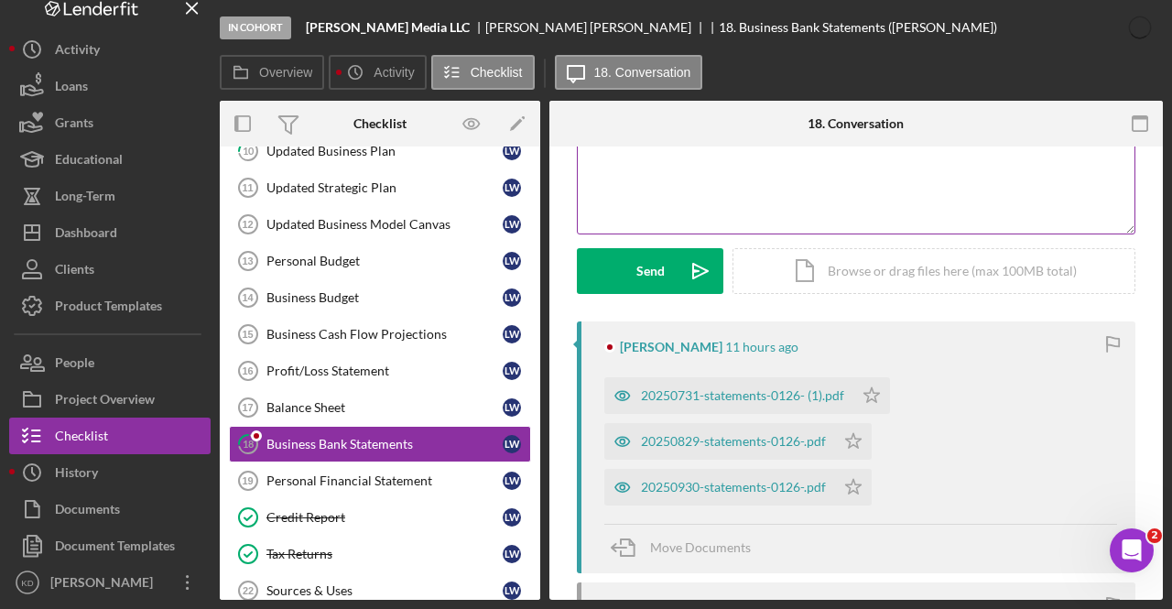
scroll to position [198, 0]
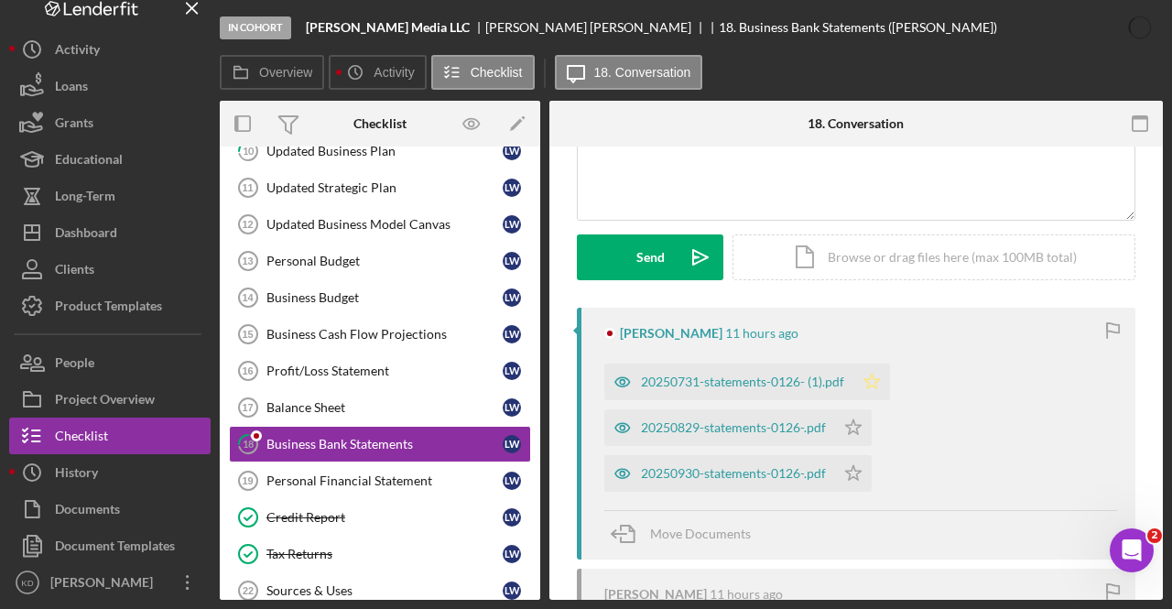
click at [876, 382] on polygon "button" at bounding box center [872, 381] width 16 height 15
click at [857, 433] on polygon "button" at bounding box center [854, 426] width 16 height 15
click at [862, 472] on icon "Icon/Star" at bounding box center [853, 473] width 37 height 37
click at [714, 475] on div "20250930-statements-0126-.pdf" at bounding box center [733, 473] width 185 height 15
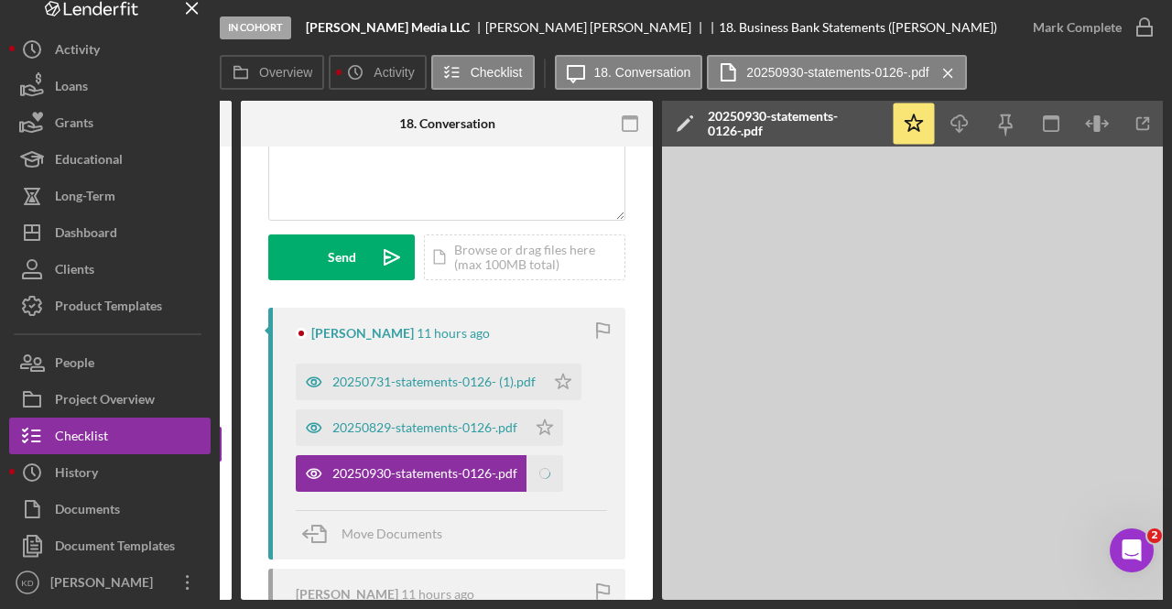
scroll to position [0, 318]
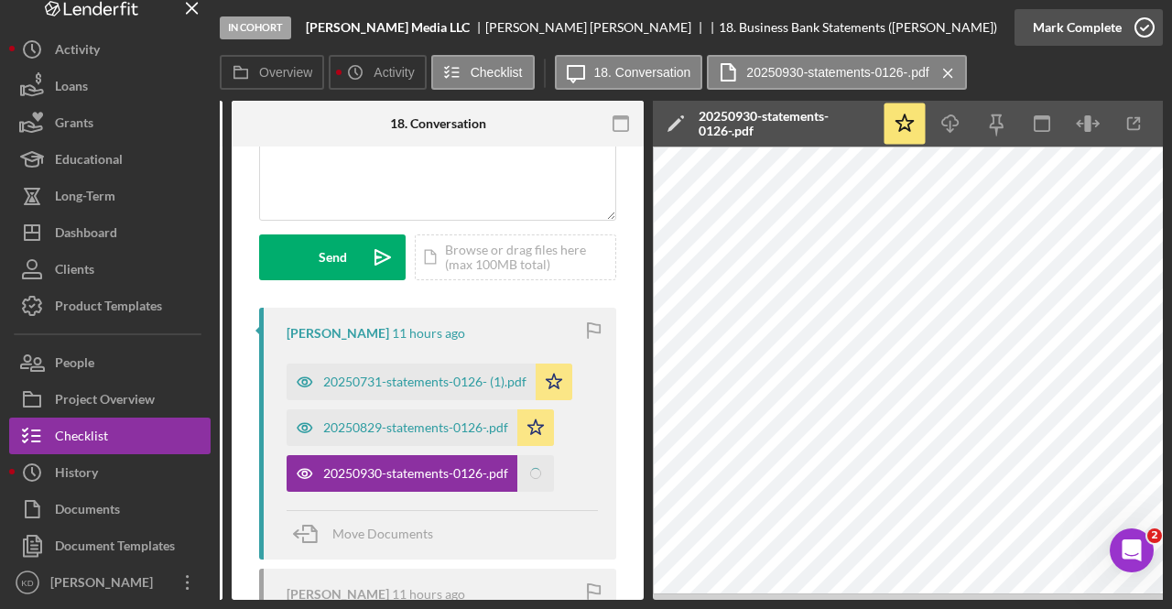
click at [1123, 15] on icon "button" at bounding box center [1145, 28] width 46 height 46
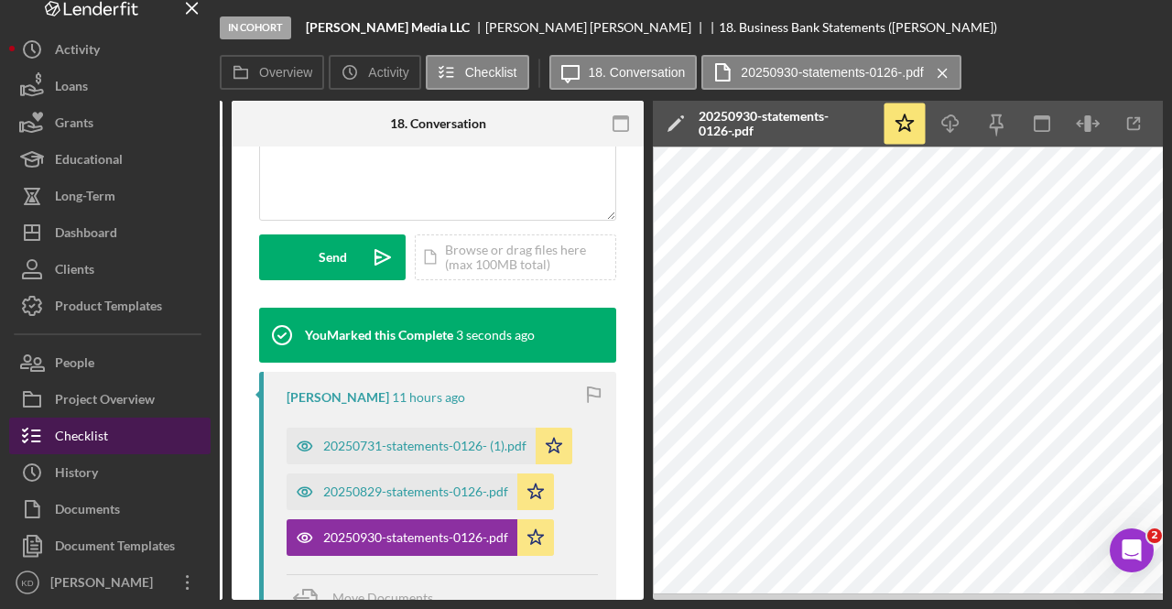
scroll to position [479, 0]
click at [158, 438] on button "Checklist" at bounding box center [109, 435] width 201 height 37
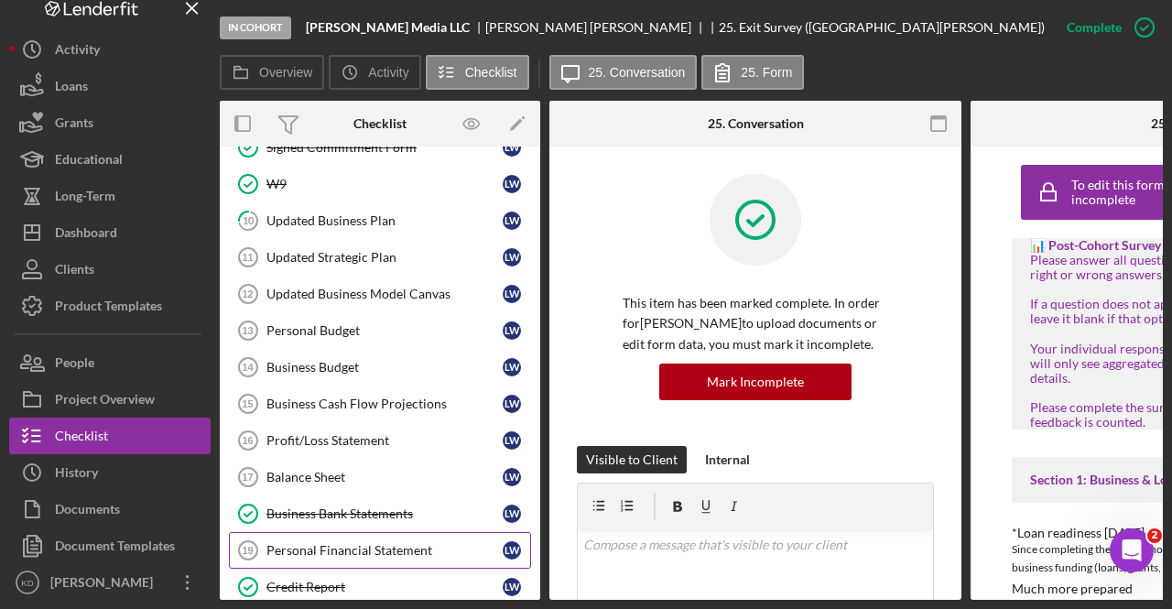
scroll to position [227, 0]
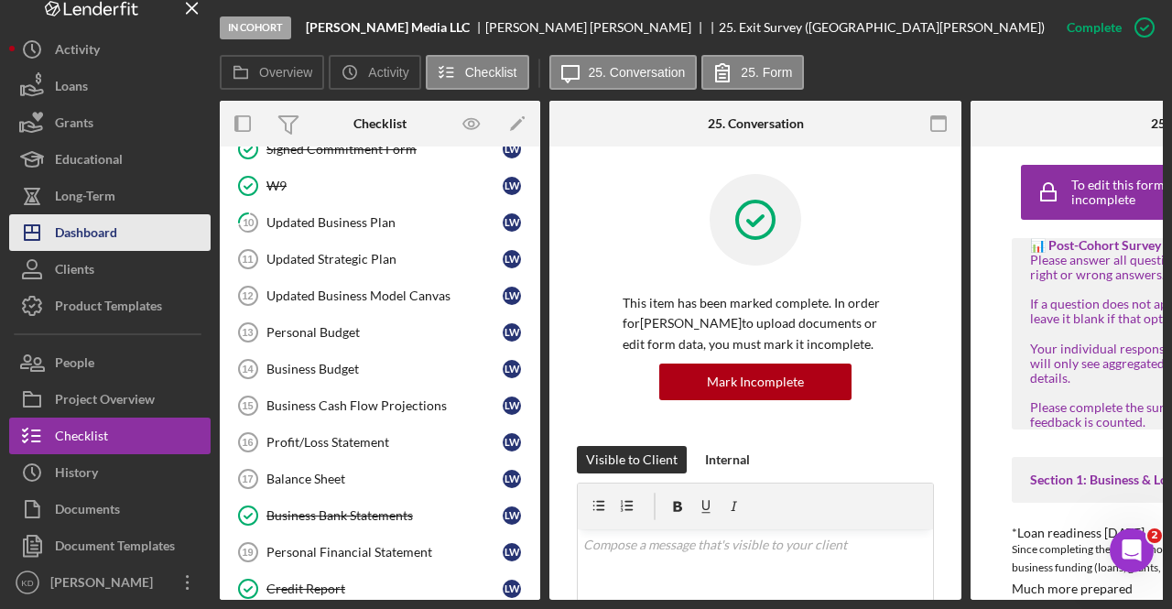
click at [95, 237] on div "Dashboard" at bounding box center [86, 234] width 62 height 41
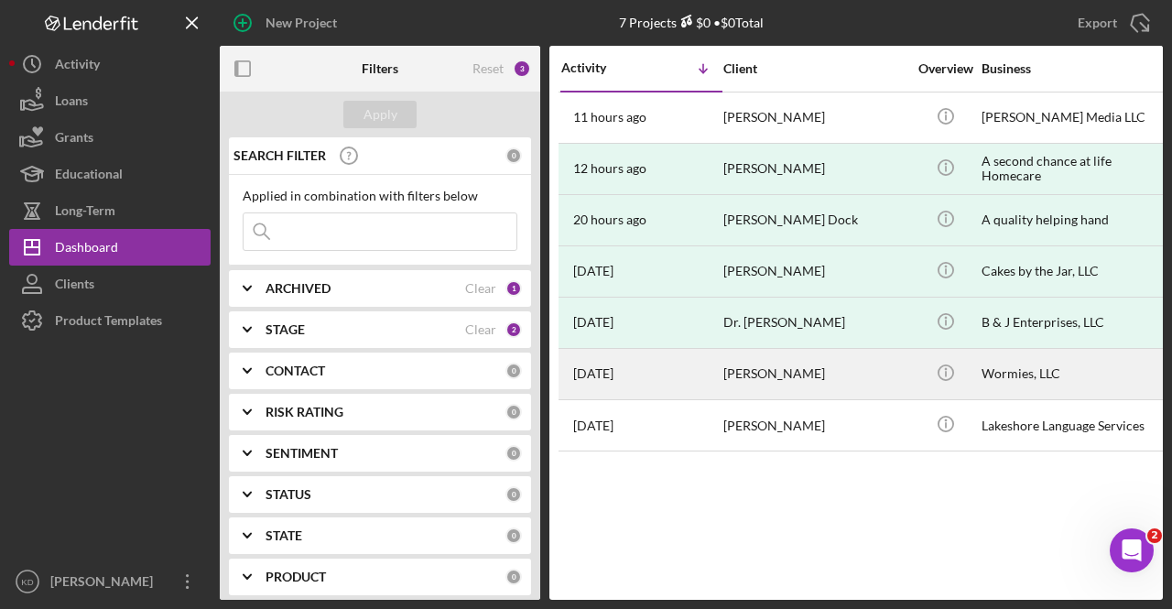
click at [707, 389] on div "1 week ago Luis Chen" at bounding box center [641, 374] width 160 height 49
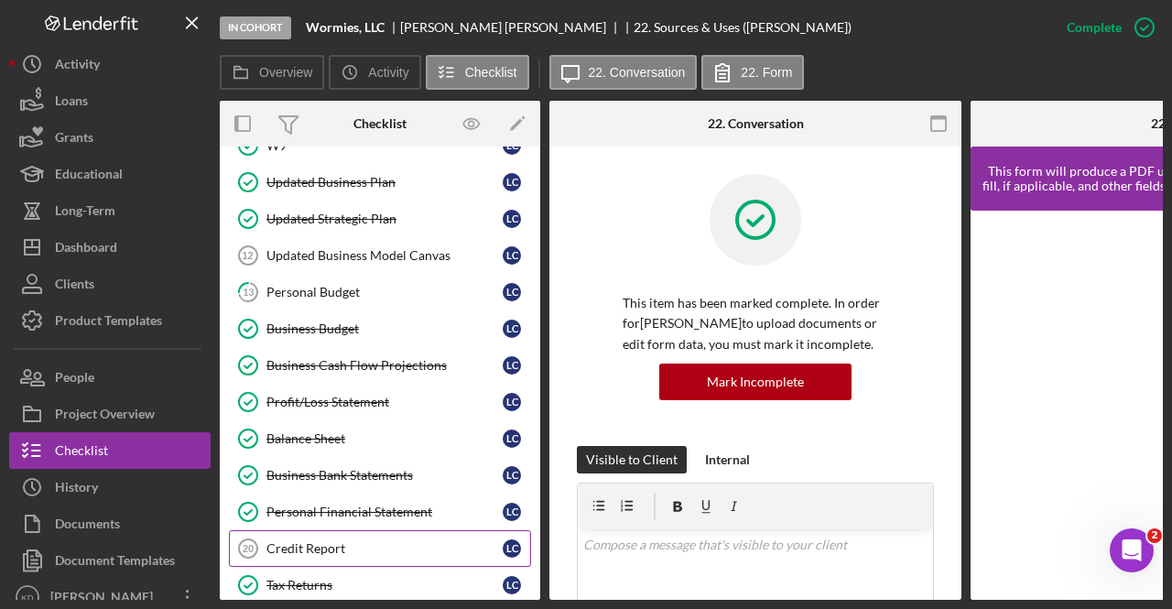
scroll to position [306, 0]
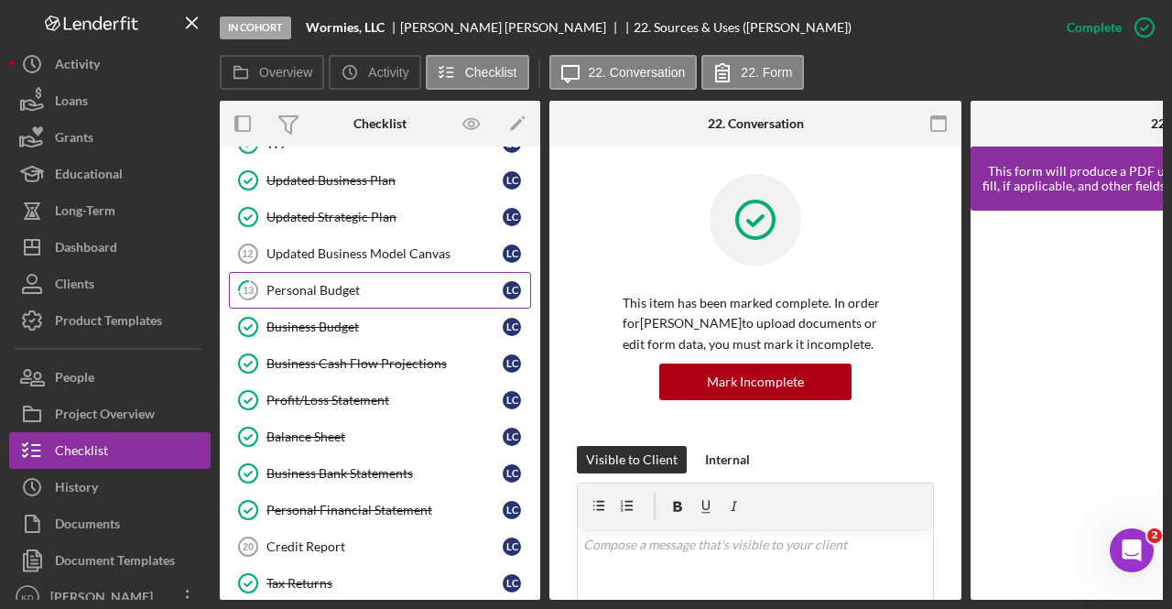
click at [337, 287] on div "Personal Budget" at bounding box center [384, 290] width 236 height 15
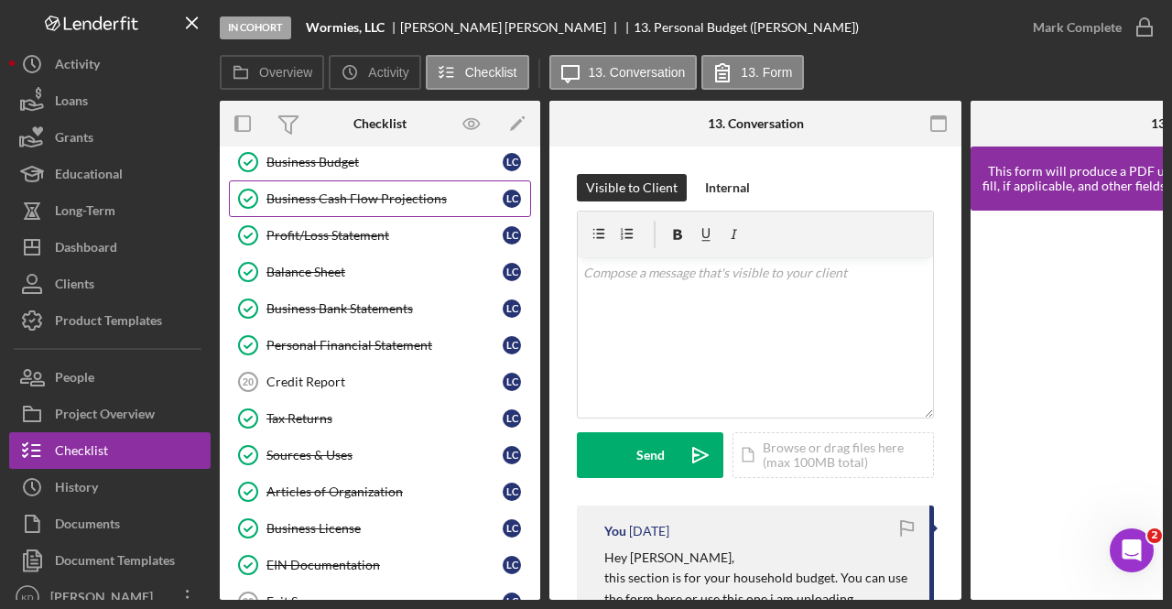
scroll to position [573, 0]
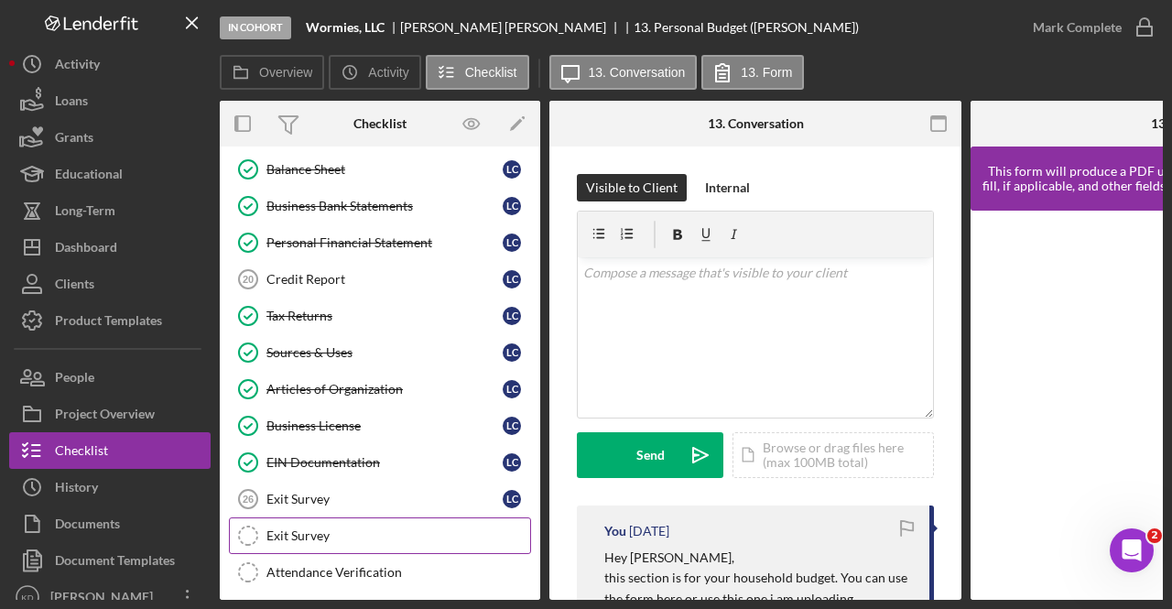
click at [355, 531] on link "Exit Survey Exit Survey" at bounding box center [380, 535] width 302 height 37
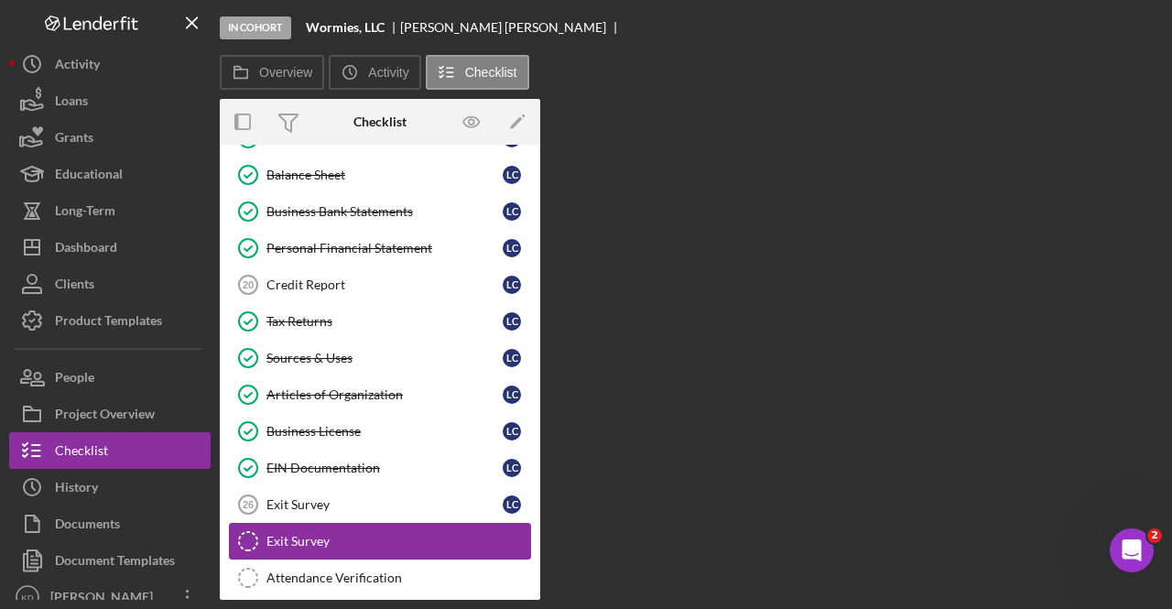
scroll to position [568, 0]
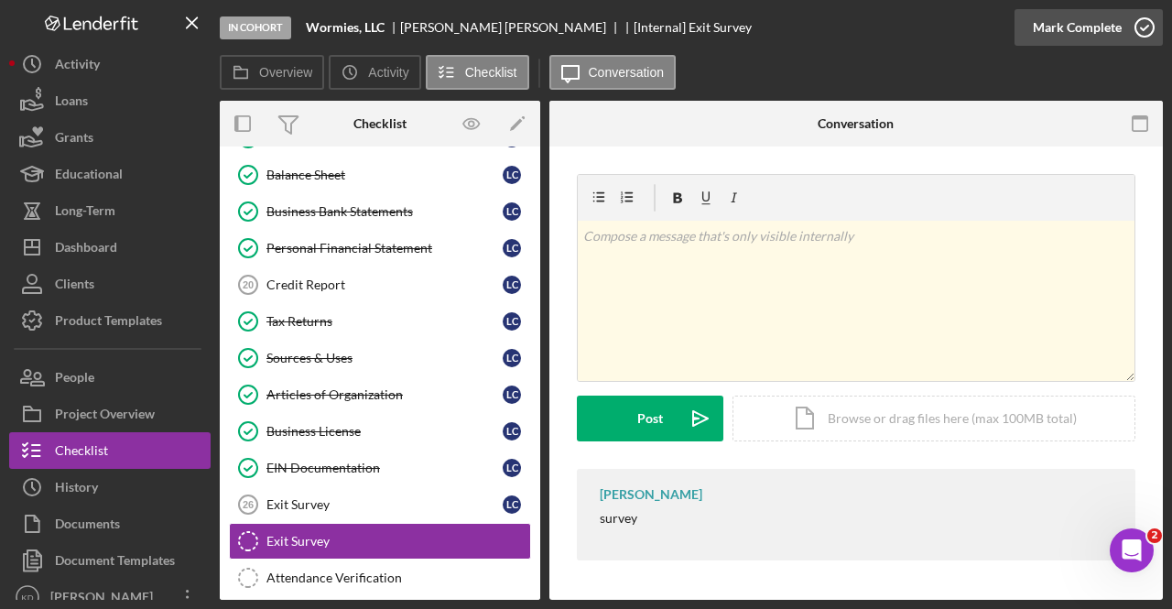
click at [1138, 36] on icon "button" at bounding box center [1145, 28] width 46 height 46
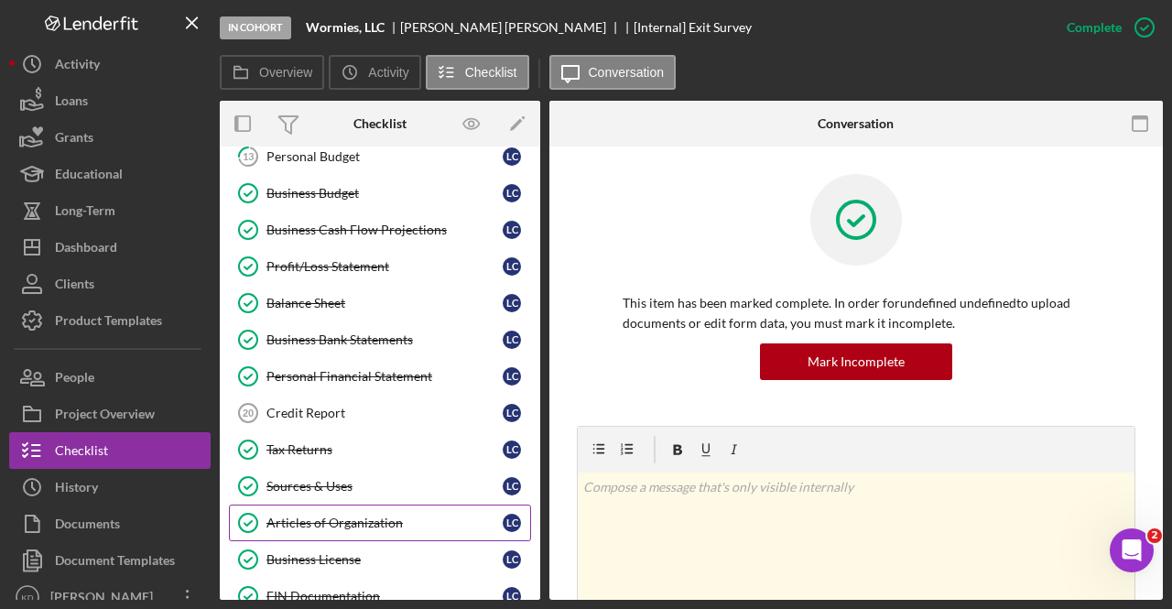
scroll to position [483, 0]
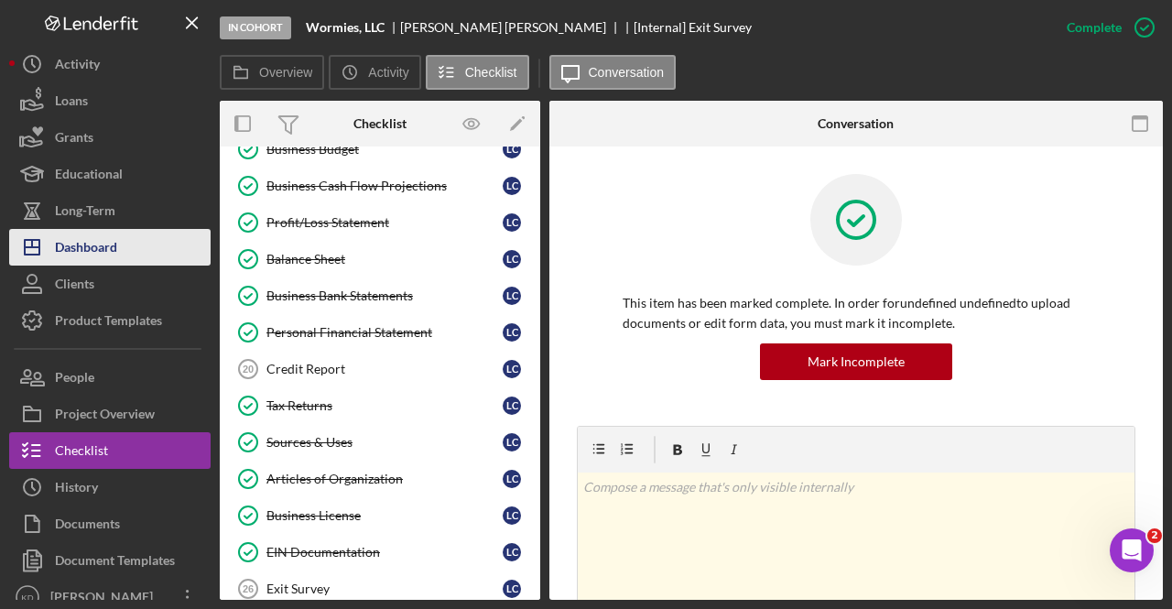
click at [92, 250] on div "Dashboard" at bounding box center [86, 249] width 62 height 41
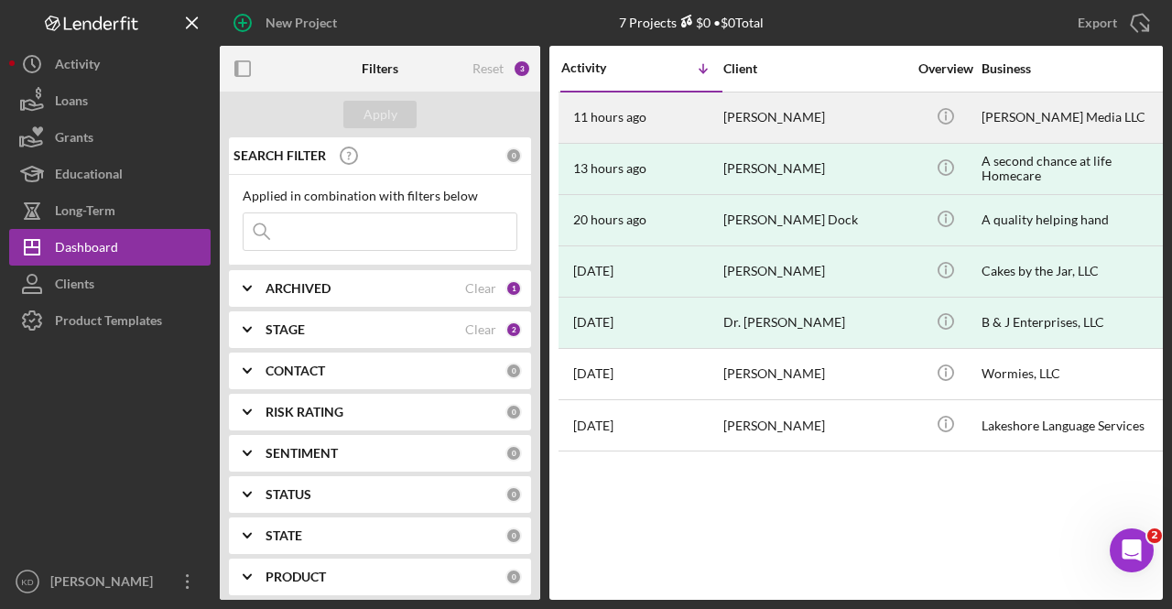
click at [764, 98] on div "[PERSON_NAME]" at bounding box center [814, 117] width 183 height 49
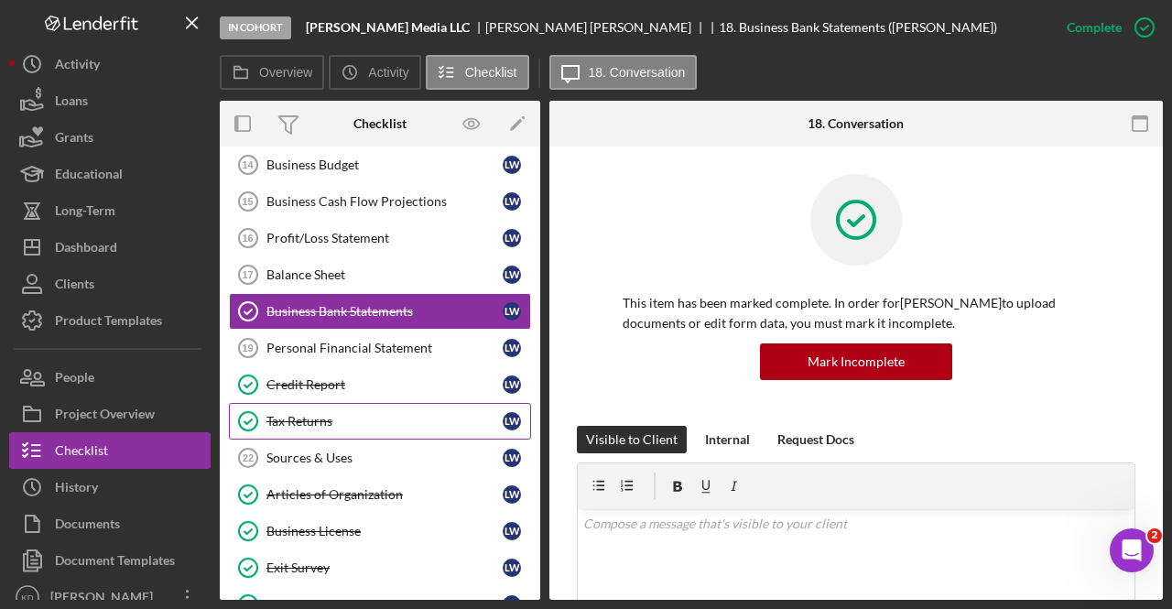
scroll to position [442, 0]
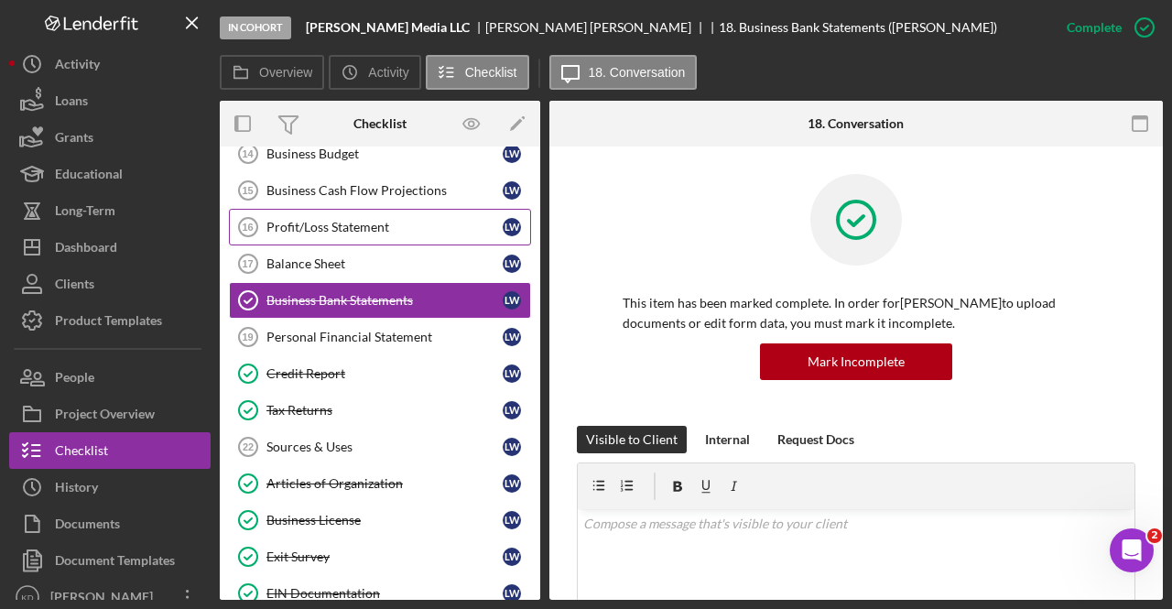
click at [313, 233] on link "Profit/Loss Statement 16 Profit/Loss Statement L W" at bounding box center [380, 227] width 302 height 37
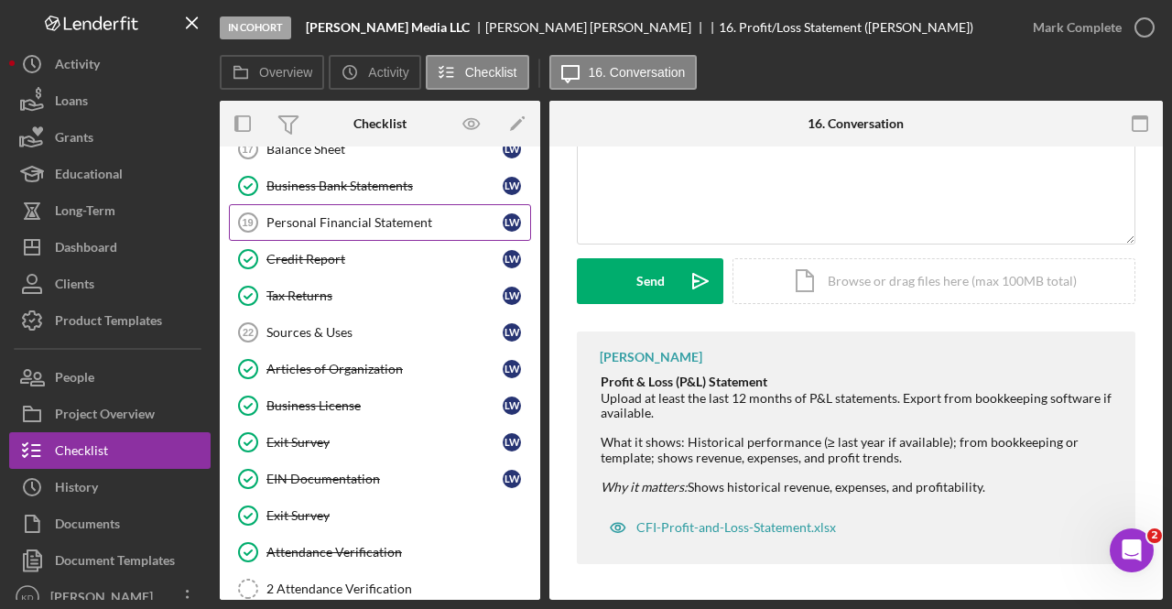
scroll to position [568, 0]
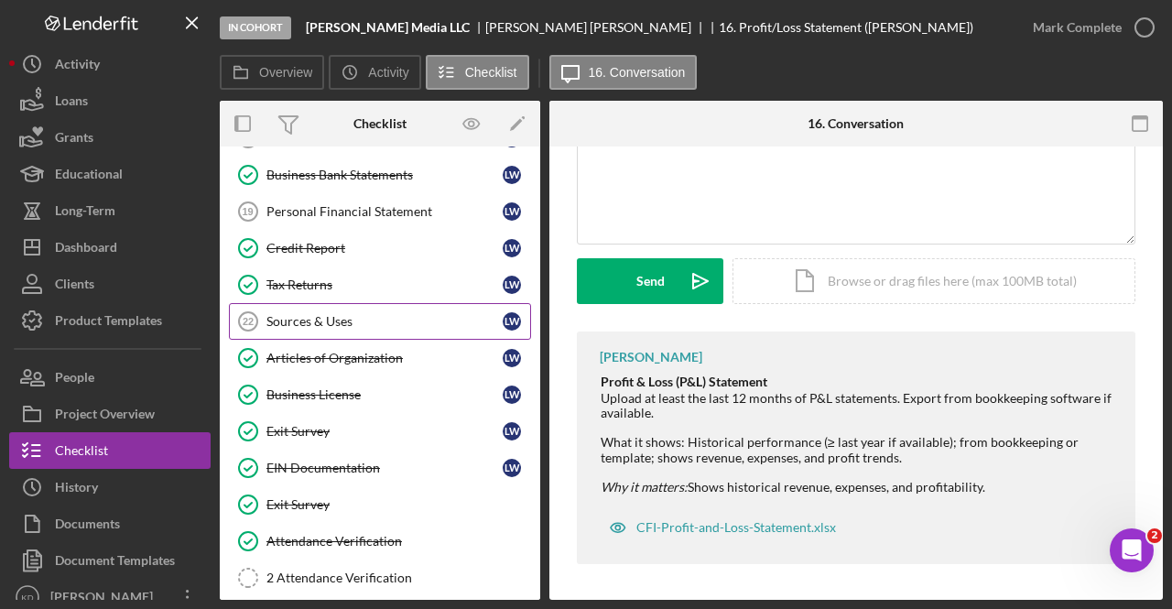
click at [324, 314] on div "Sources & Uses" at bounding box center [384, 321] width 236 height 15
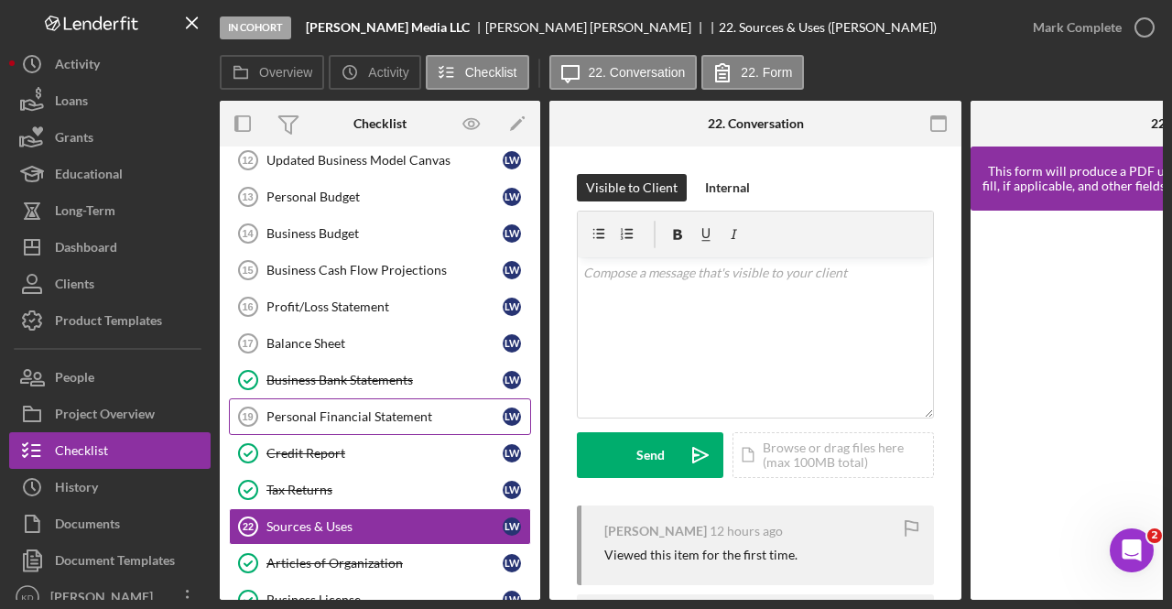
scroll to position [295, 0]
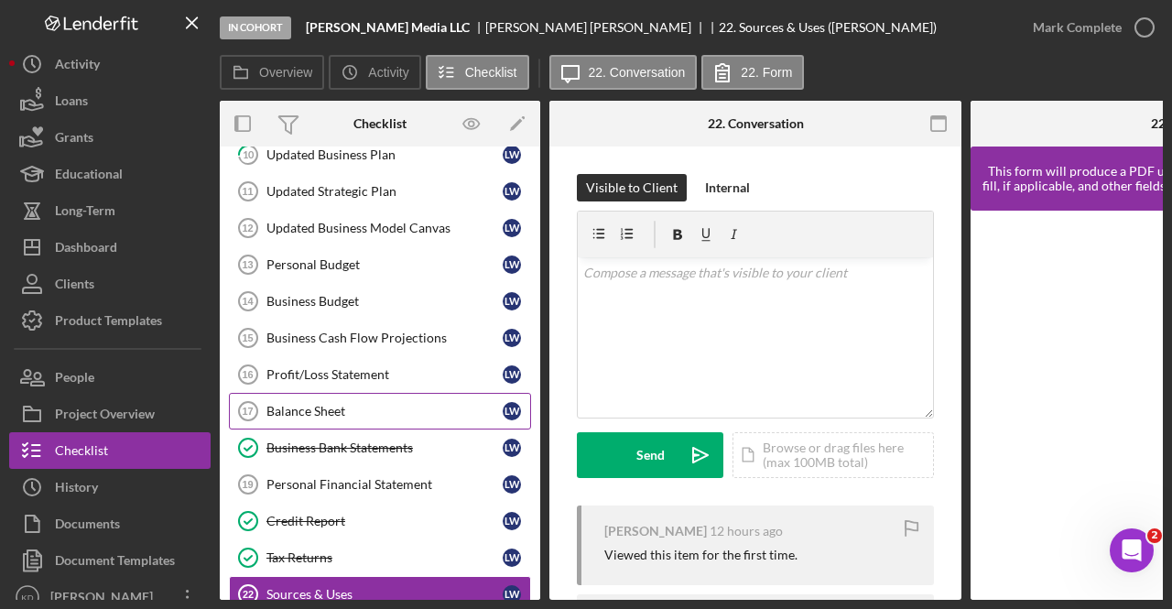
click at [328, 404] on div "Balance Sheet" at bounding box center [384, 411] width 236 height 15
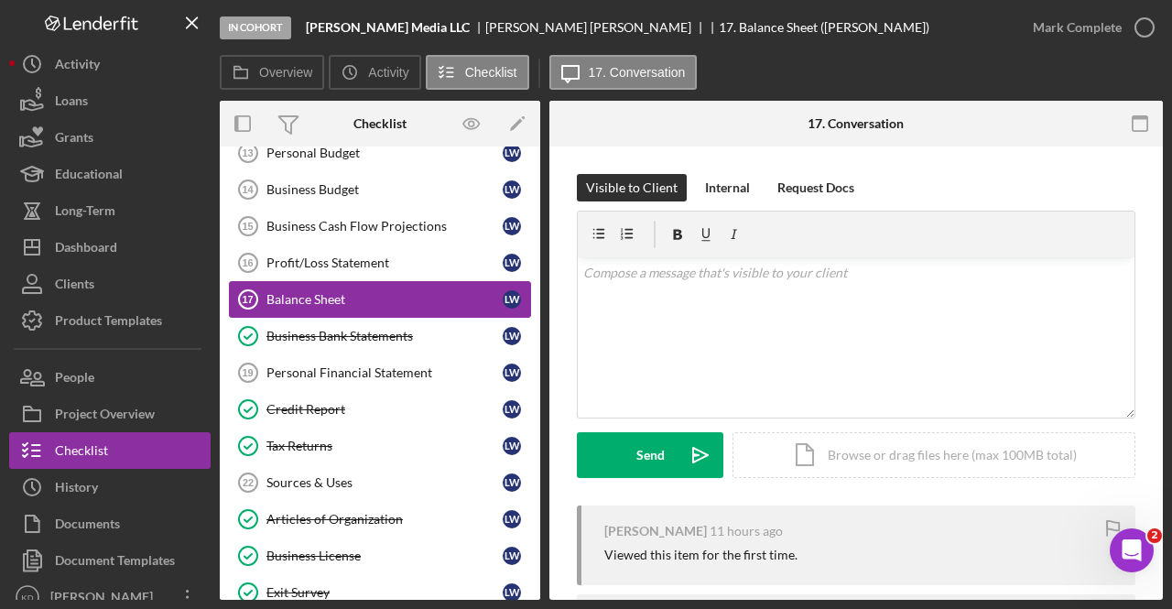
scroll to position [406, 0]
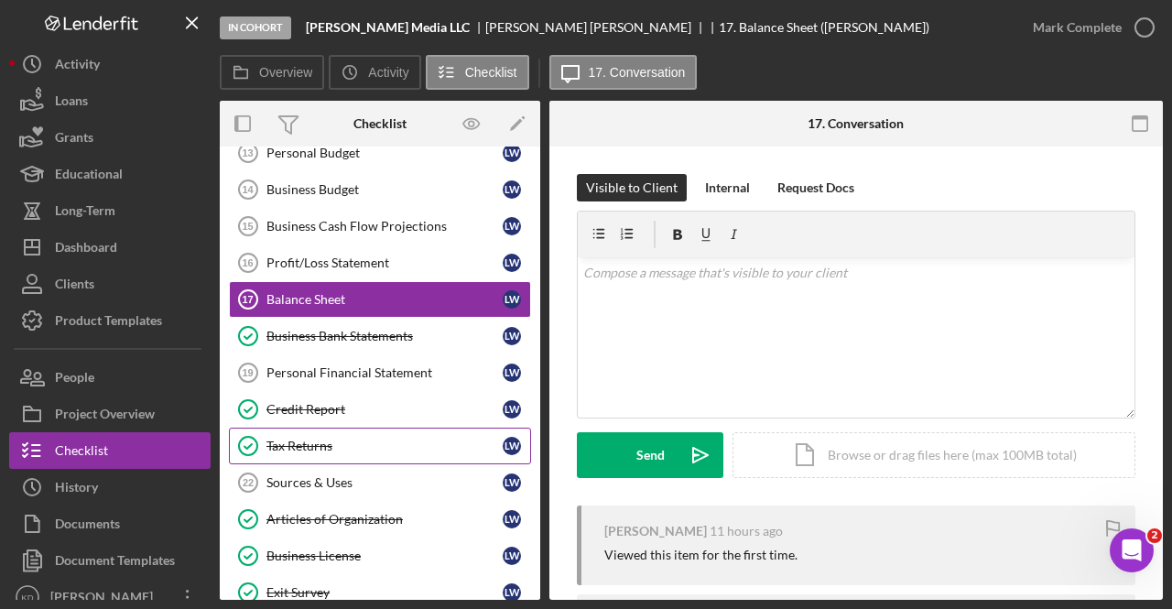
click at [331, 439] on div "Tax Returns" at bounding box center [384, 446] width 236 height 15
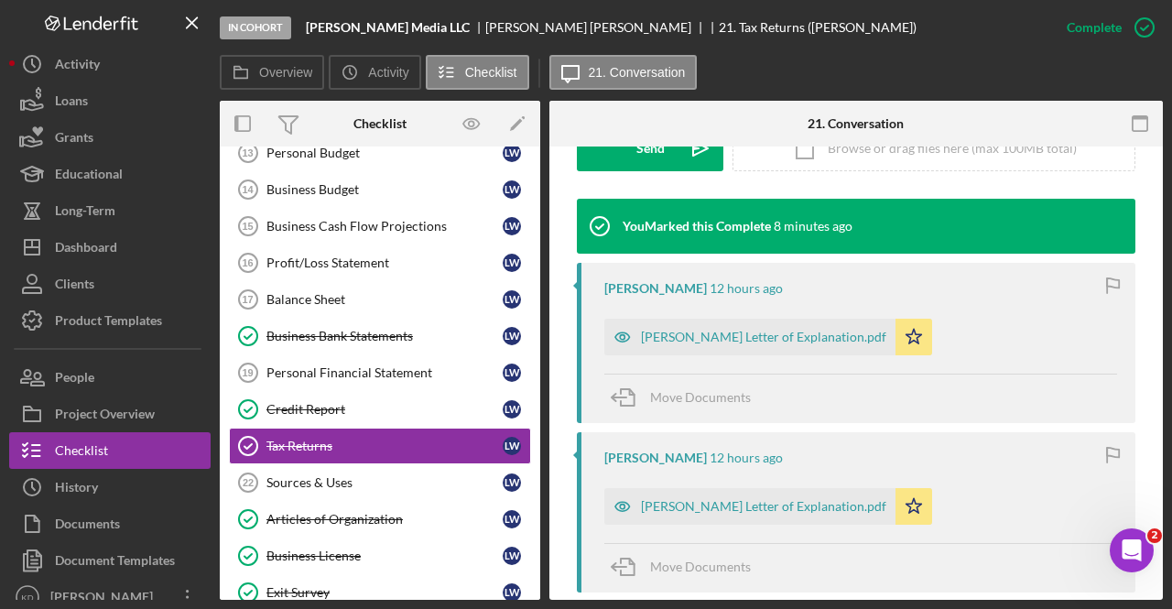
scroll to position [559, 0]
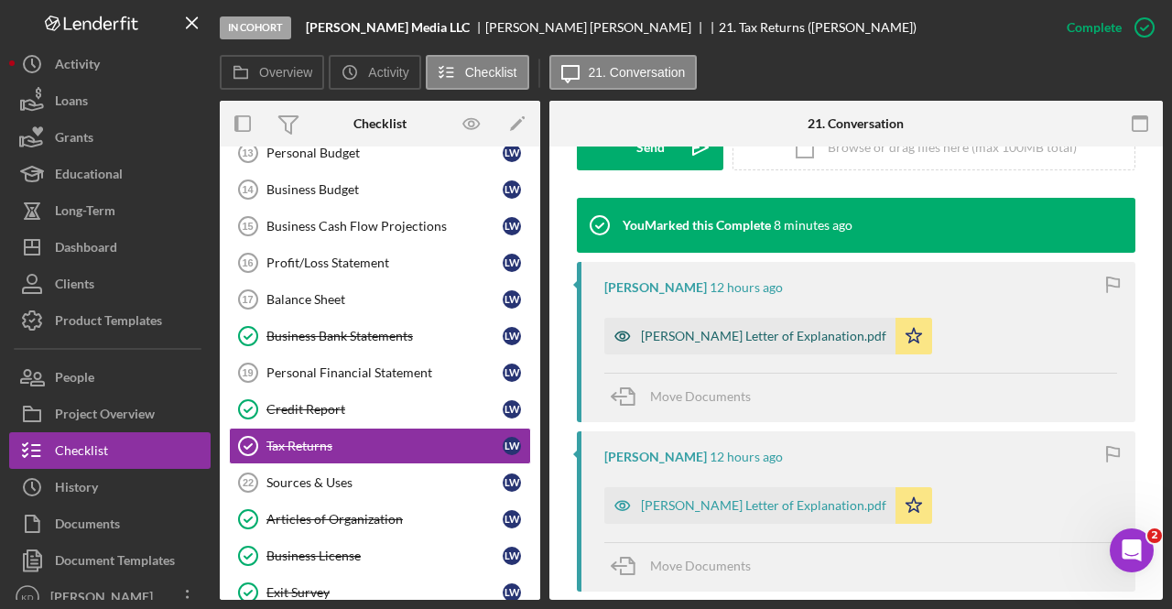
click at [729, 325] on div "Leilani Letter of Explanation.pdf" at bounding box center [749, 336] width 291 height 37
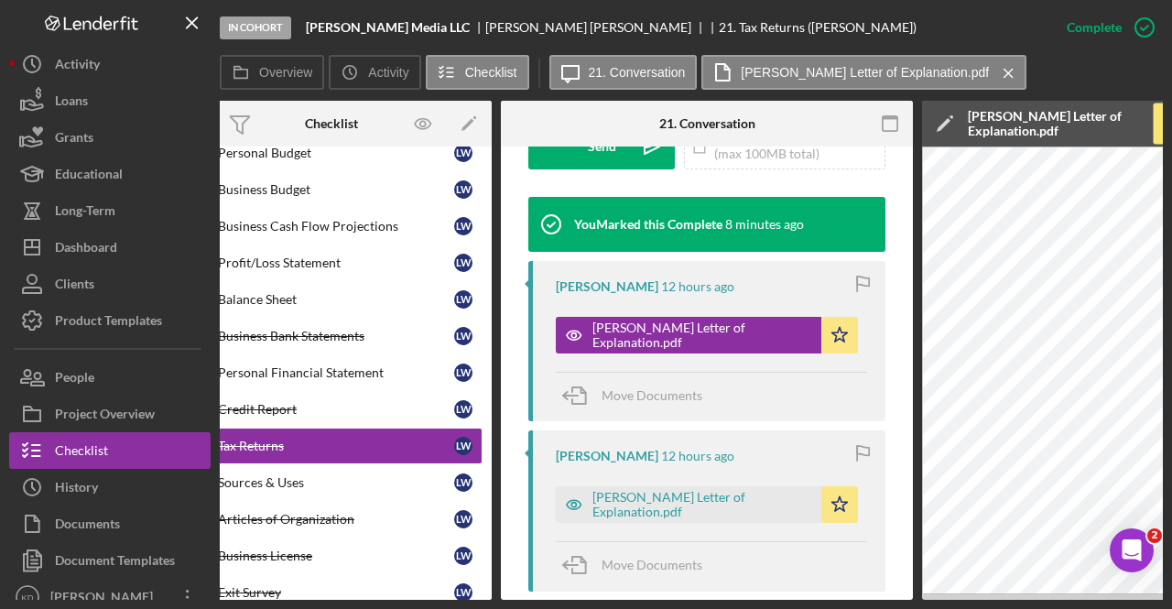
scroll to position [0, 0]
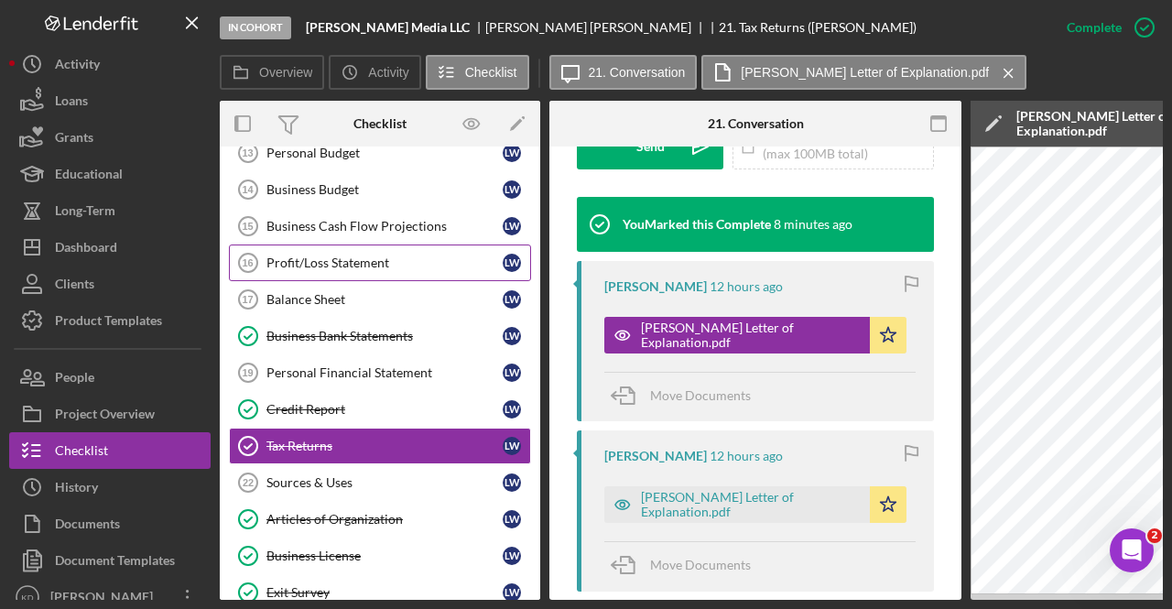
click at [376, 263] on div "Profit/Loss Statement" at bounding box center [384, 262] width 236 height 15
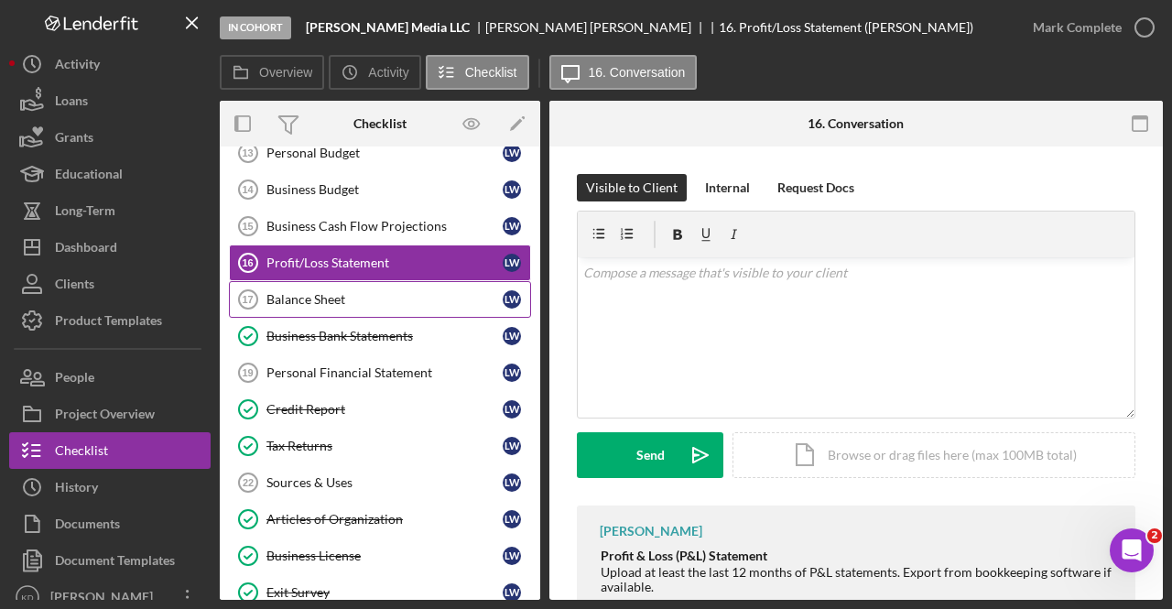
click at [368, 284] on link "Balance Sheet 17 Balance Sheet L W" at bounding box center [380, 299] width 302 height 37
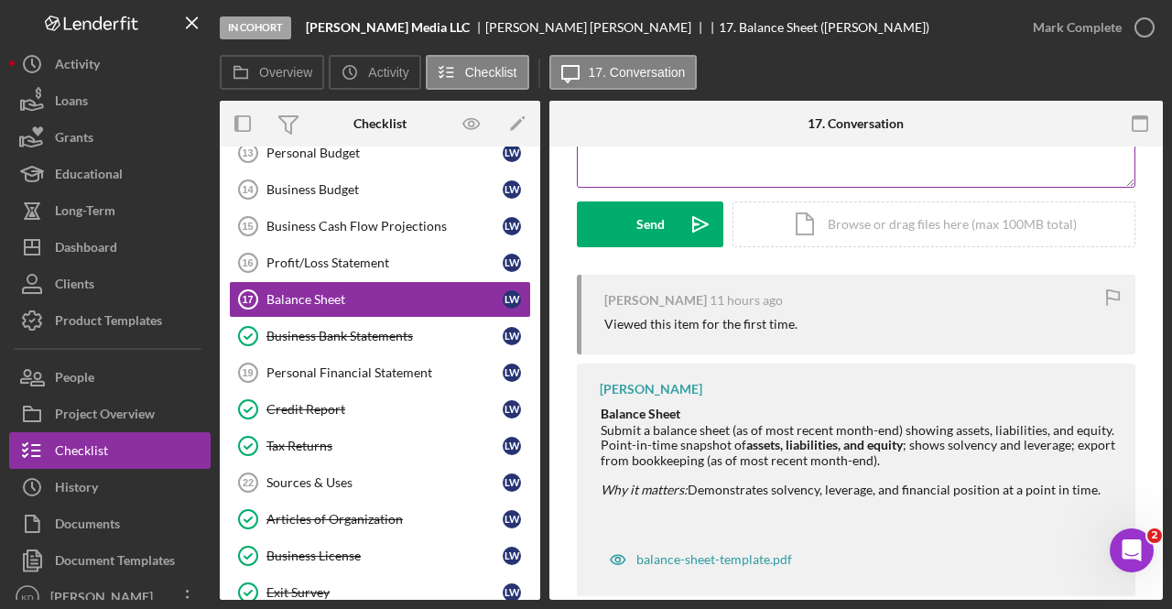
scroll to position [263, 0]
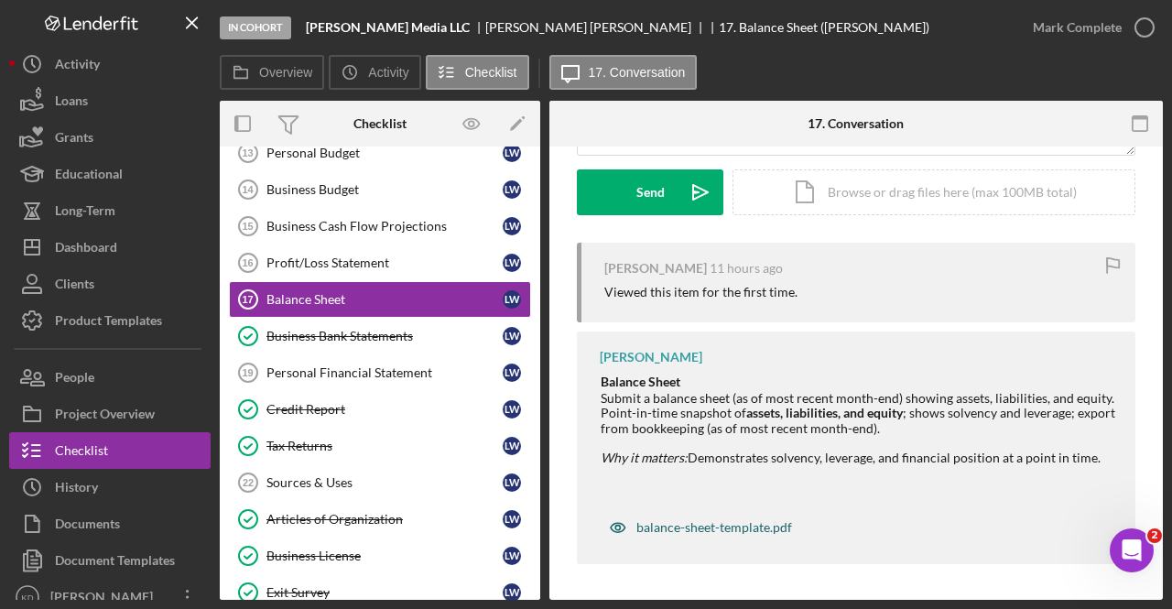
click at [664, 531] on div "balance-sheet-template.pdf" at bounding box center [714, 527] width 156 height 15
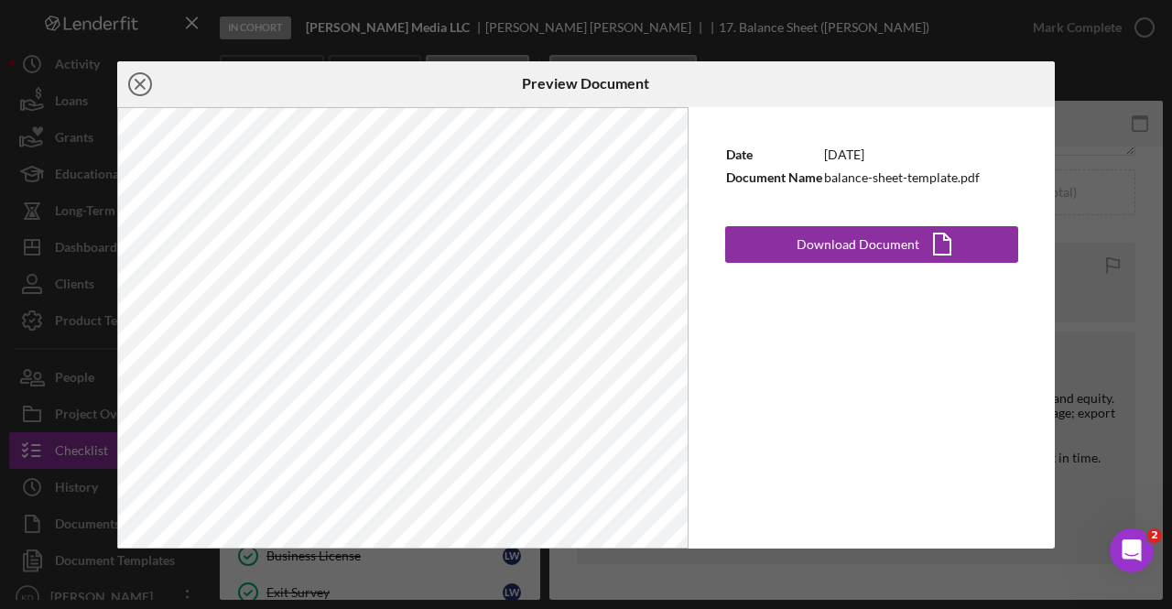
click at [150, 83] on circle at bounding box center [140, 84] width 22 height 22
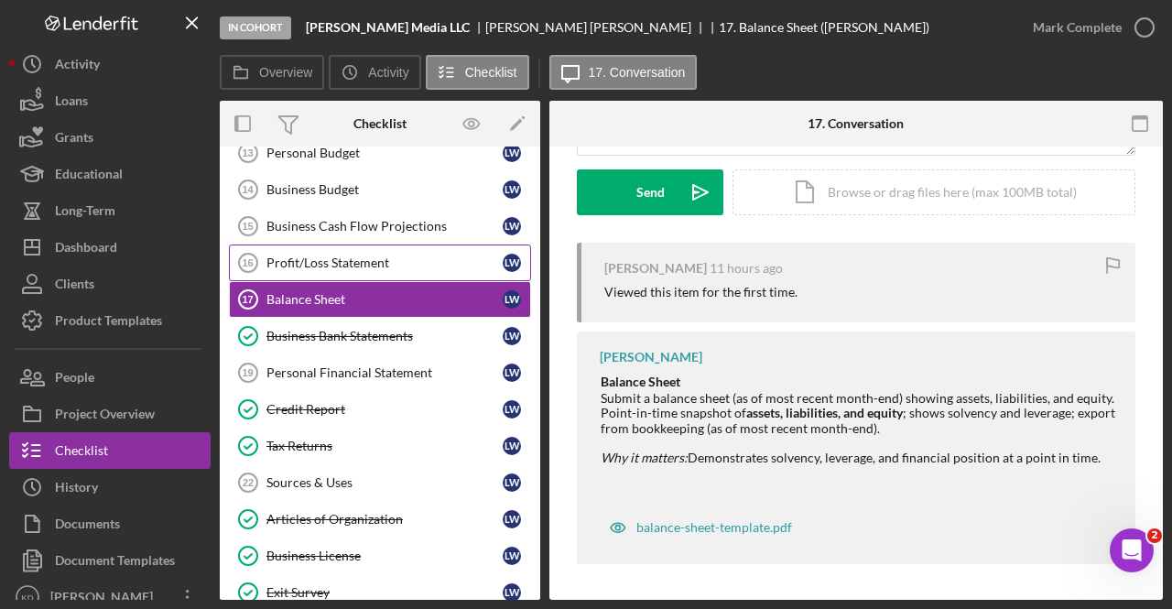
click at [319, 257] on div "Profit/Loss Statement" at bounding box center [384, 262] width 236 height 15
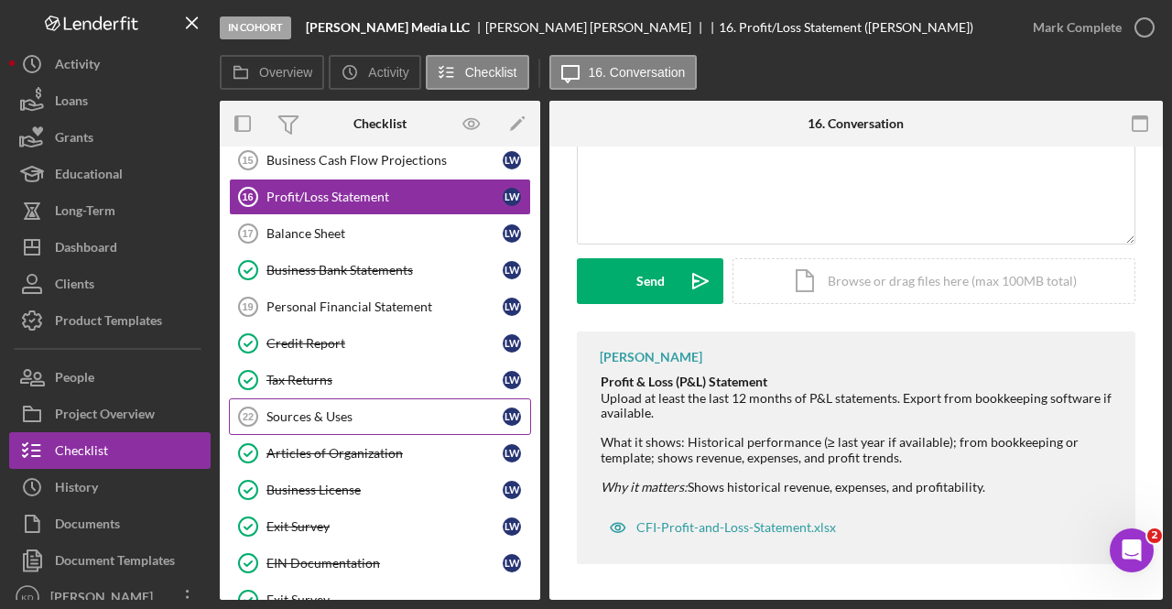
scroll to position [406, 0]
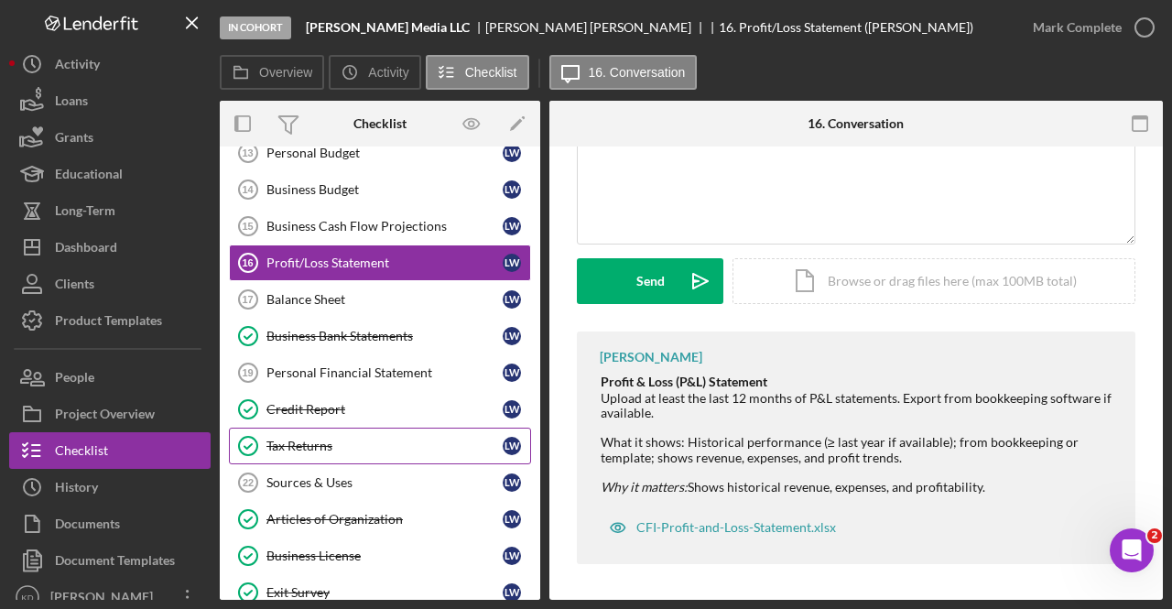
click at [304, 439] on div "Tax Returns" at bounding box center [384, 446] width 236 height 15
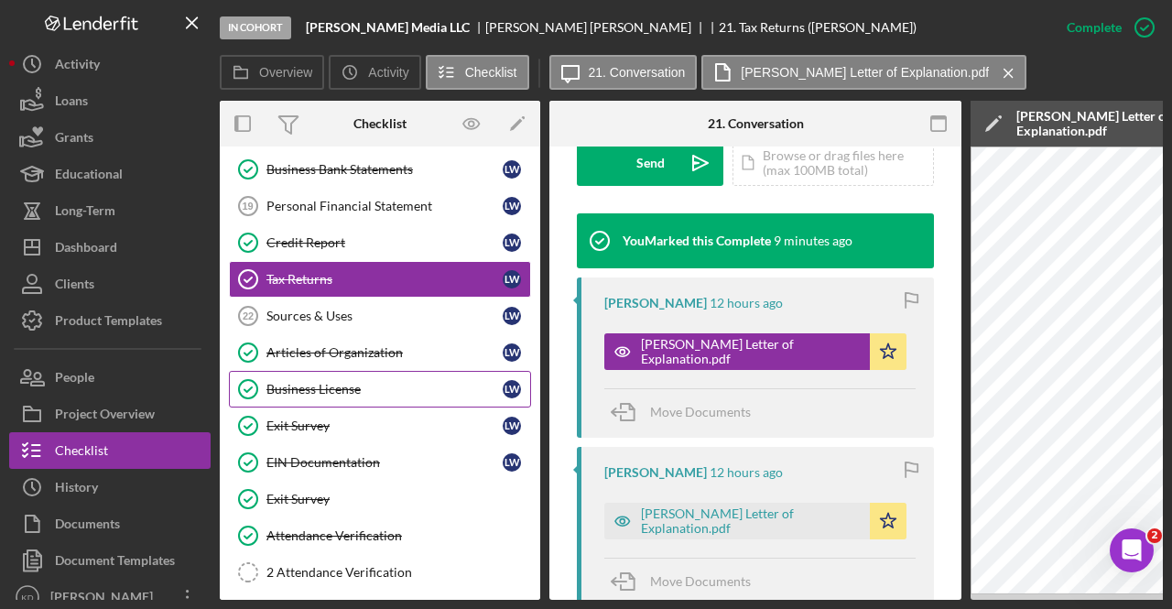
scroll to position [452, 0]
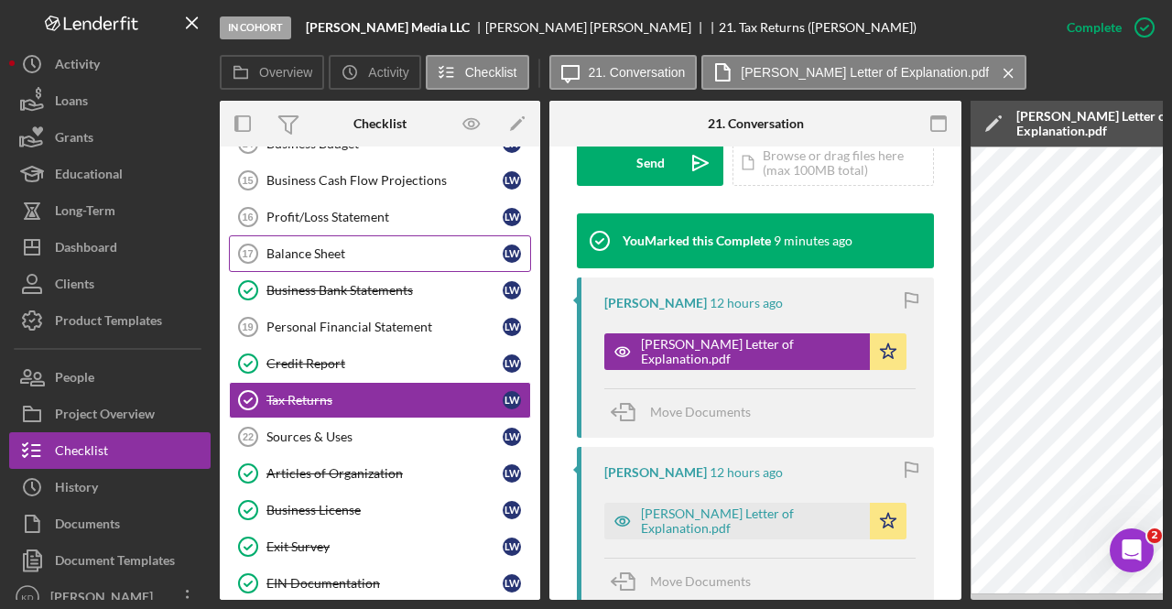
click at [317, 246] on div "Balance Sheet" at bounding box center [384, 253] width 236 height 15
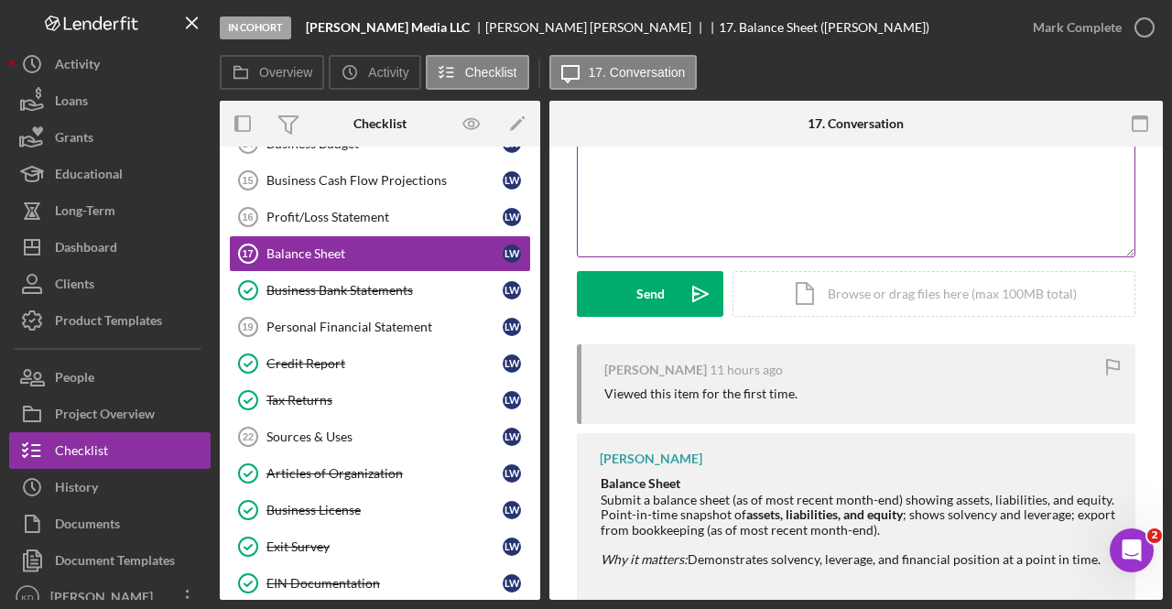
scroll to position [263, 0]
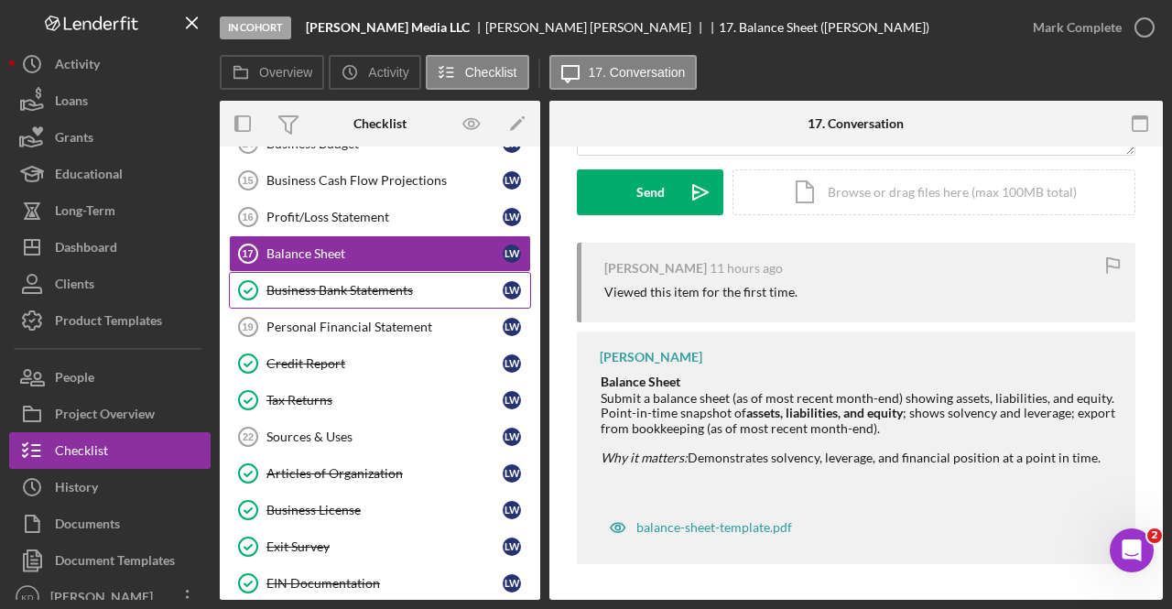
click at [325, 293] on link "Business Bank Statements Business Bank Statements L W" at bounding box center [380, 290] width 302 height 37
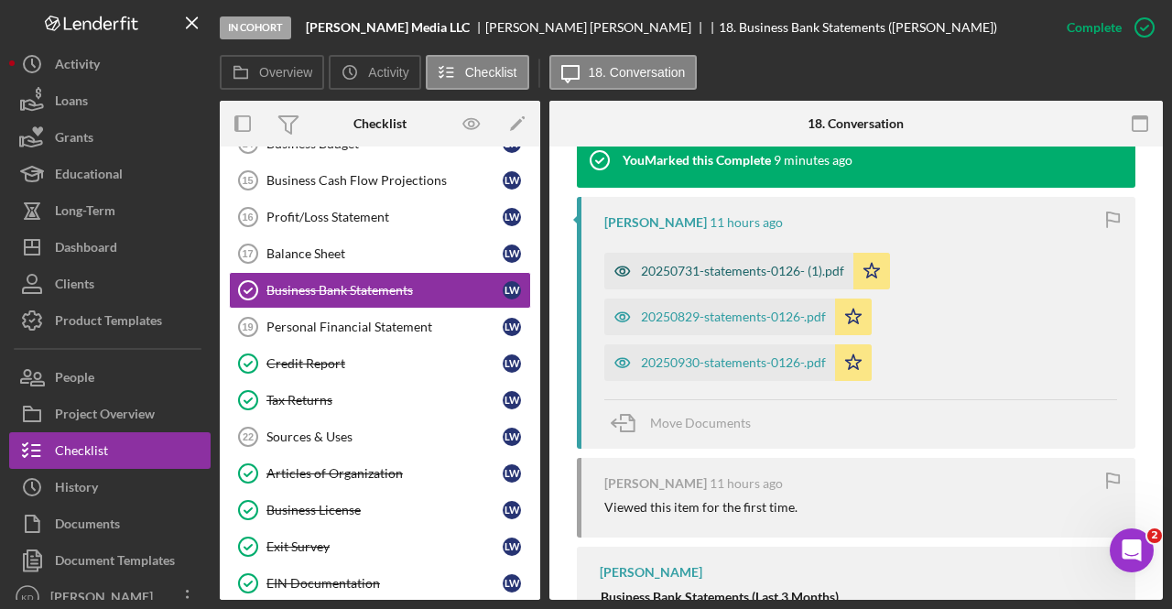
scroll to position [625, 0]
click at [716, 265] on div "20250731-statements-0126- (1).pdf" at bounding box center [742, 270] width 203 height 15
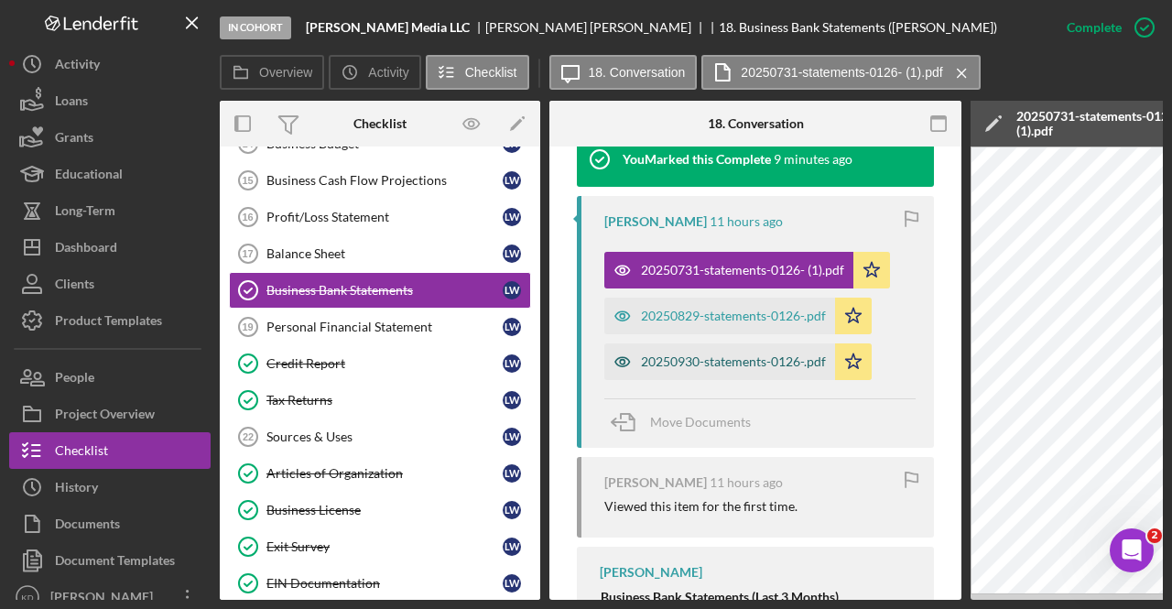
click at [724, 354] on div "20250930-statements-0126-.pdf" at bounding box center [733, 361] width 185 height 15
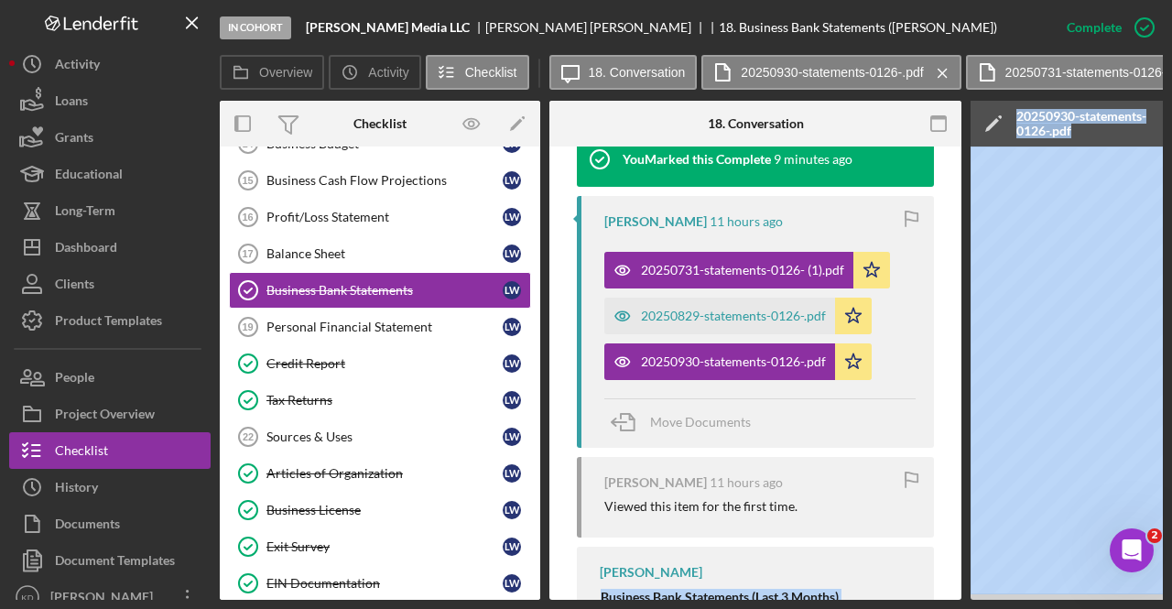
drag, startPoint x: 577, startPoint y: 594, endPoint x: 948, endPoint y: 539, distance: 375.7
click at [35, 332] on div "In Cohort Leilani Media LLC Leilani Wells 18. Business Bank Statements (Leilani…" at bounding box center [586, 300] width 1154 height 600
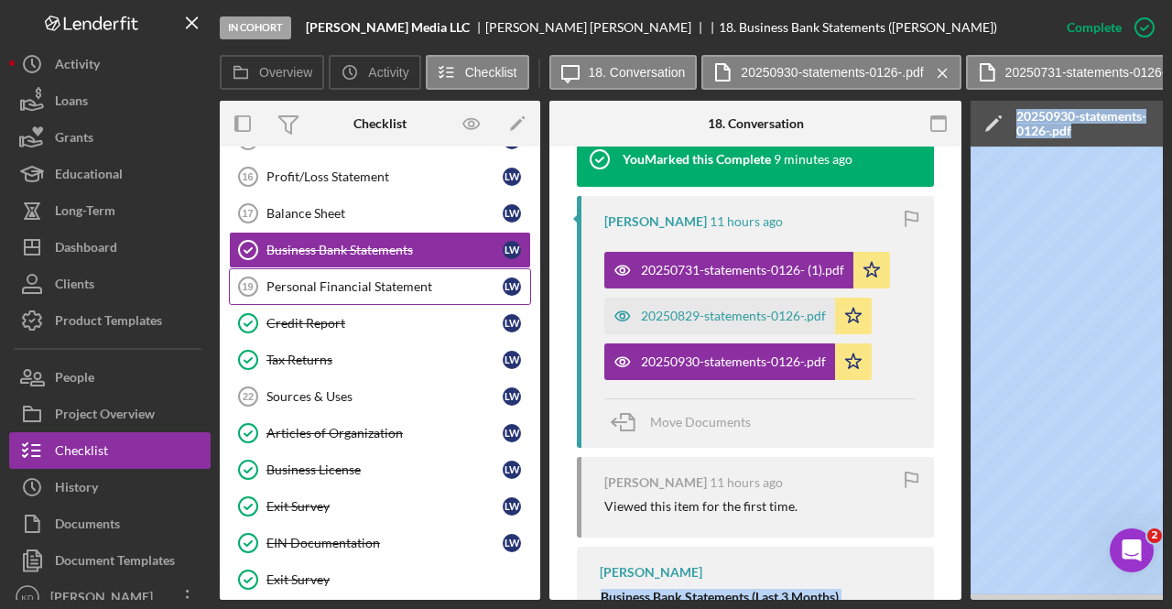
scroll to position [573, 0]
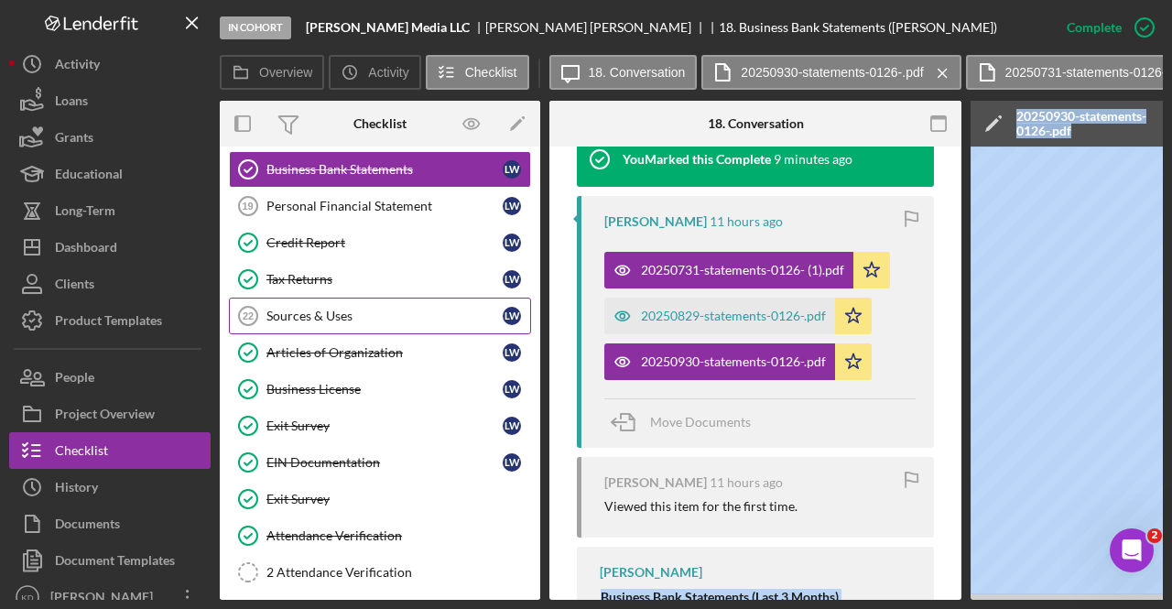
click at [361, 309] on div "Sources & Uses" at bounding box center [384, 316] width 236 height 15
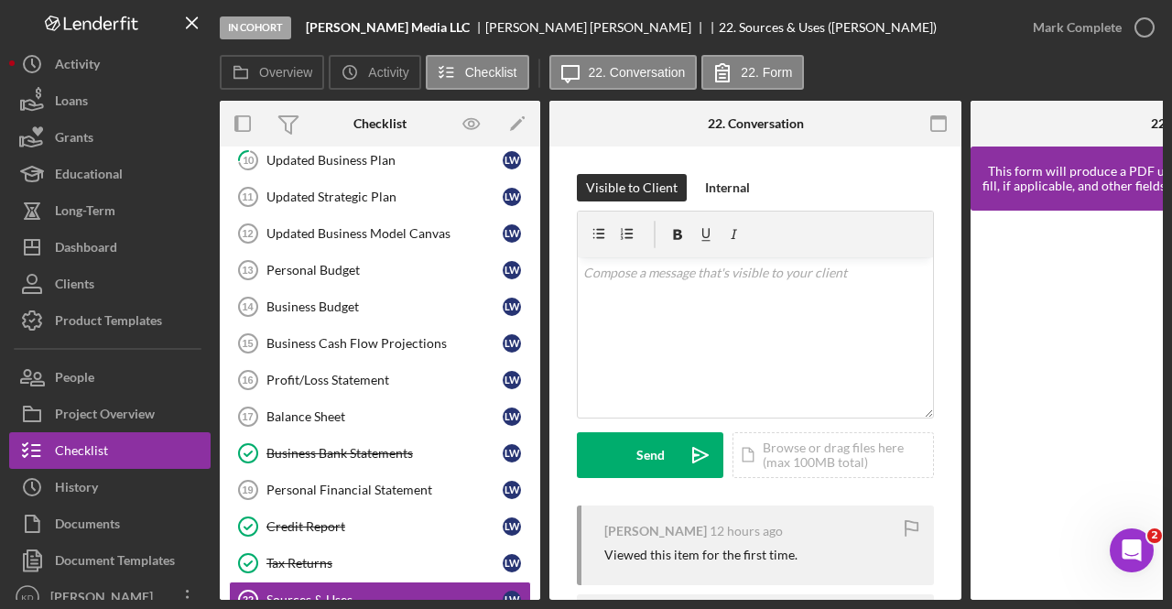
scroll to position [183, 0]
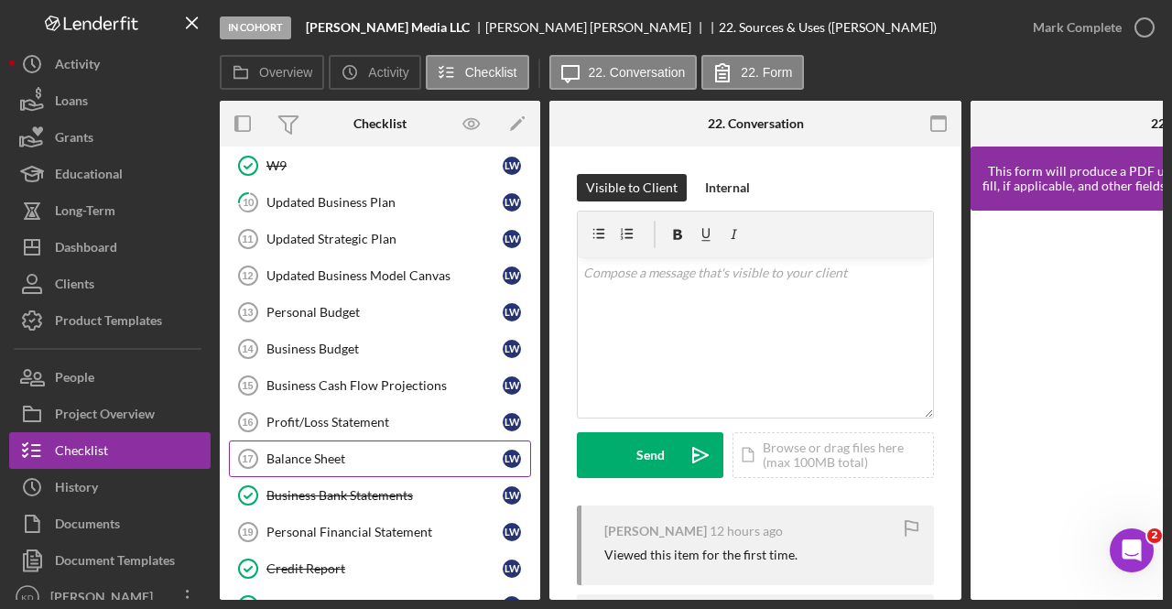
scroll to position [240, 0]
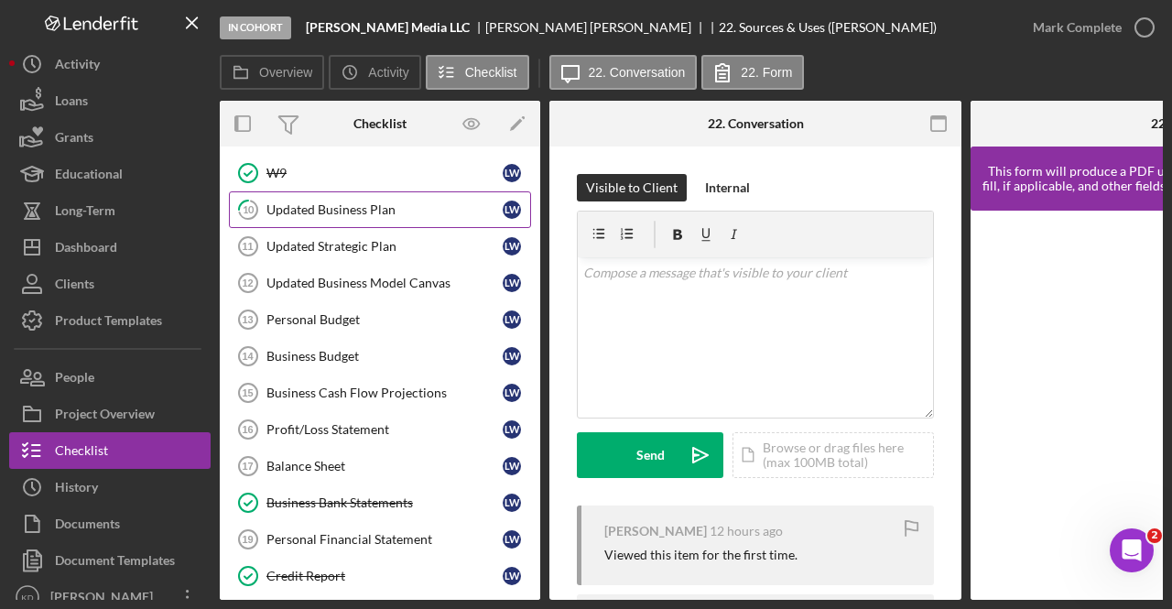
click at [331, 206] on div "Updated Business Plan" at bounding box center [384, 209] width 236 height 15
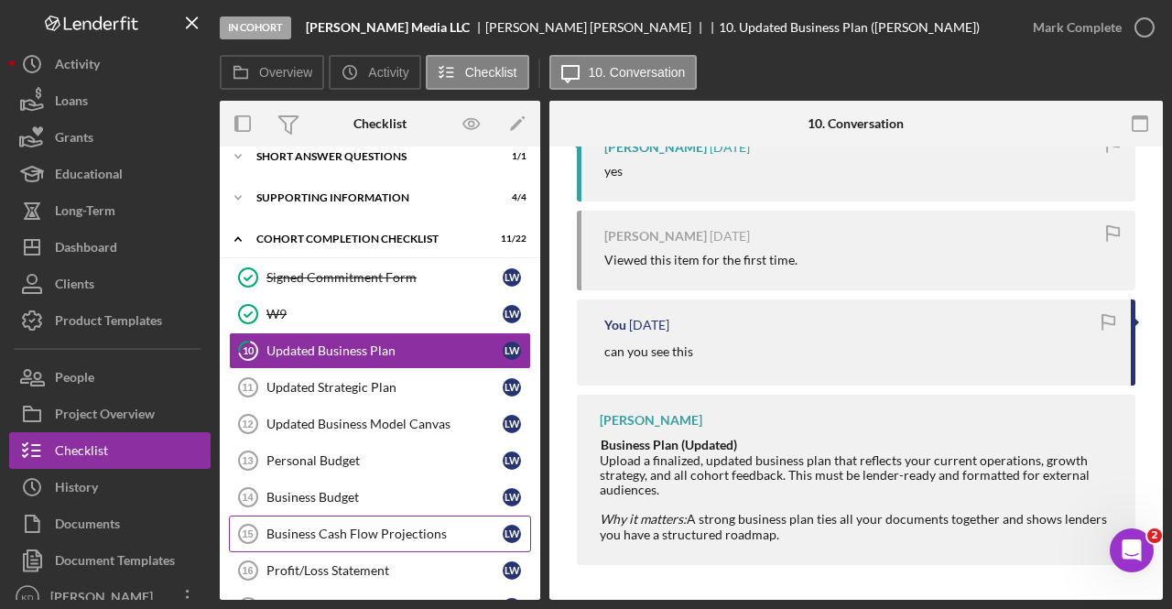
scroll to position [99, 0]
click at [1166, 226] on div "In Cohort Leilani Media LLC Leilani Wells 10. Updated Business Plan (Leilani W.…" at bounding box center [586, 304] width 1172 height 609
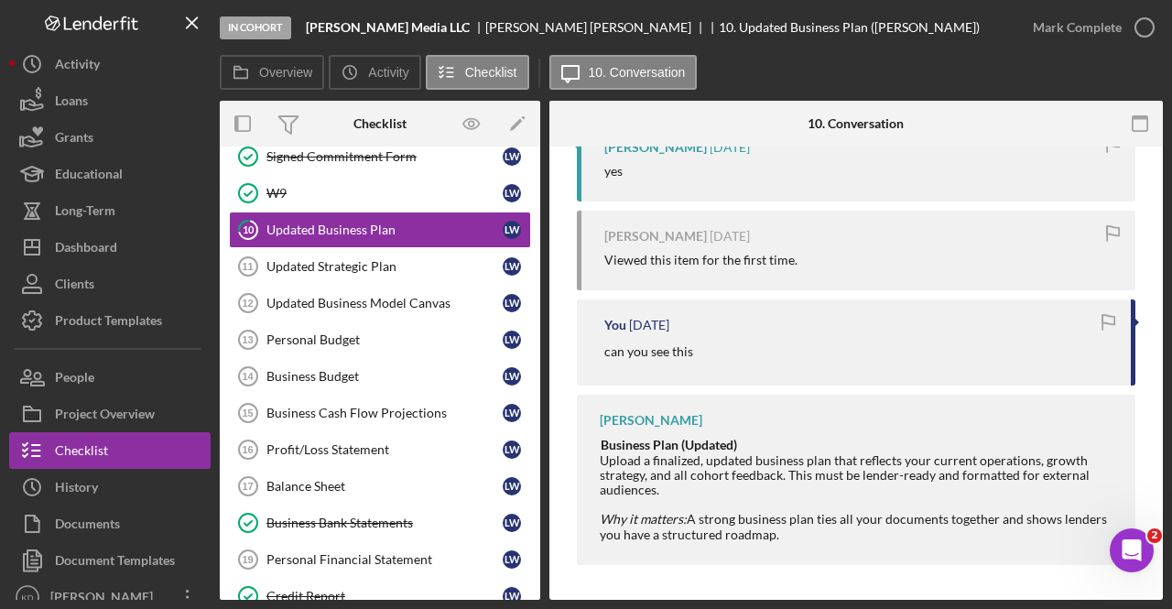
scroll to position [223, 0]
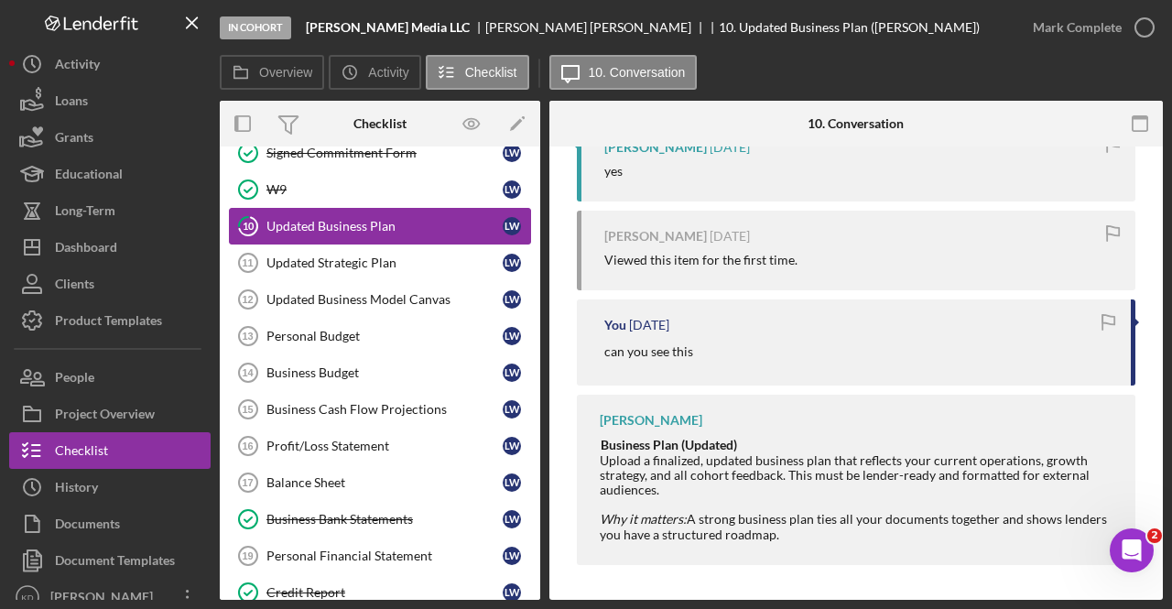
click at [329, 227] on div "Updated Business Plan" at bounding box center [384, 226] width 236 height 15
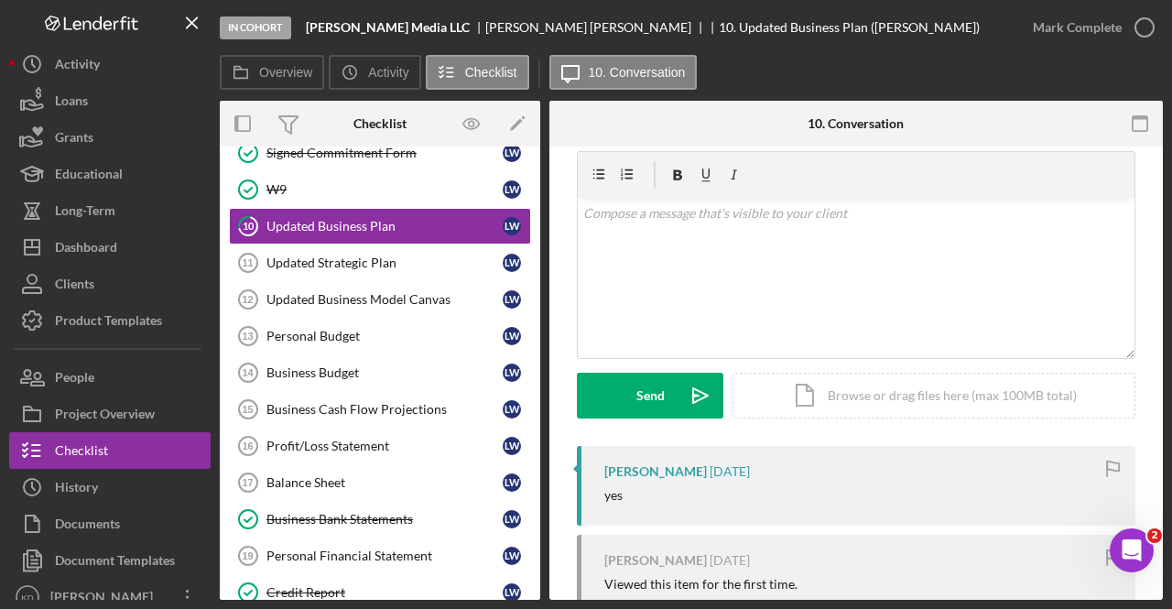
scroll to position [0, 0]
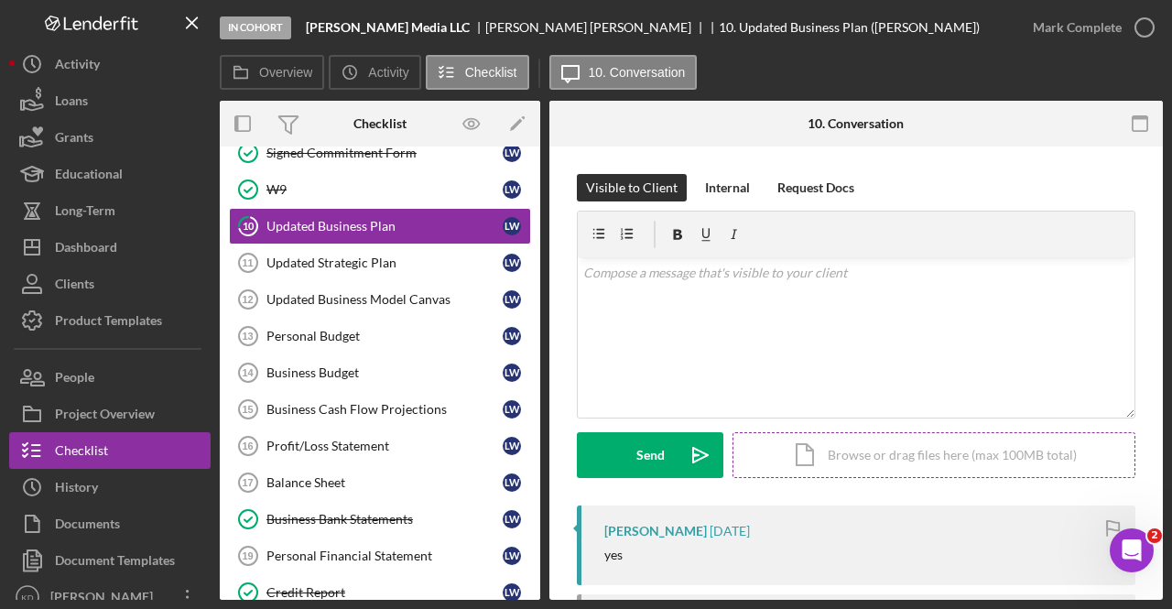
click at [804, 461] on div "Icon/Document Browse or drag files here (max 100MB total) Tap to choose files o…" at bounding box center [933, 455] width 403 height 46
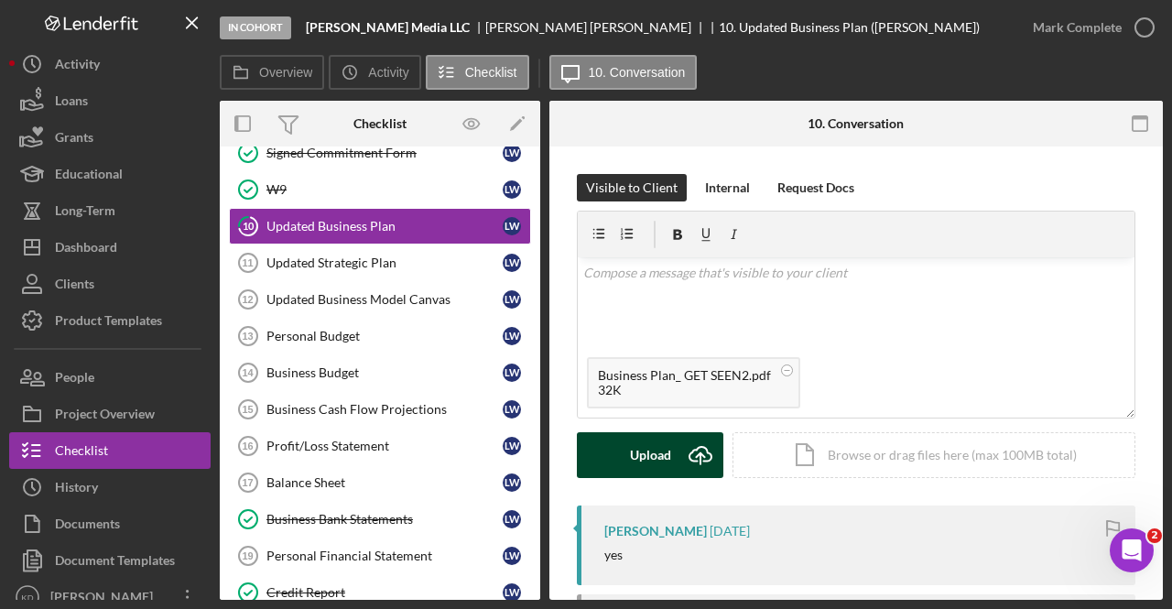
click at [665, 464] on div "Upload" at bounding box center [650, 455] width 41 height 46
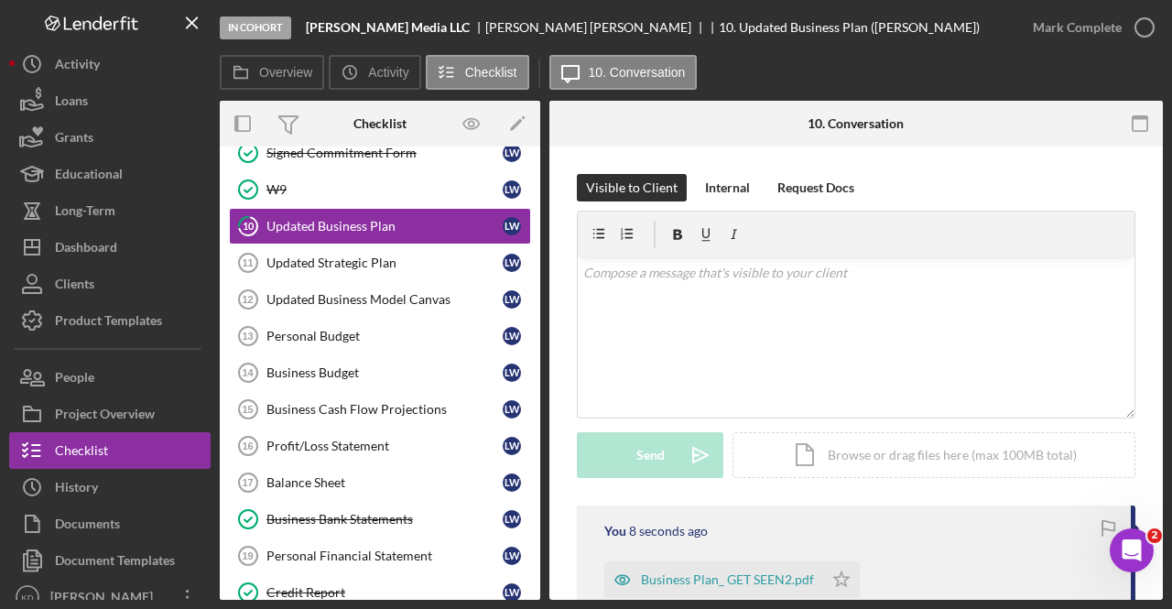
drag, startPoint x: 1130, startPoint y: 23, endPoint x: 821, endPoint y: 25, distance: 308.5
click at [821, 25] on div "In Cohort Leilani Media LLC Leilani Wells 10. Updated Business Plan (Leilani W.)" at bounding box center [617, 27] width 795 height 55
drag, startPoint x: 1141, startPoint y: 32, endPoint x: 1129, endPoint y: 19, distance: 17.5
click at [1129, 19] on icon "button" at bounding box center [1145, 28] width 46 height 46
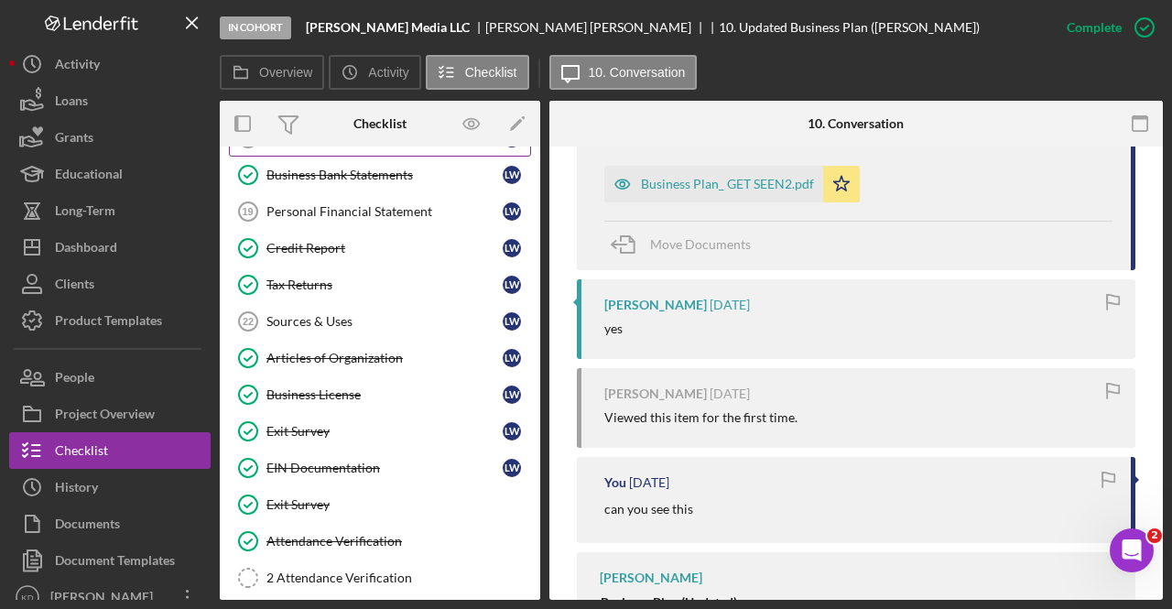
scroll to position [220, 0]
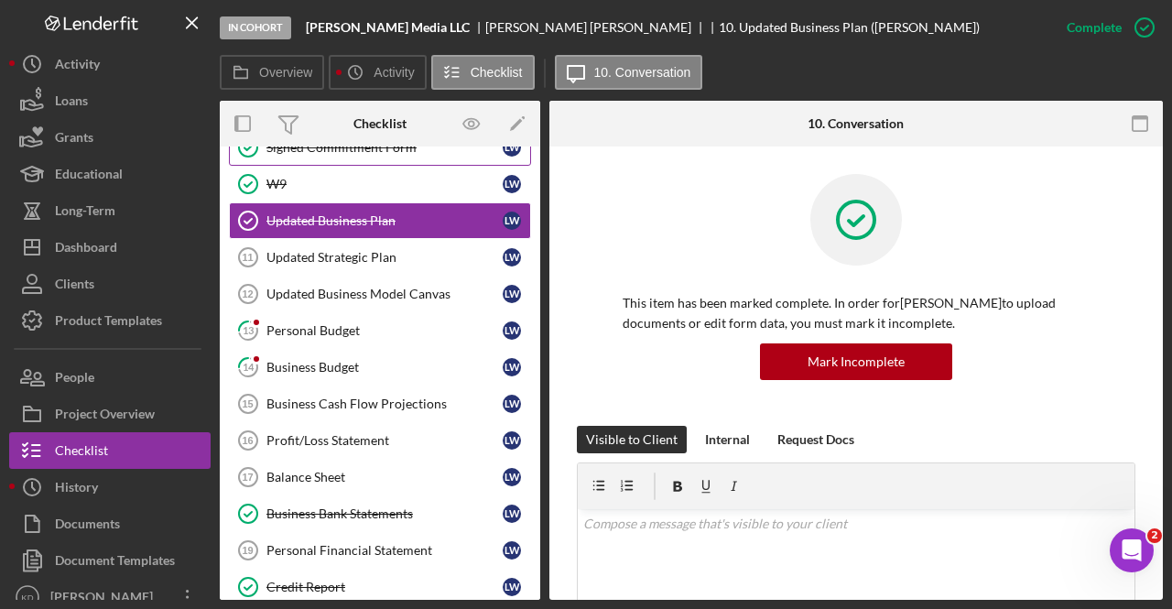
scroll to position [233, 0]
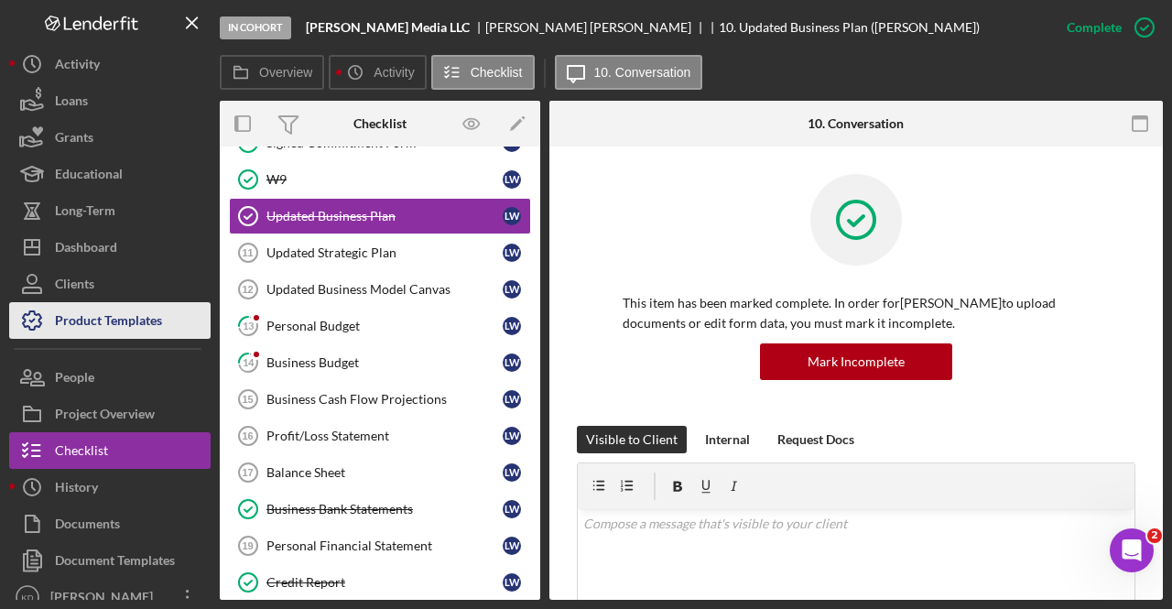
click at [167, 329] on button "Product Templates" at bounding box center [109, 320] width 201 height 37
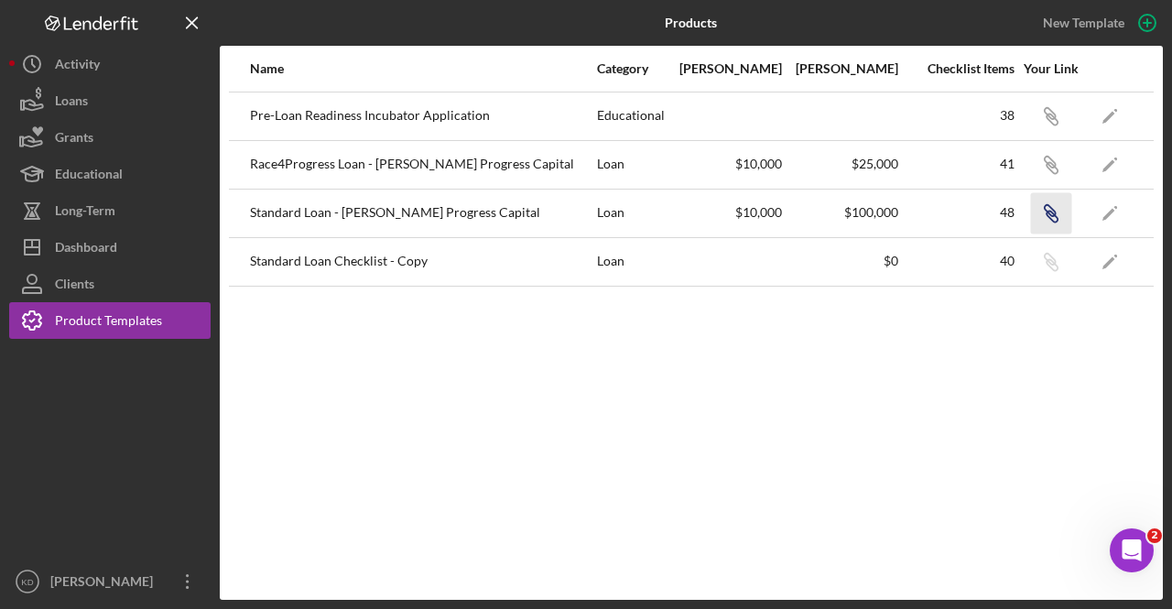
click at [1053, 220] on icon "button" at bounding box center [1051, 216] width 11 height 11
